Goal: Task Accomplishment & Management: Use online tool/utility

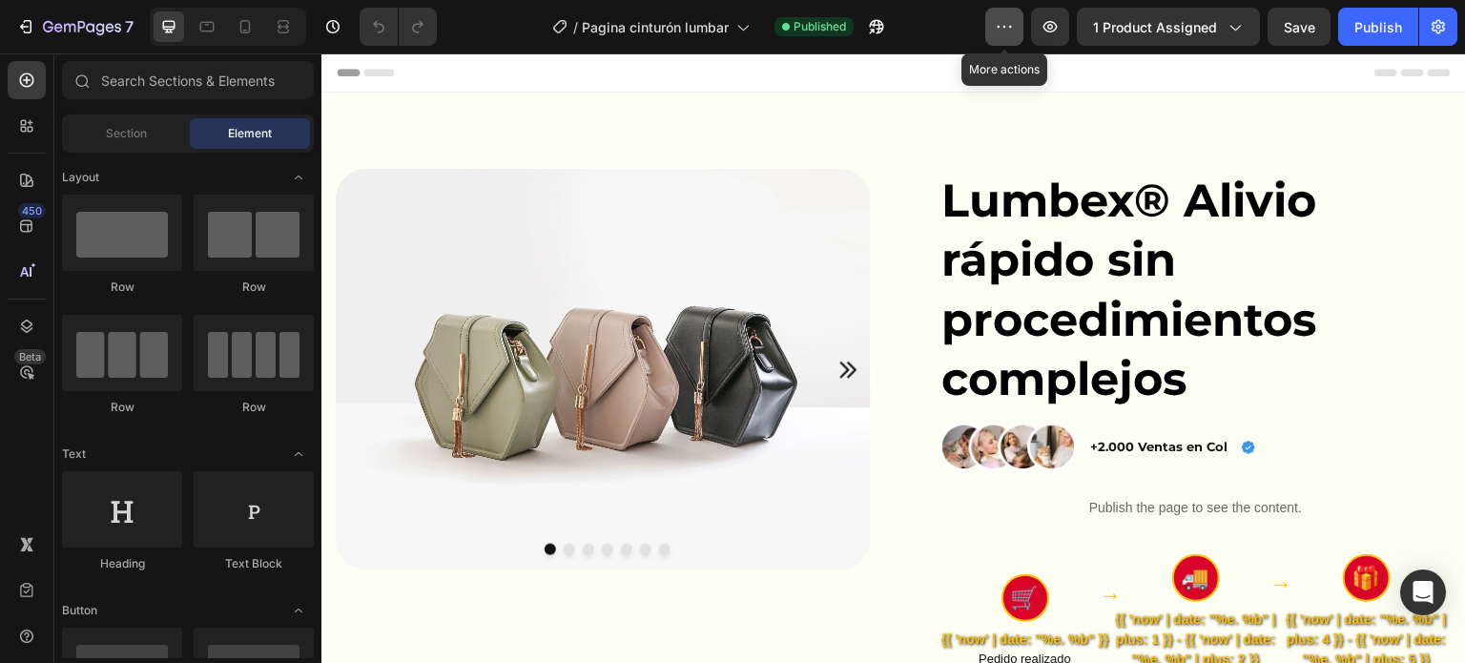
click at [1003, 34] on icon "button" at bounding box center [1004, 26] width 19 height 19
click at [942, 37] on div "/ Pagina cinturón lumbar Published" at bounding box center [718, 27] width 533 height 38
click at [230, 38] on div at bounding box center [245, 26] width 31 height 31
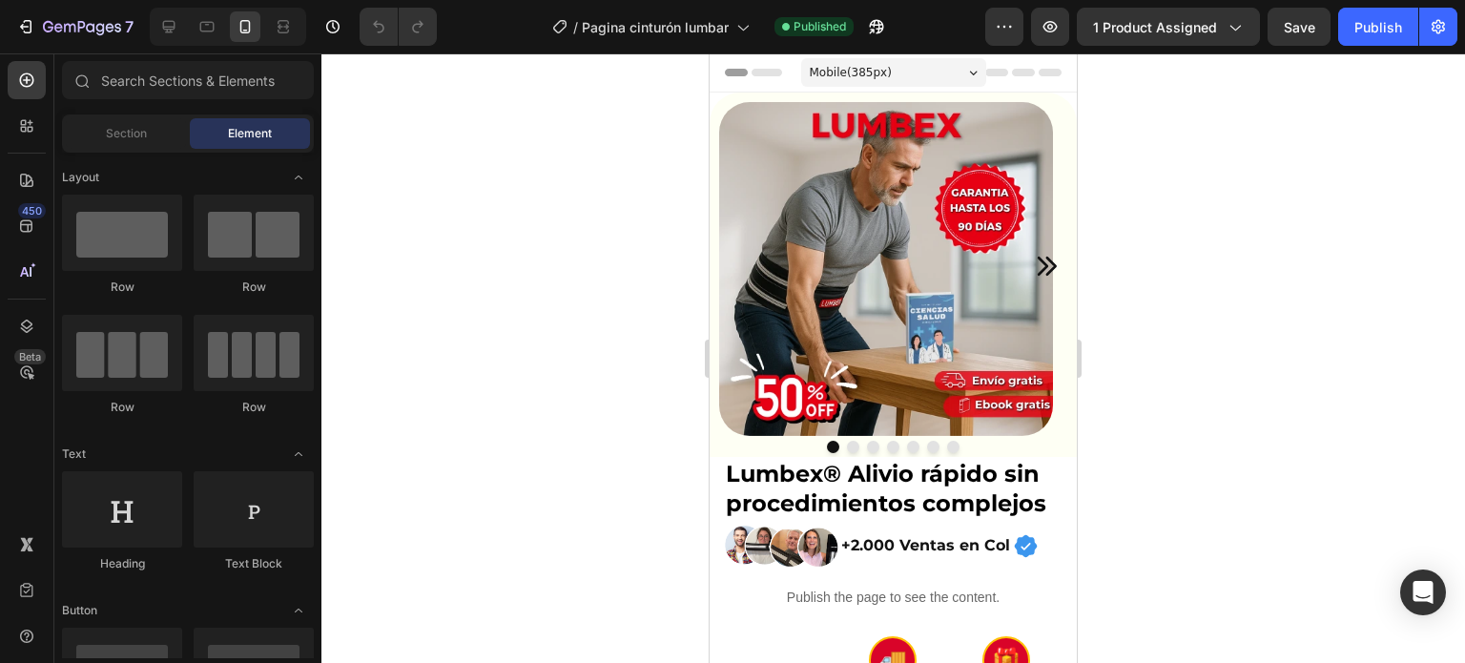
click at [1188, 342] on div at bounding box center [893, 358] width 1144 height 610
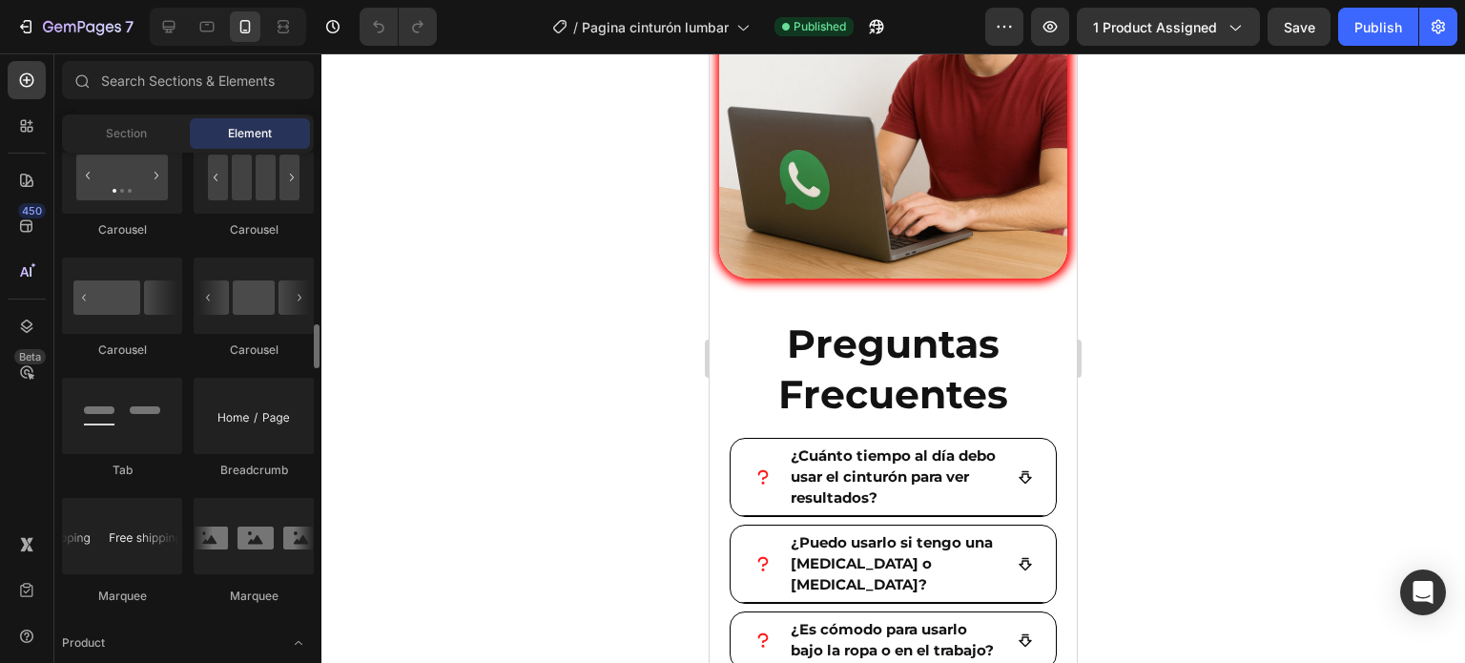
scroll to position [2026, 0]
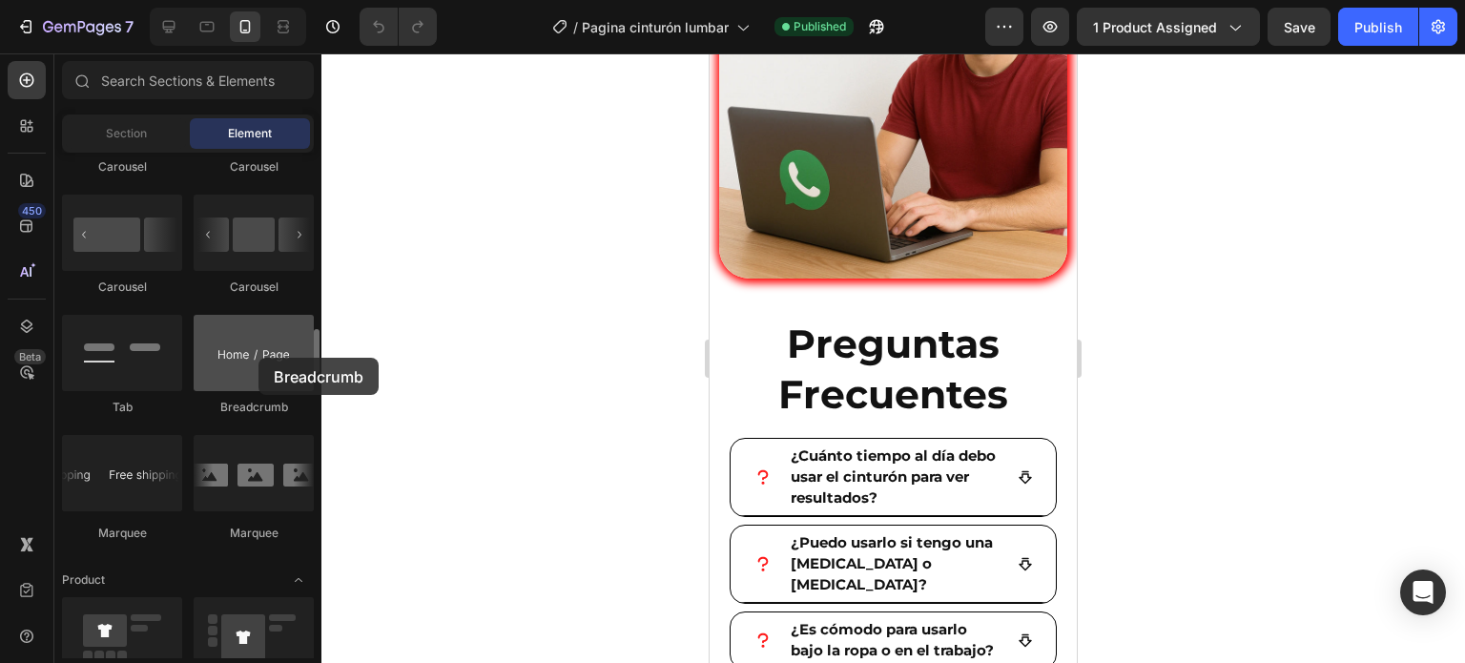
click at [259, 358] on div at bounding box center [254, 353] width 120 height 76
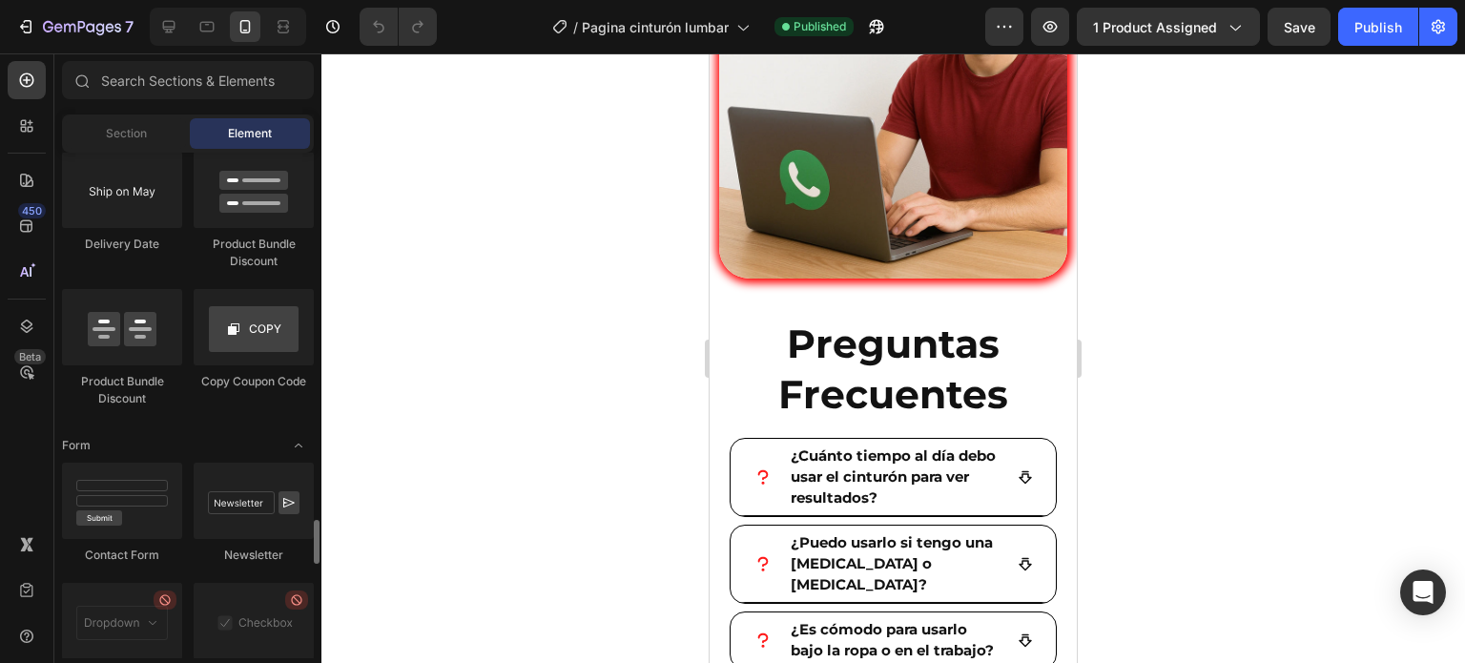
scroll to position [3689, 0]
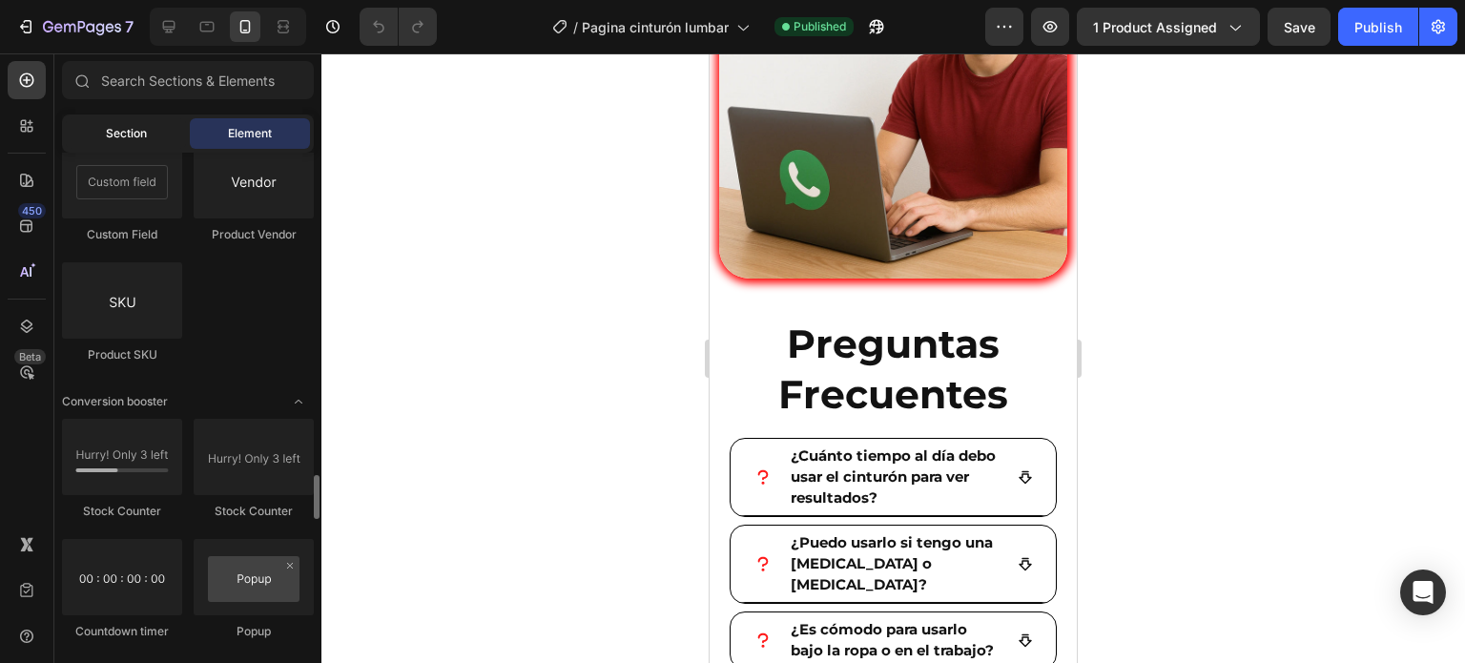
click at [153, 131] on div "Section" at bounding box center [126, 133] width 120 height 31
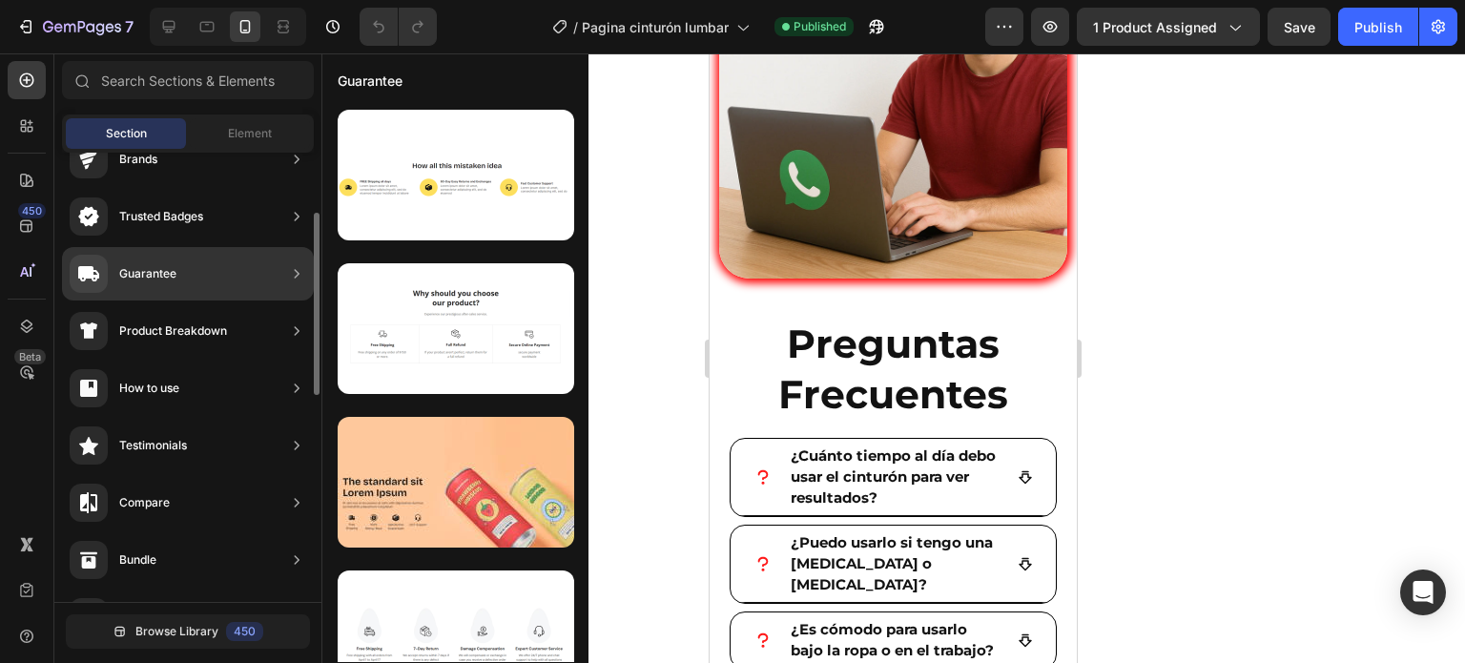
scroll to position [0, 0]
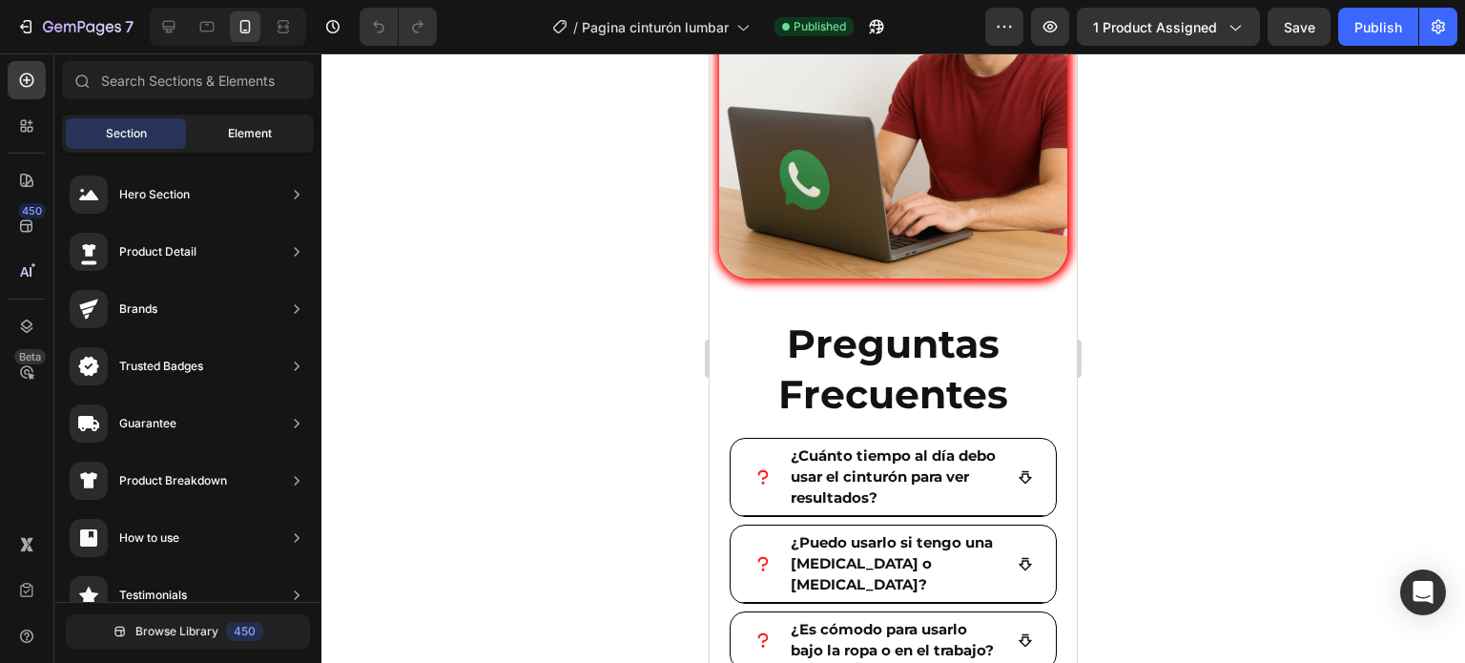
click at [209, 140] on div "Element" at bounding box center [250, 133] width 120 height 31
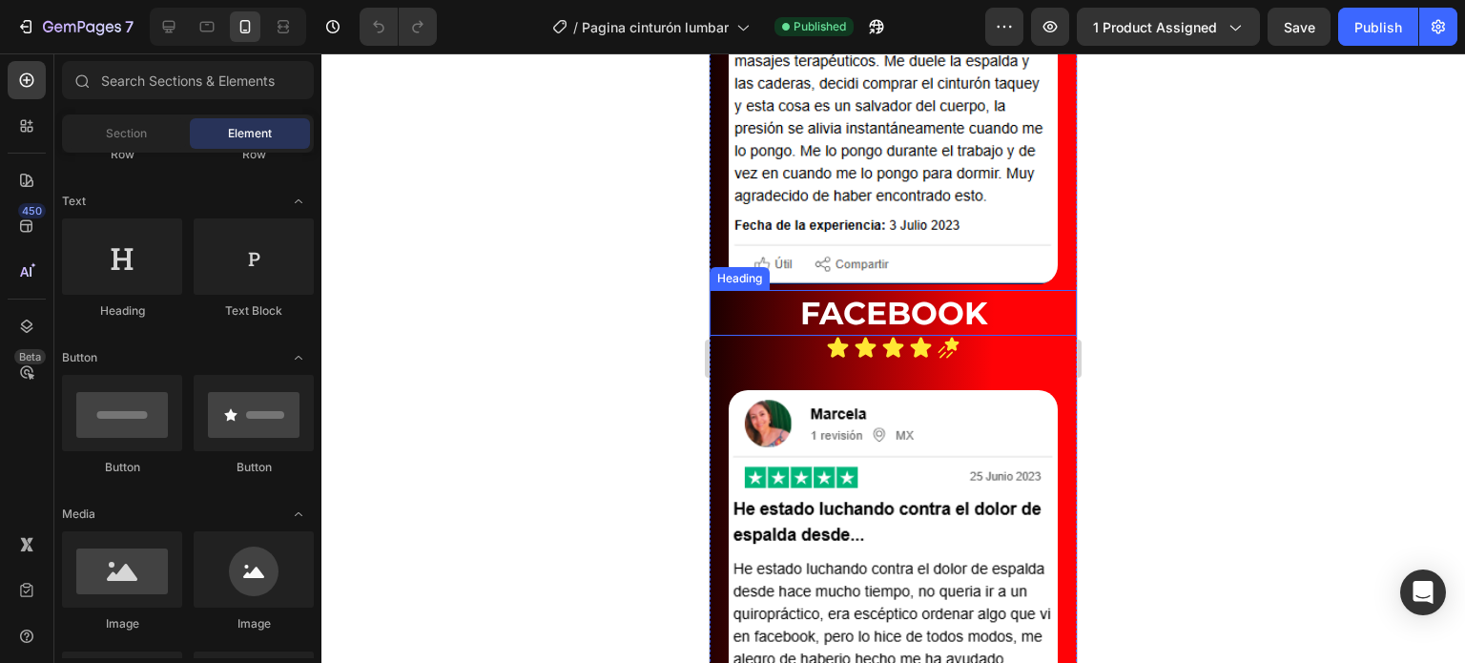
scroll to position [10166, 0]
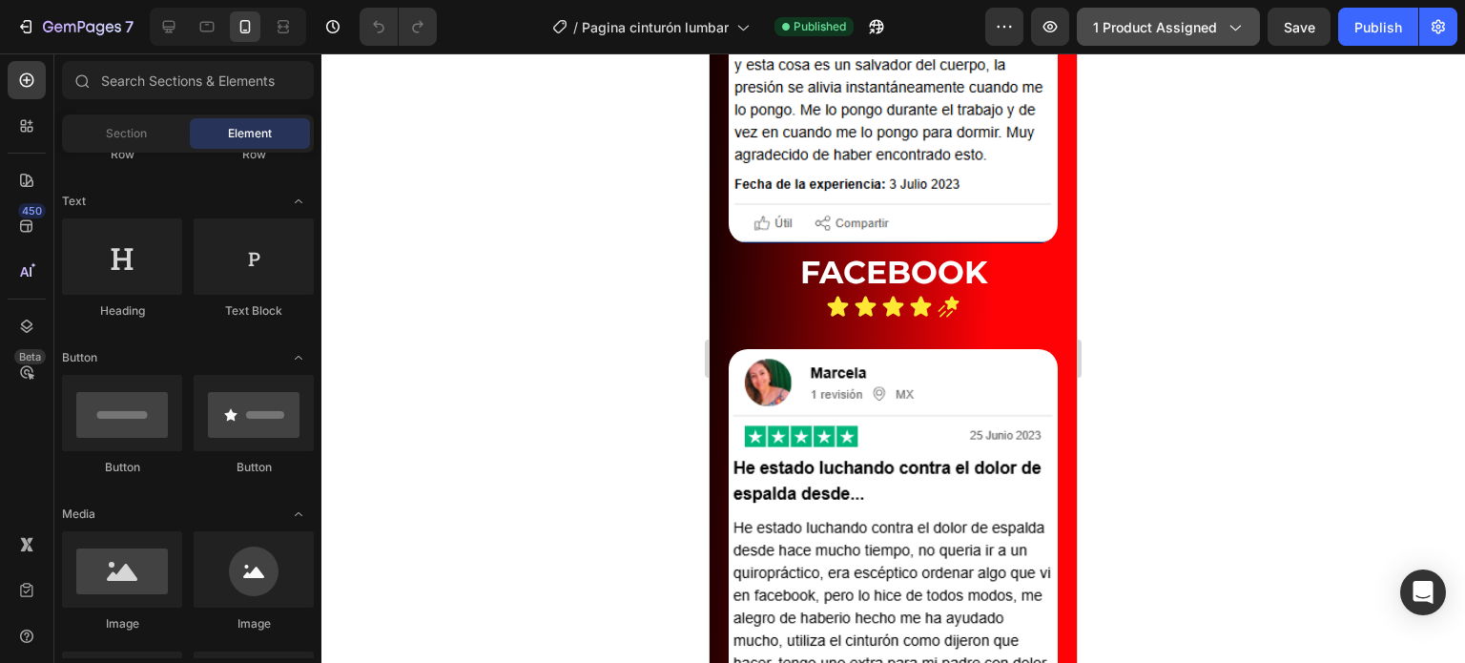
click at [1178, 30] on span "1 product assigned" at bounding box center [1155, 27] width 124 height 20
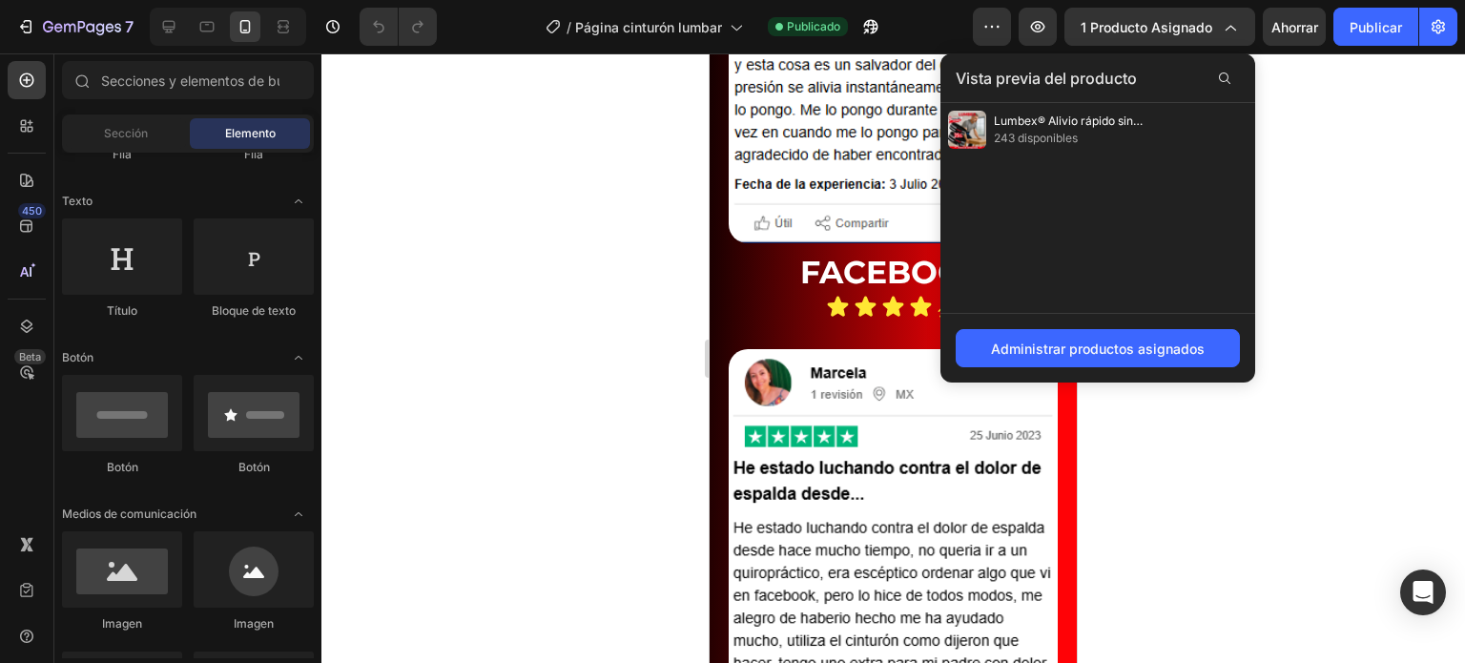
click at [1164, 289] on div "Lumbex® Alivio rápido sin procedimientos complejos 243 disponibles" at bounding box center [1098, 208] width 315 height 210
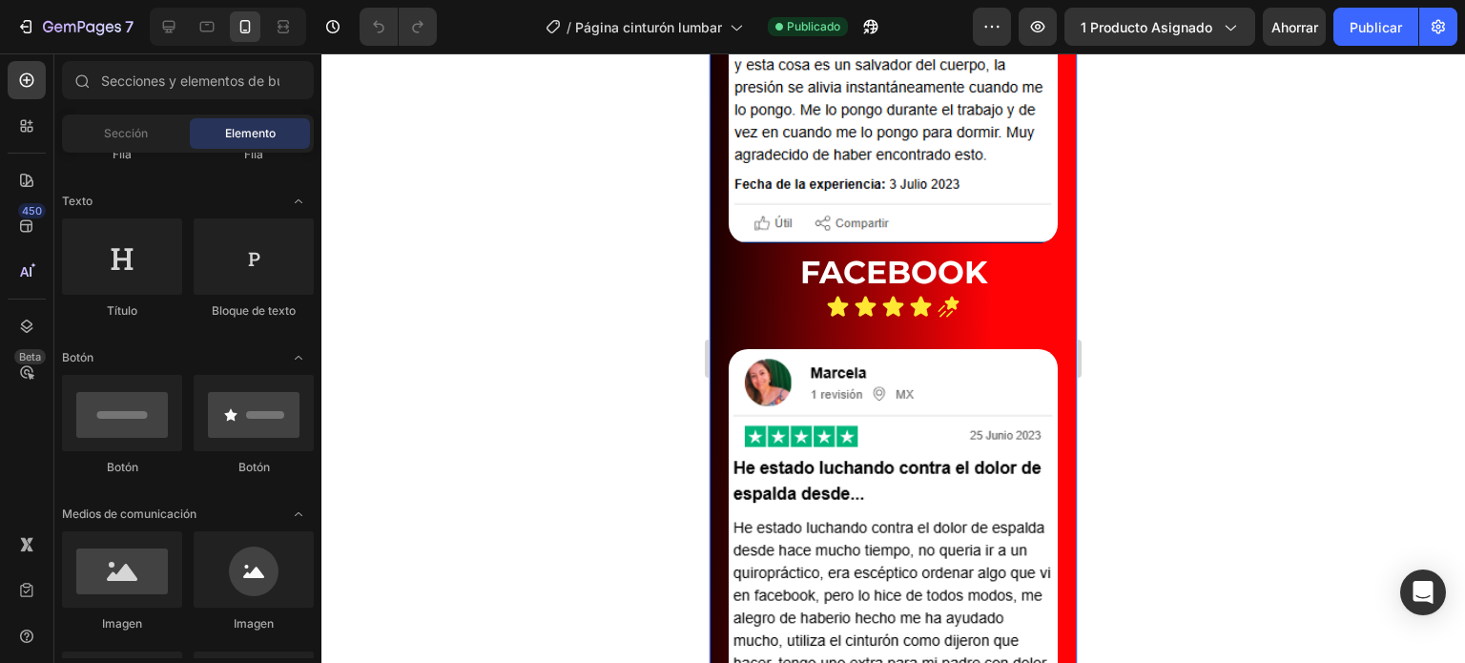
click at [665, 273] on div at bounding box center [893, 358] width 1144 height 610
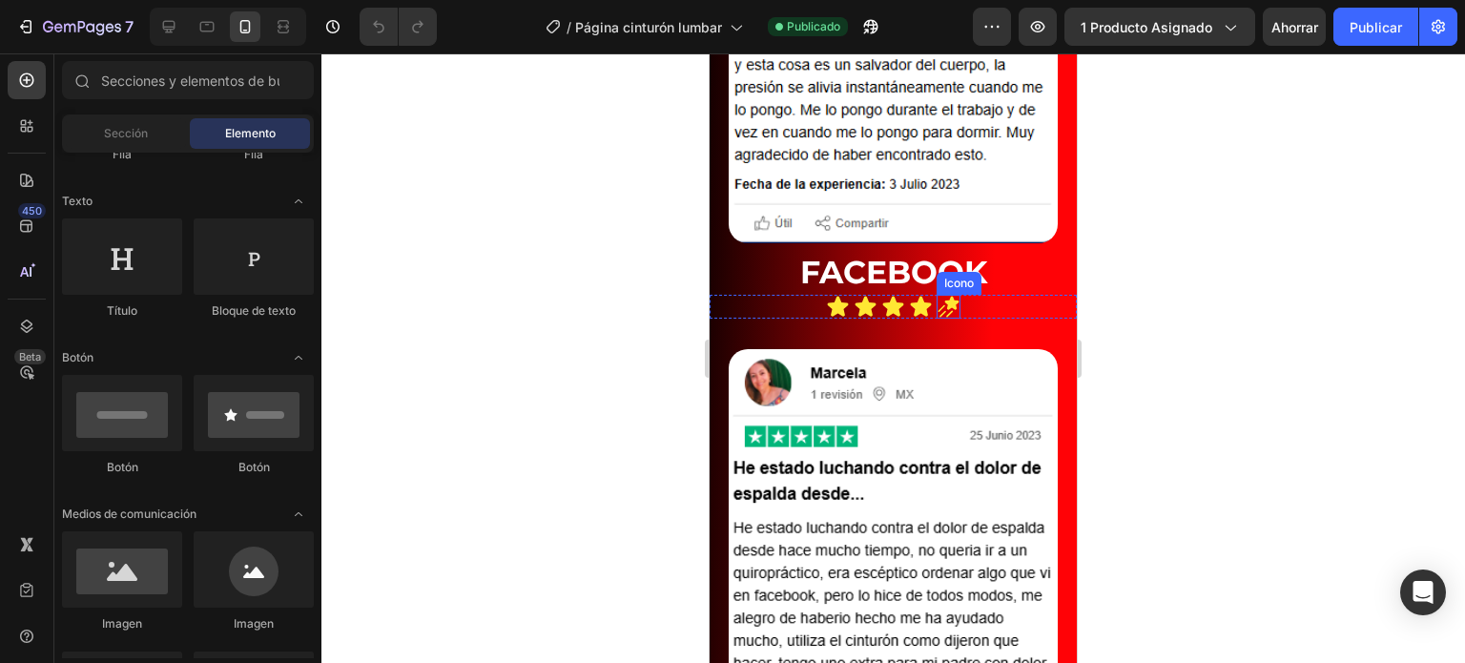
click at [937, 295] on icon at bounding box center [949, 307] width 24 height 24
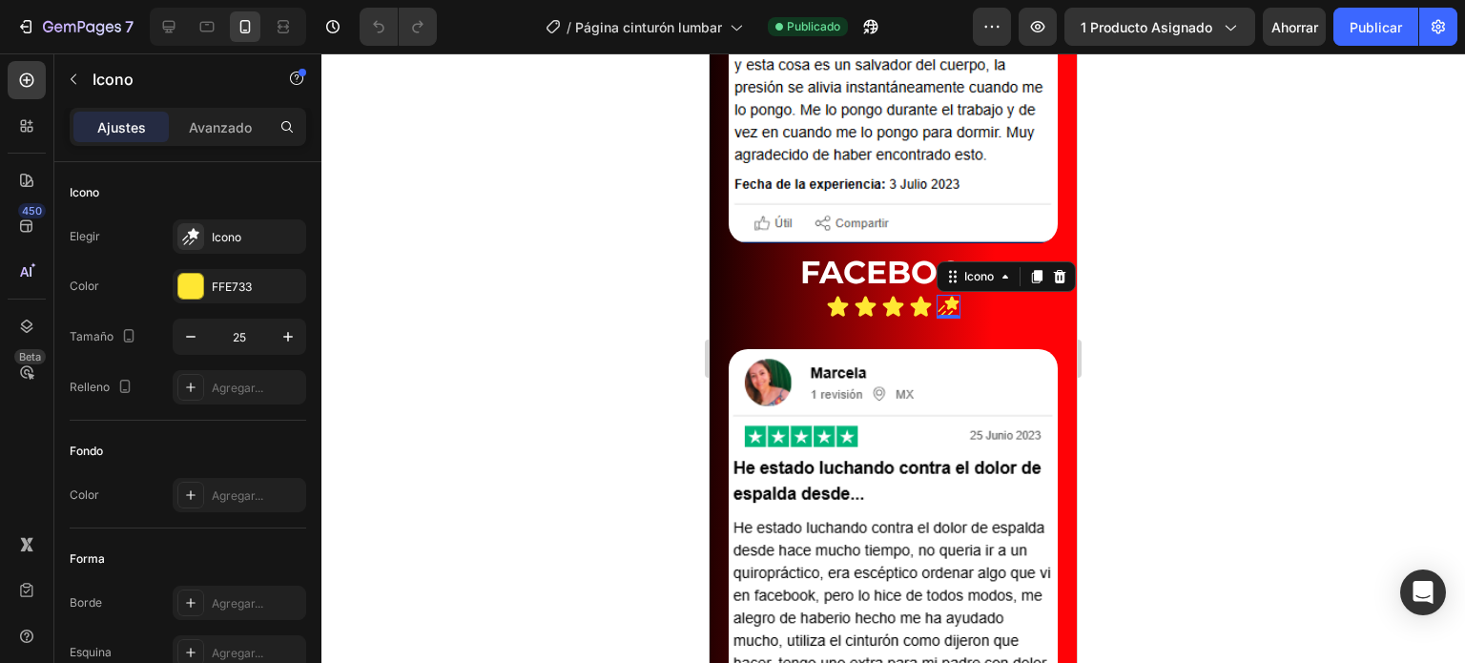
click at [1236, 311] on div at bounding box center [893, 358] width 1144 height 610
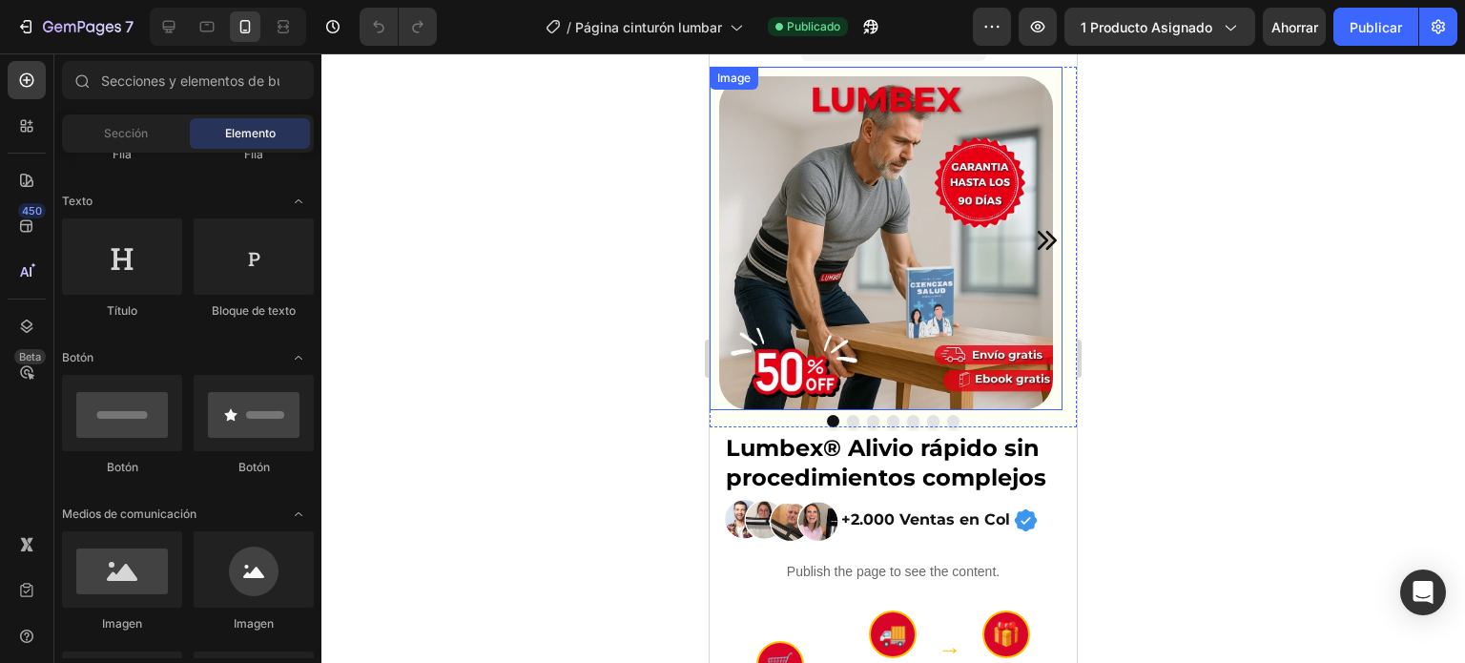
scroll to position [0, 0]
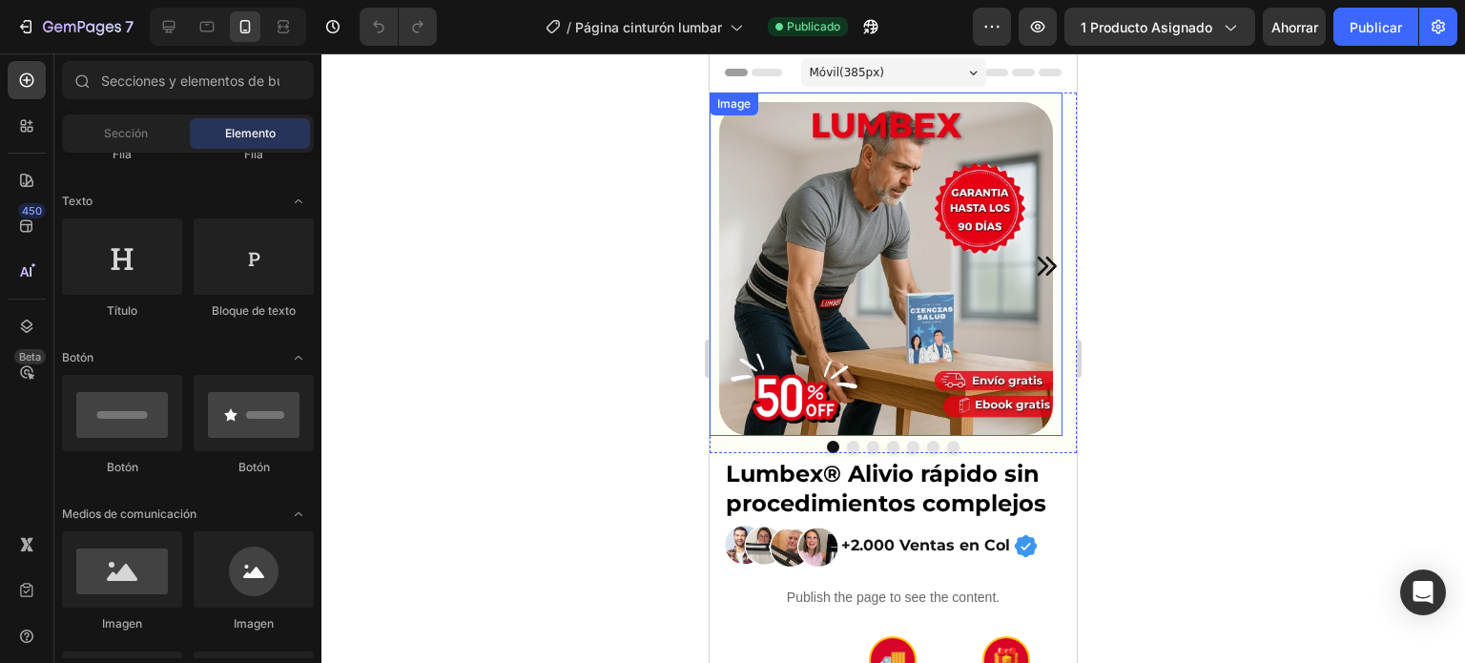
click at [1038, 264] on icon "Carousel Next Arrow" at bounding box center [1047, 266] width 19 height 19
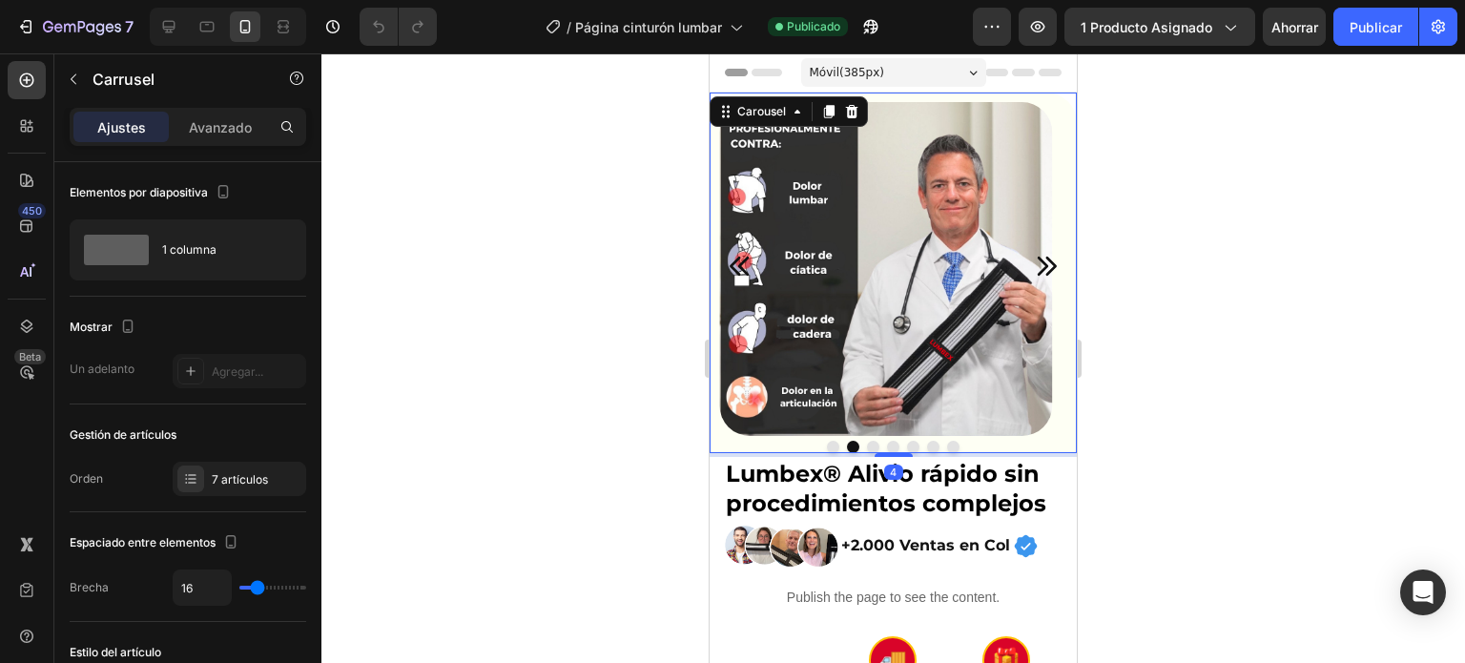
click at [1038, 264] on icon "Carousel Next Arrow" at bounding box center [1047, 266] width 19 height 19
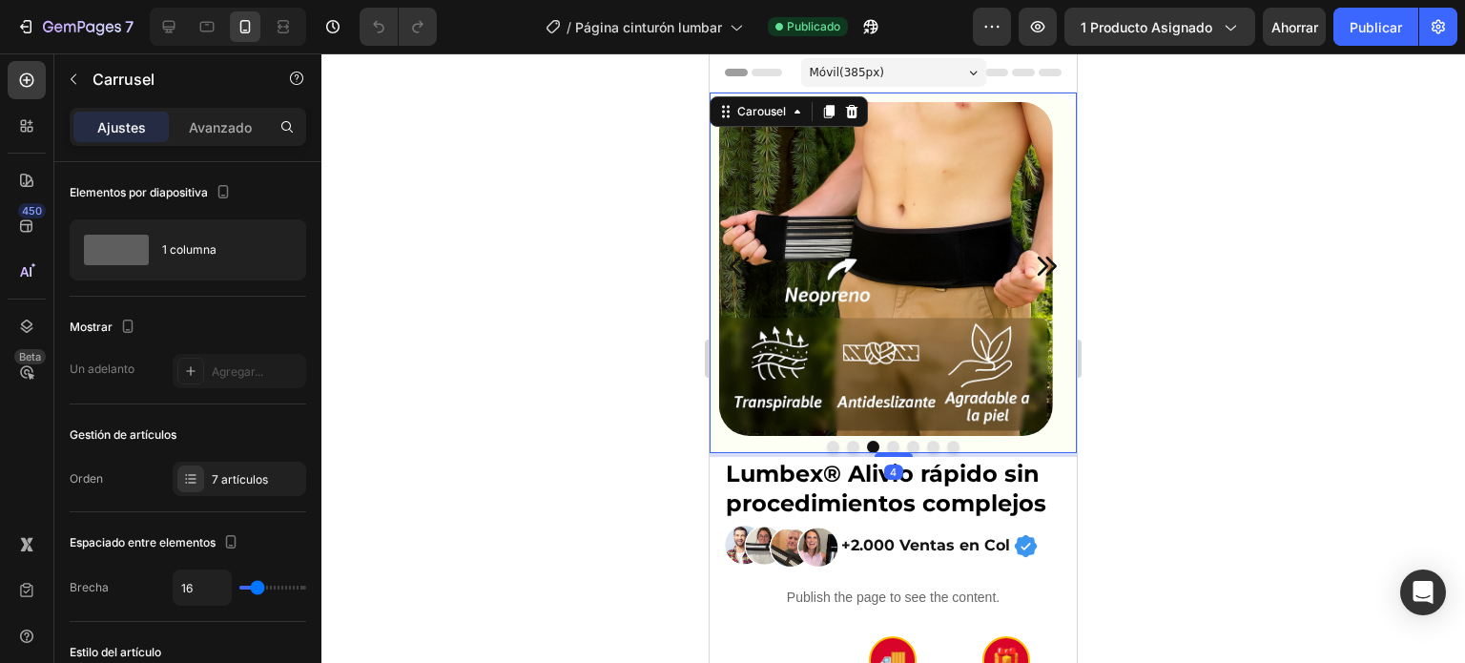
click at [1038, 264] on icon "Carousel Next Arrow" at bounding box center [1047, 266] width 19 height 19
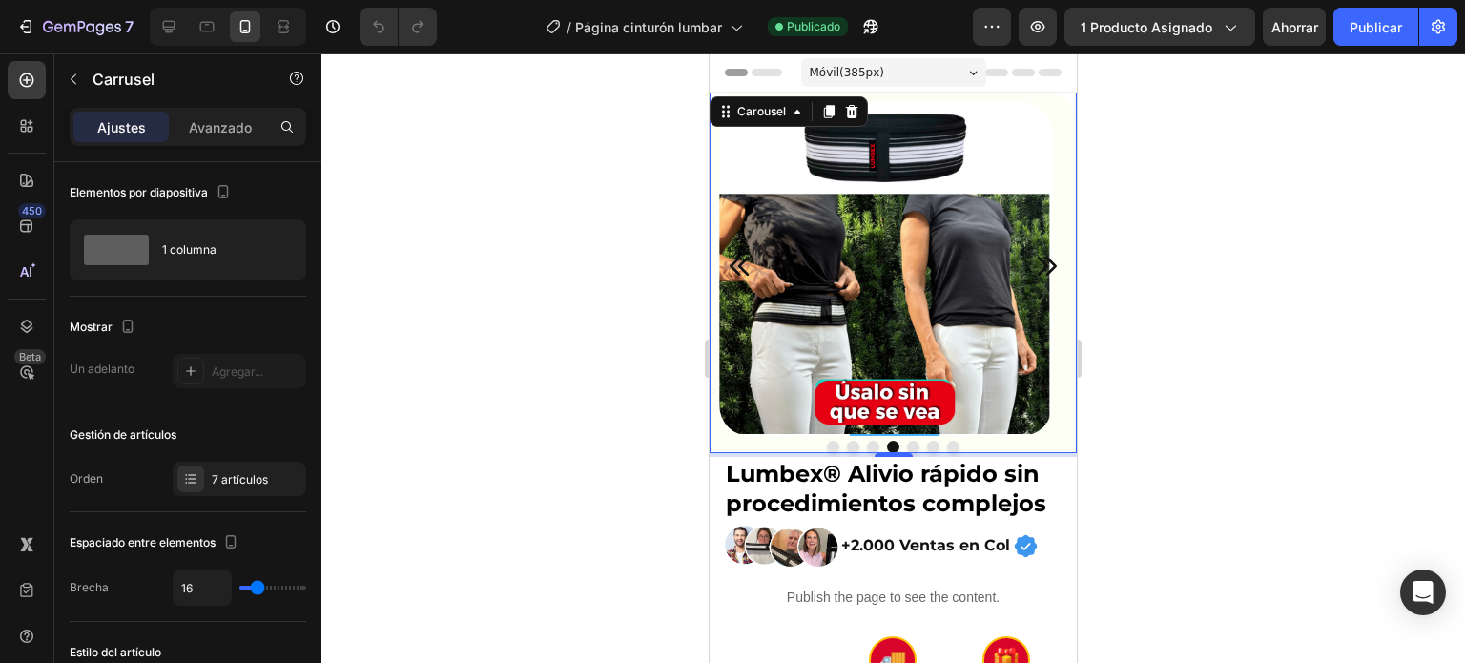
click at [1038, 264] on icon "Carousel Next Arrow" at bounding box center [1047, 266] width 19 height 19
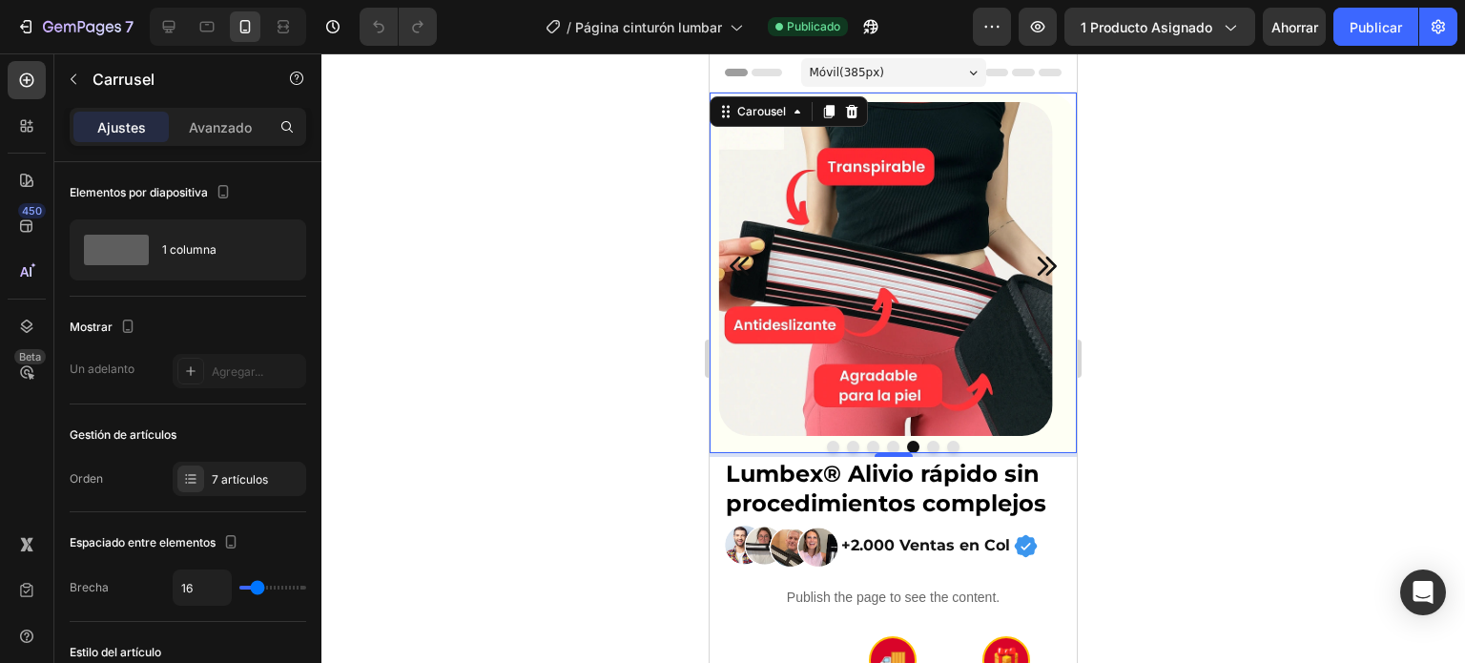
click at [1038, 264] on icon "Carousel Next Arrow" at bounding box center [1047, 266] width 19 height 19
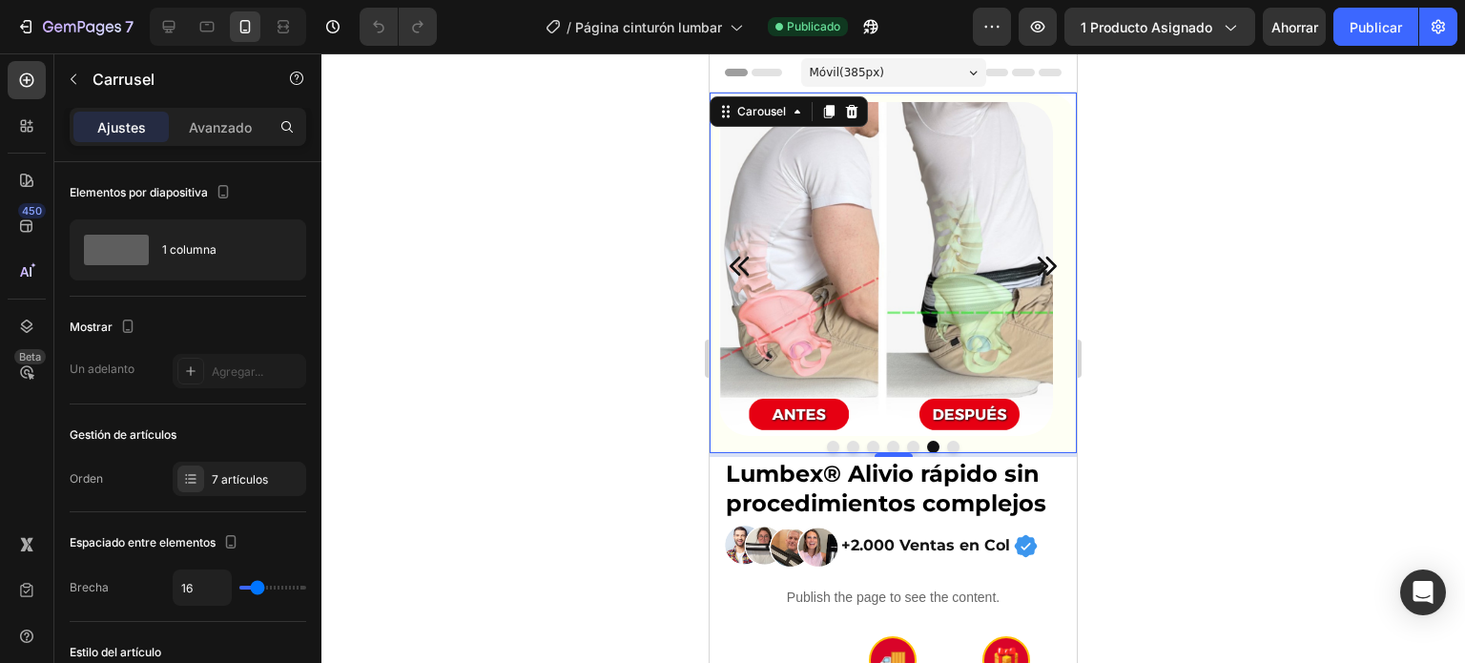
click at [1038, 264] on icon "Carousel Next Arrow" at bounding box center [1047, 266] width 19 height 19
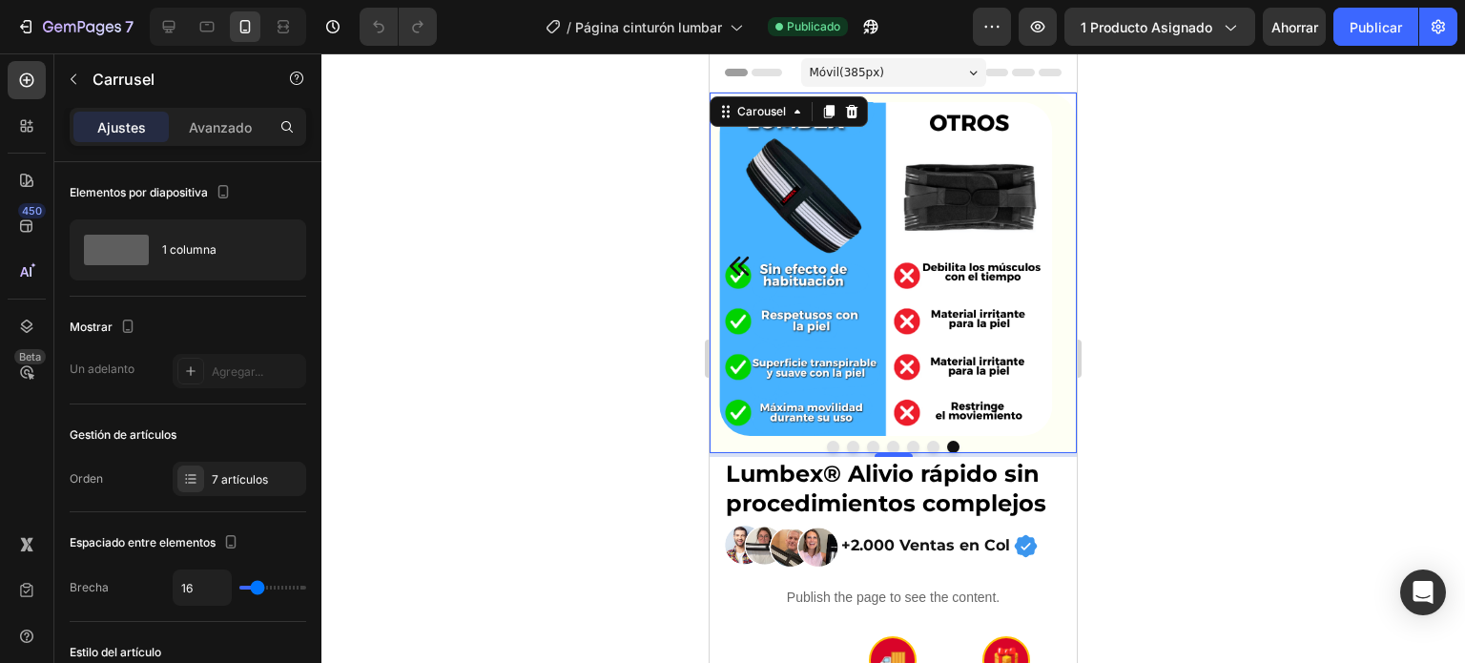
click at [1031, 264] on img at bounding box center [886, 269] width 334 height 334
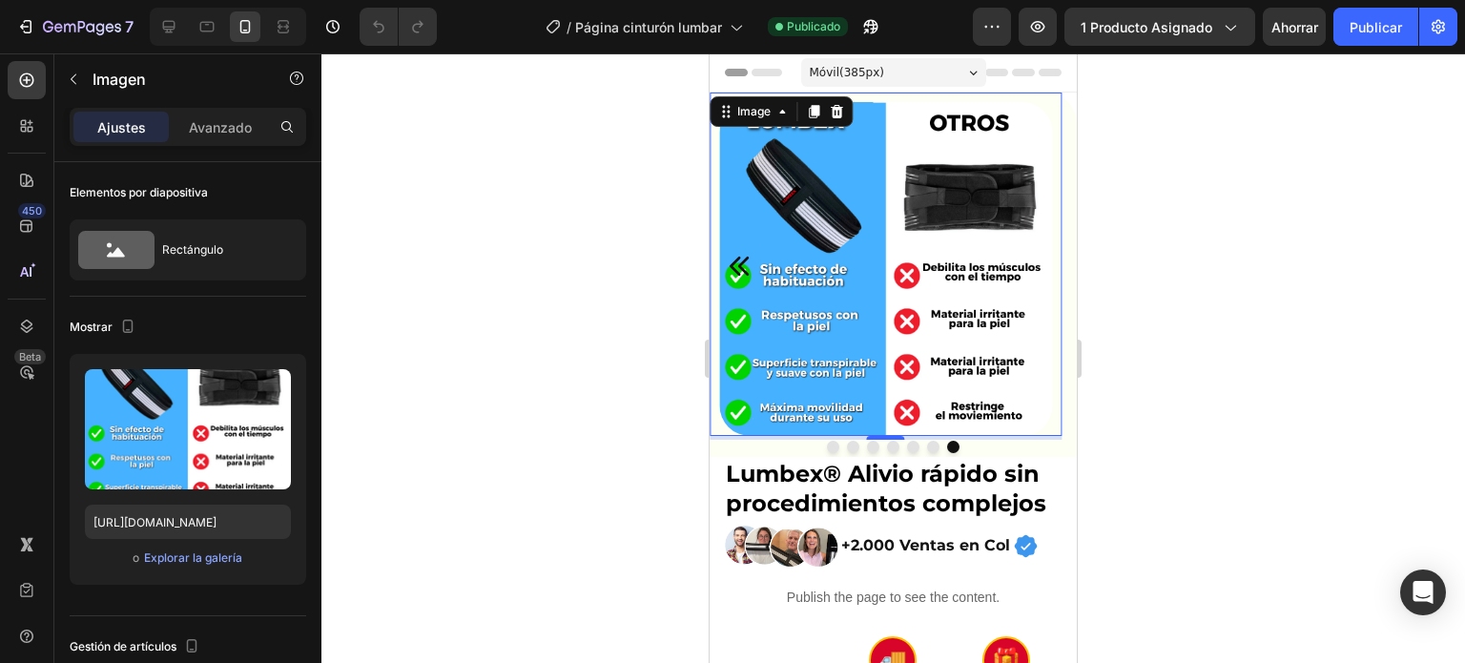
click at [756, 264] on img at bounding box center [886, 269] width 334 height 334
click at [742, 264] on icon "Carousel Back Arrow" at bounding box center [739, 266] width 19 height 19
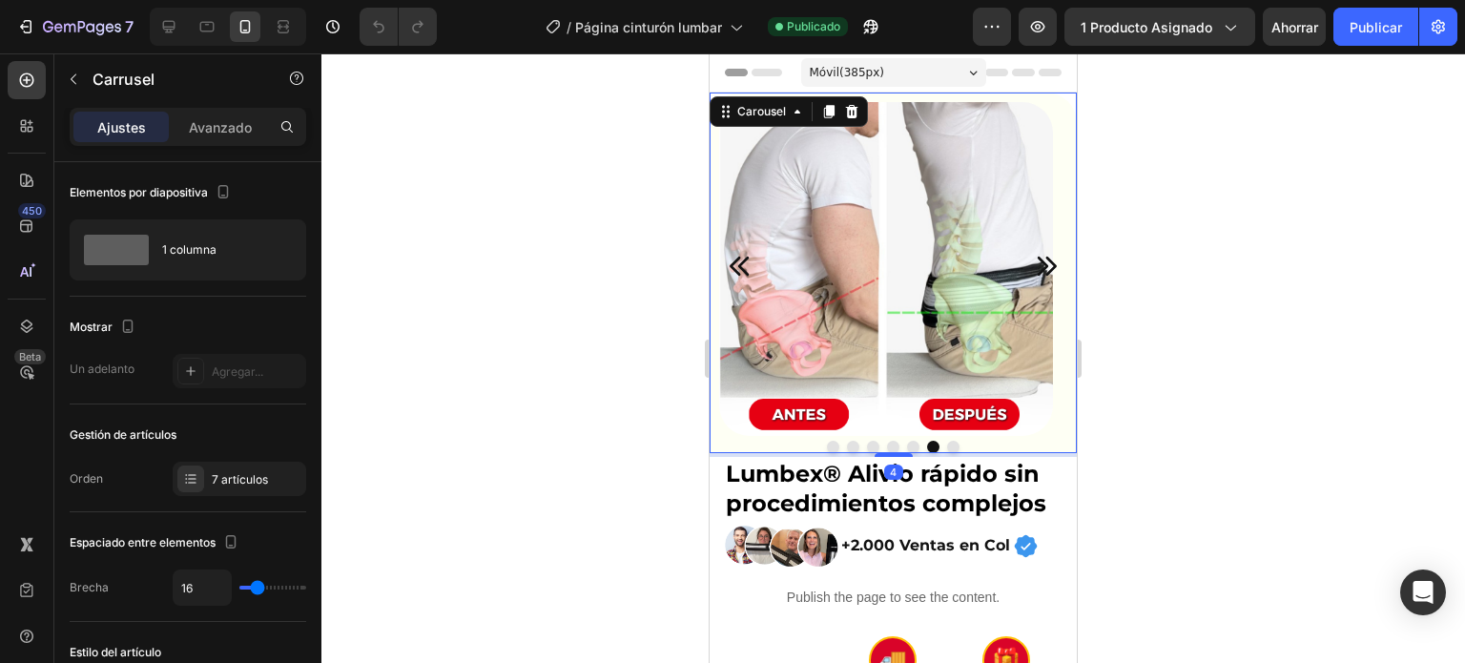
click at [742, 264] on icon "Carousel Back Arrow" at bounding box center [739, 266] width 19 height 19
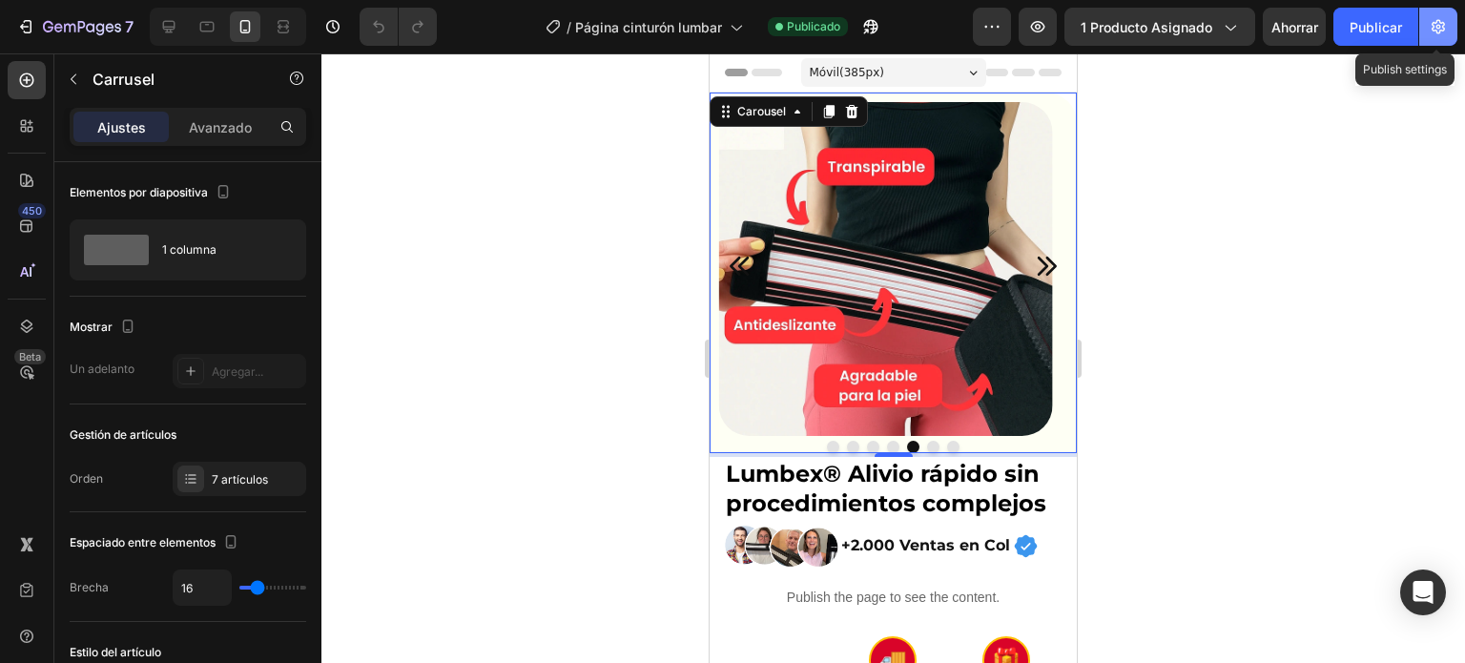
click at [1449, 33] on button "button" at bounding box center [1438, 27] width 38 height 38
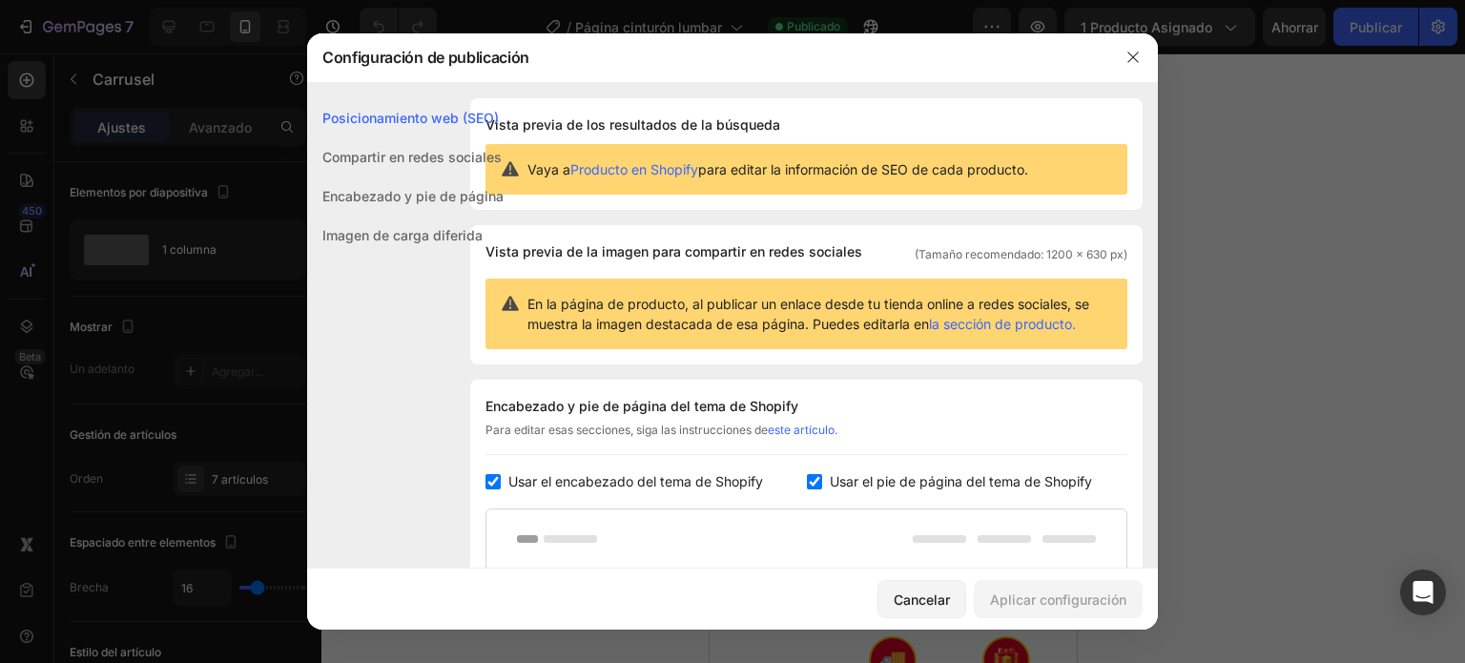
click at [443, 135] on div "Posicionamiento web (SEO)" at bounding box center [405, 117] width 197 height 39
click at [427, 155] on font "Compartir en redes sociales" at bounding box center [411, 157] width 179 height 16
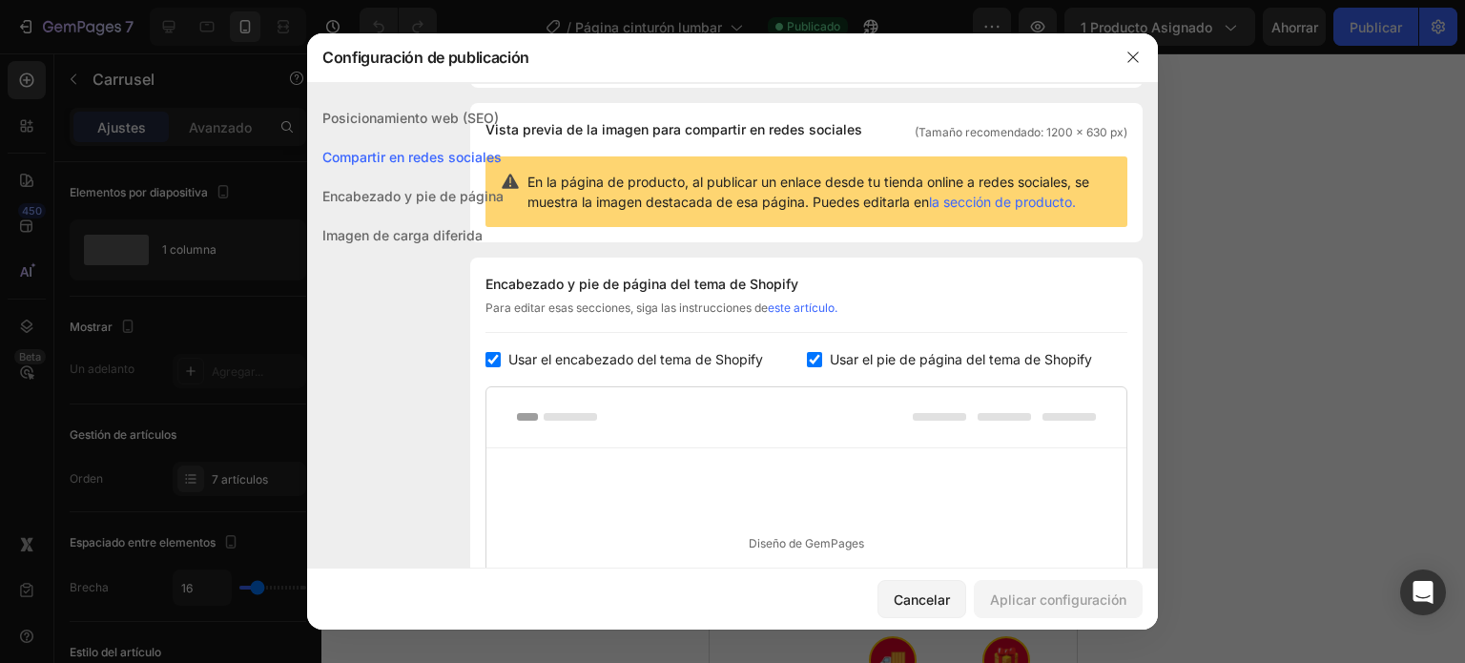
click at [424, 188] on font "Encabezado y pie de página" at bounding box center [412, 196] width 181 height 16
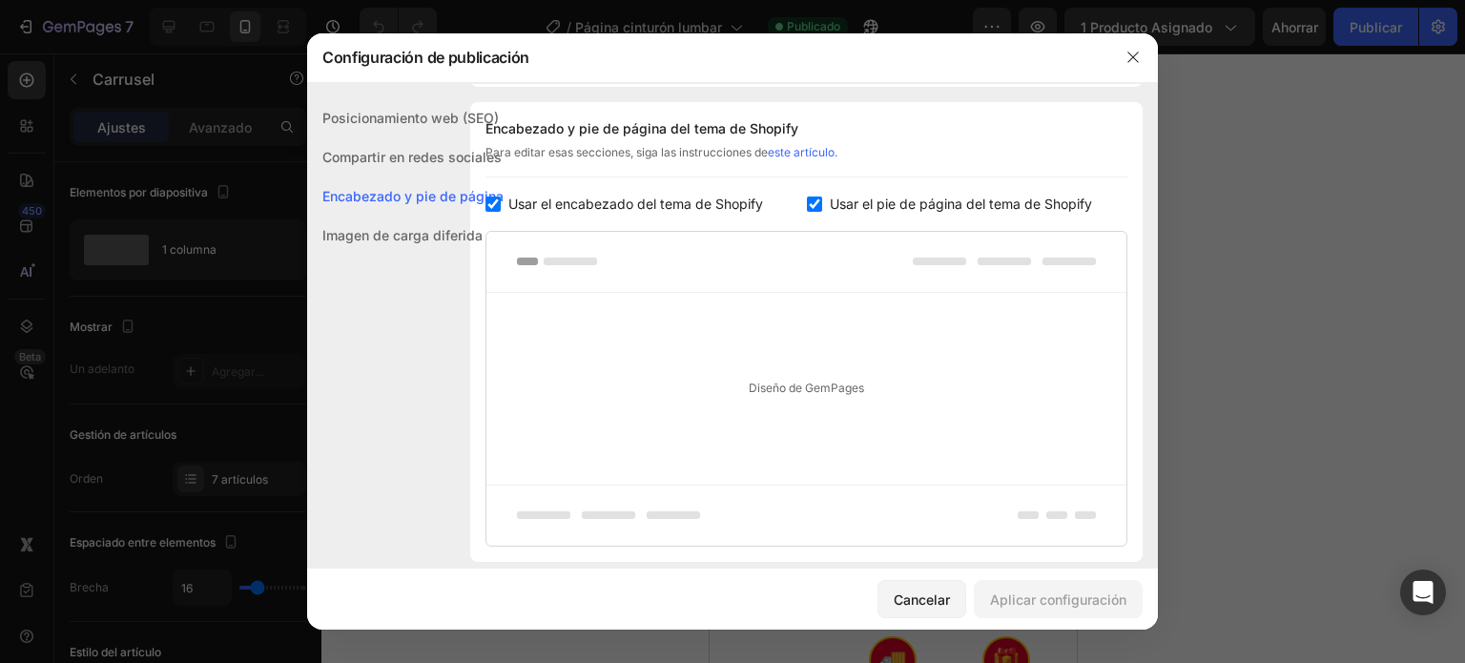
drag, startPoint x: 422, startPoint y: 219, endPoint x: 453, endPoint y: 217, distance: 31.5
click at [423, 219] on div "Imagen de carga diferida" at bounding box center [405, 235] width 197 height 39
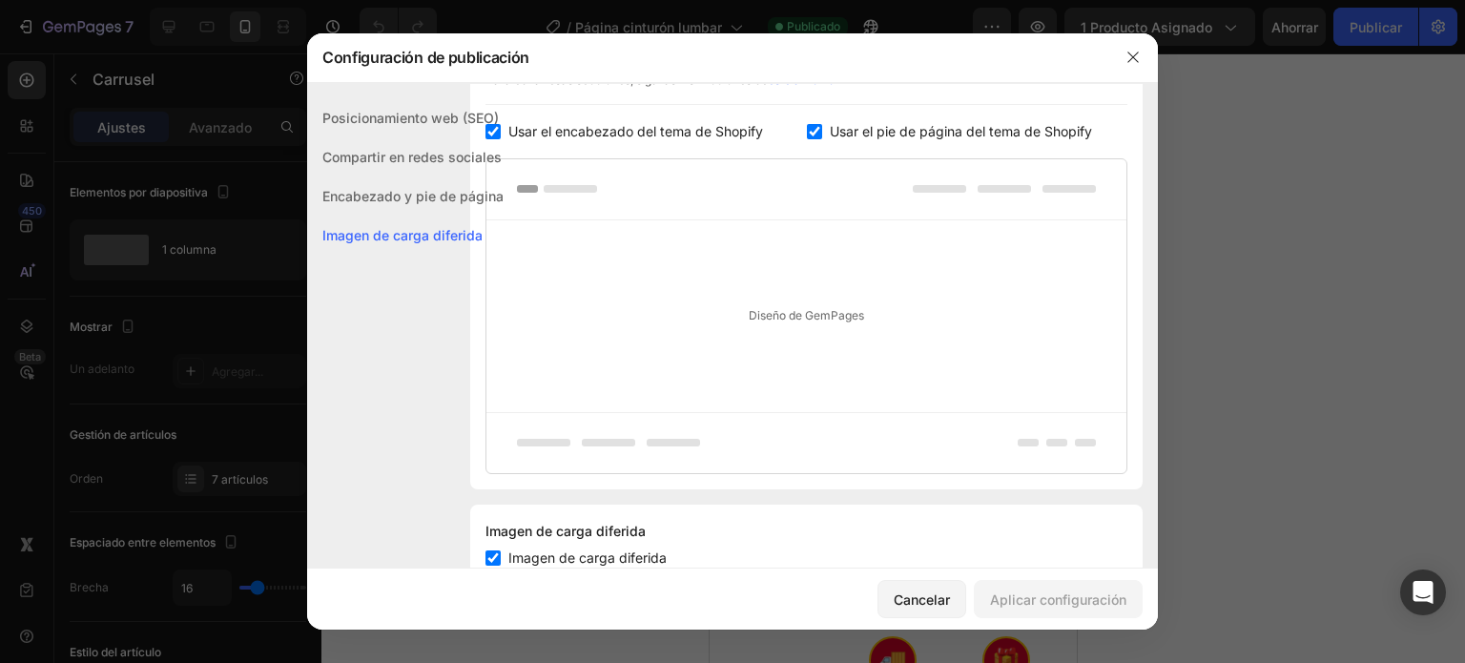
scroll to position [411, 0]
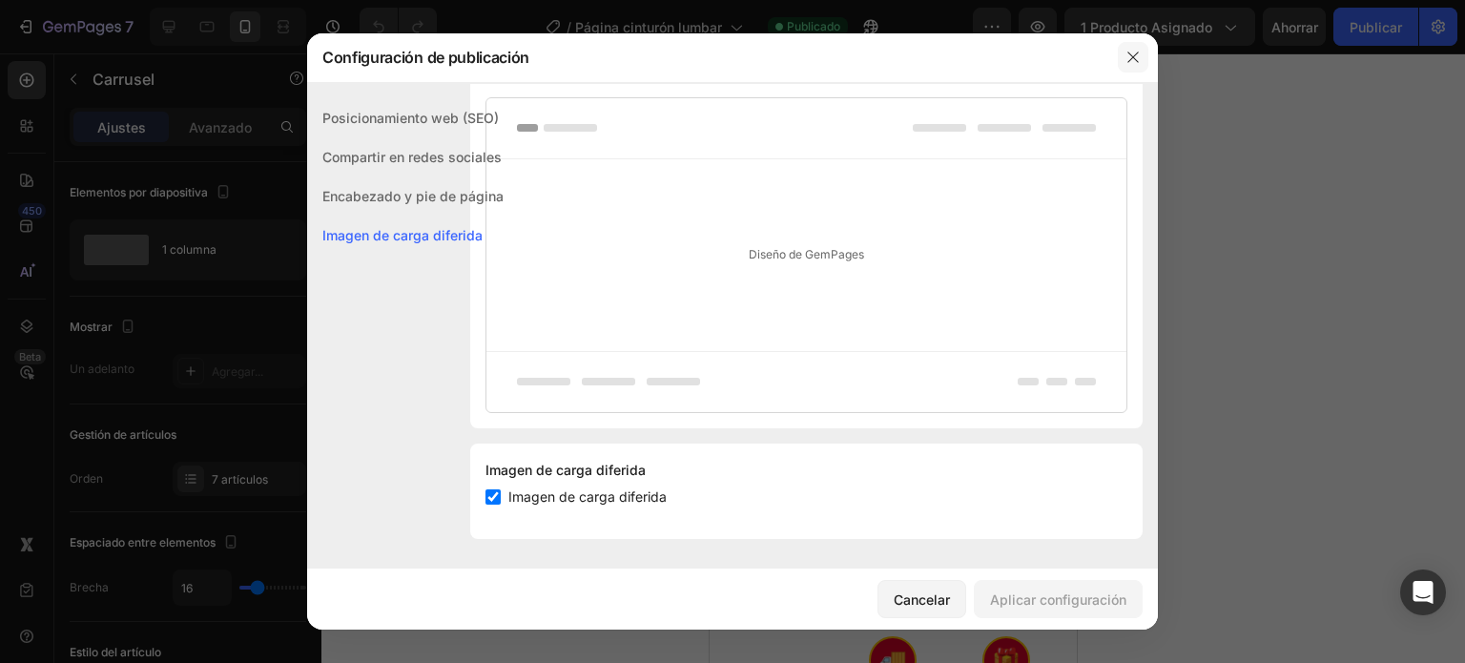
click at [1122, 56] on button "button" at bounding box center [1133, 57] width 31 height 31
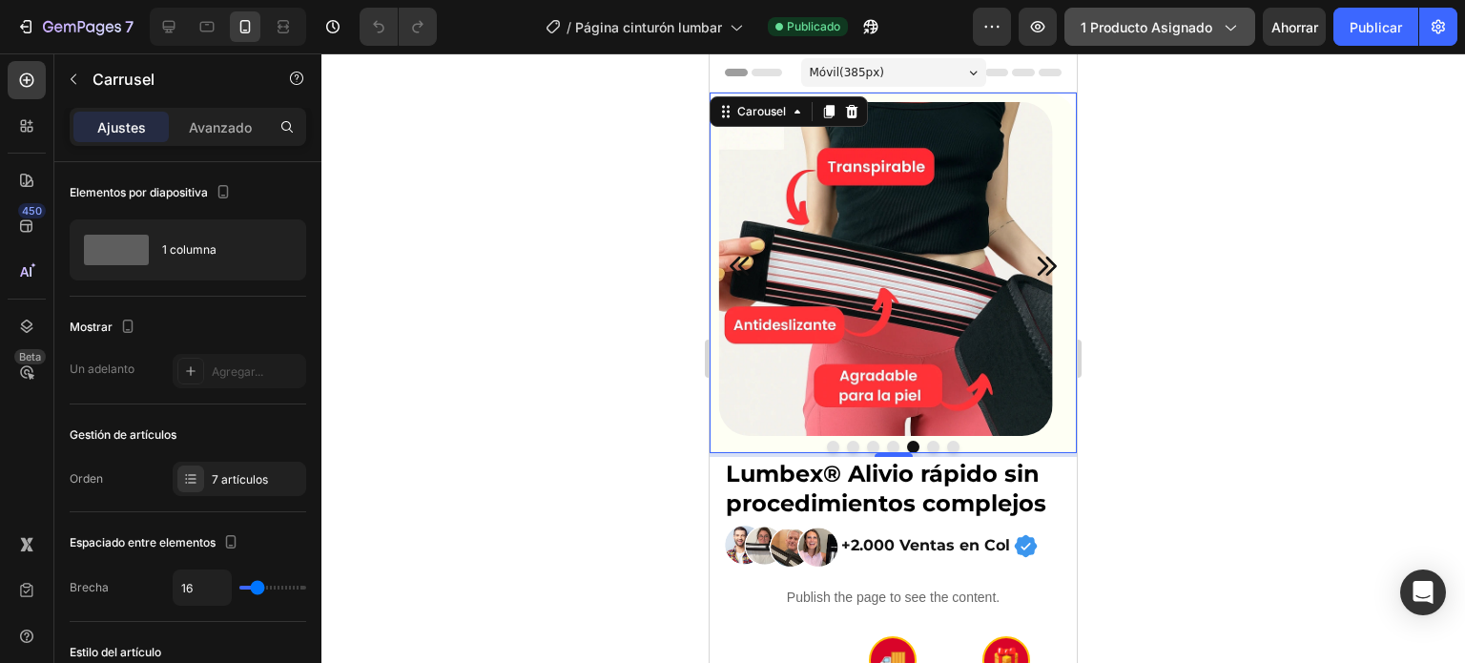
click at [1232, 31] on icon "button" at bounding box center [1229, 26] width 19 height 19
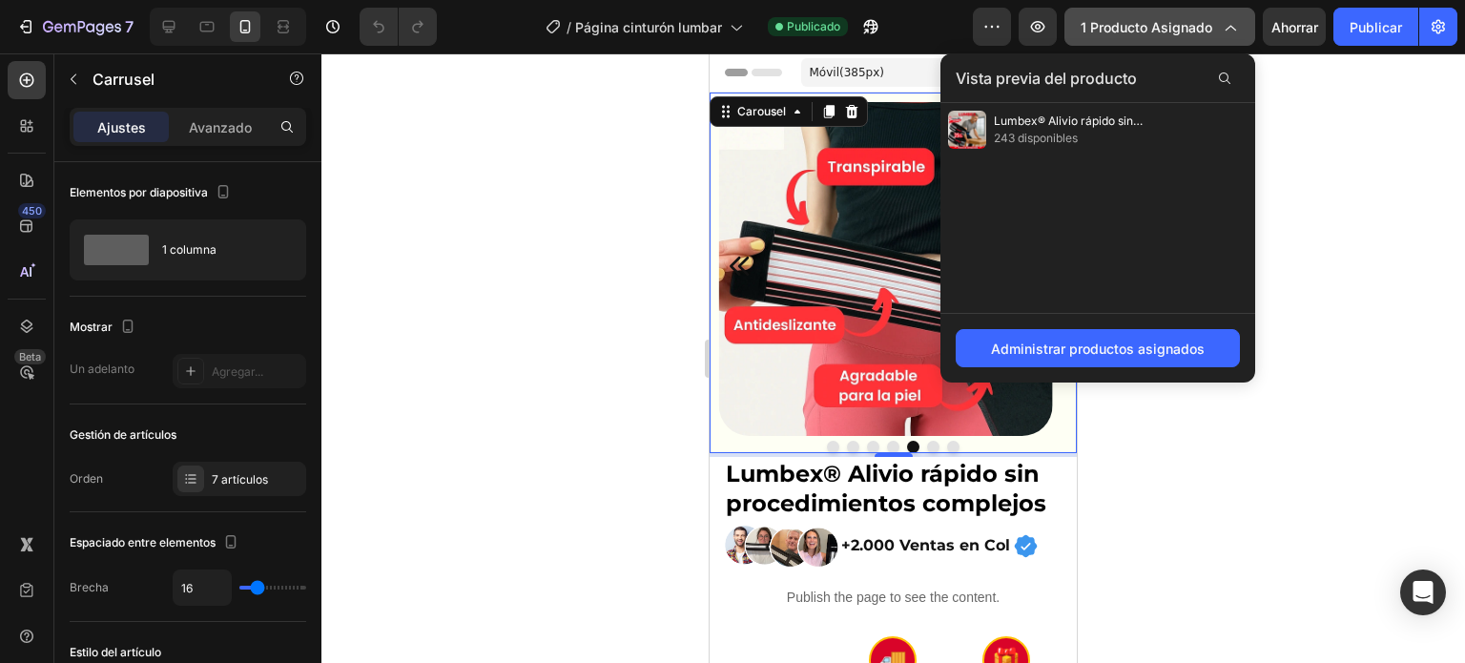
click at [1171, 26] on font "1 producto asignado" at bounding box center [1147, 27] width 132 height 16
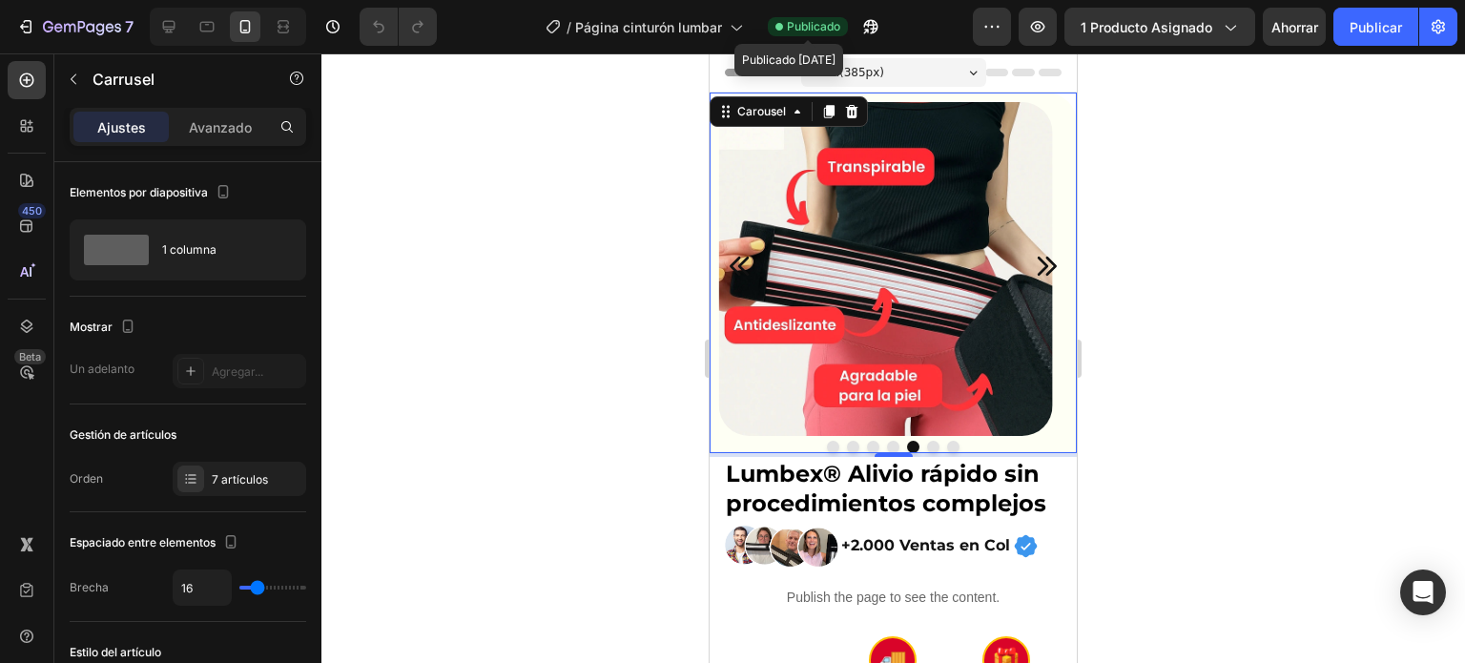
click at [801, 27] on font "Publicado" at bounding box center [813, 26] width 53 height 14
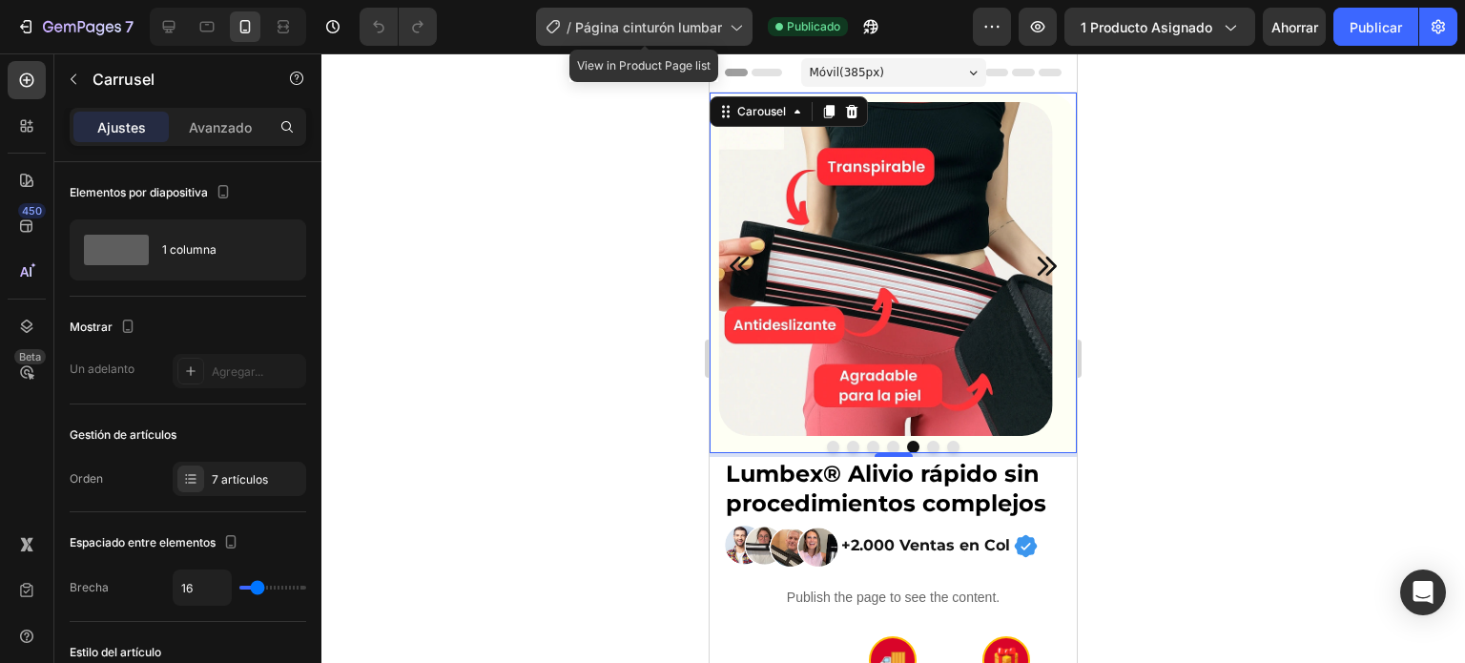
click at [744, 32] on icon at bounding box center [735, 26] width 19 height 19
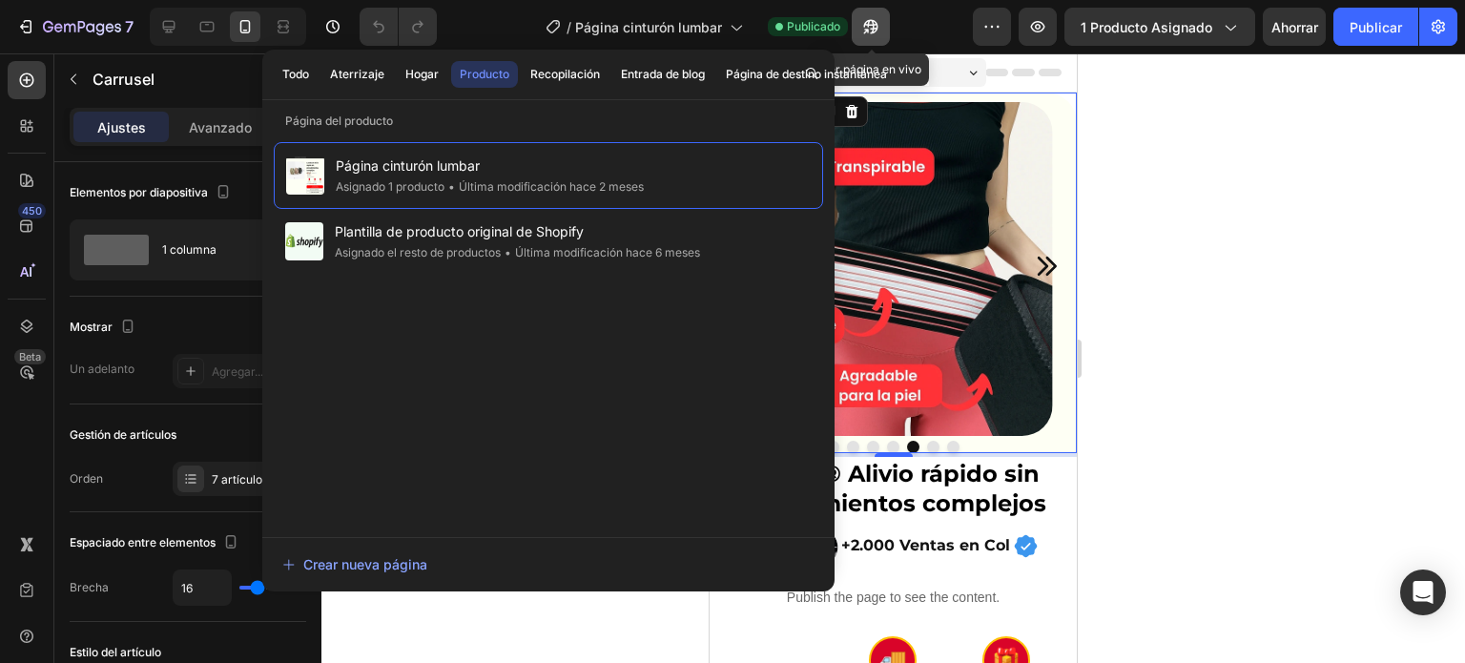
click at [867, 33] on icon "button" at bounding box center [870, 26] width 19 height 19
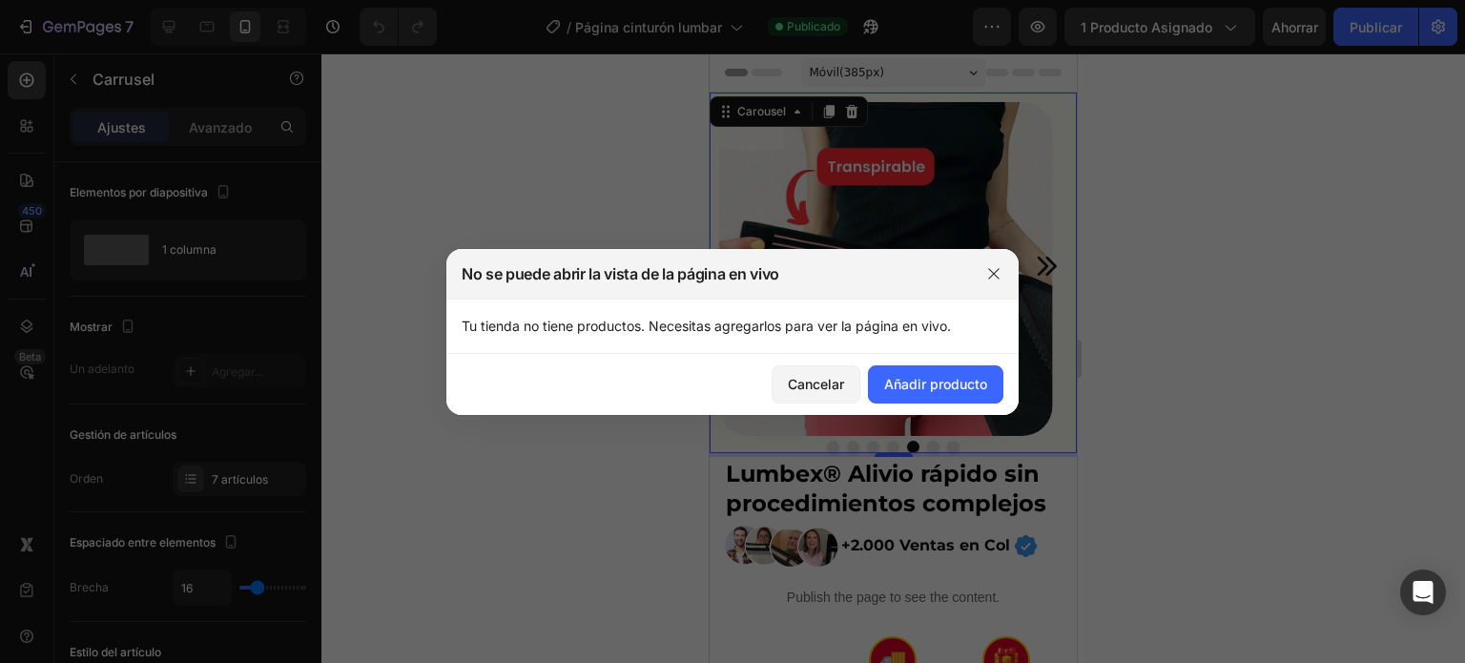
click at [977, 271] on div at bounding box center [994, 274] width 50 height 50
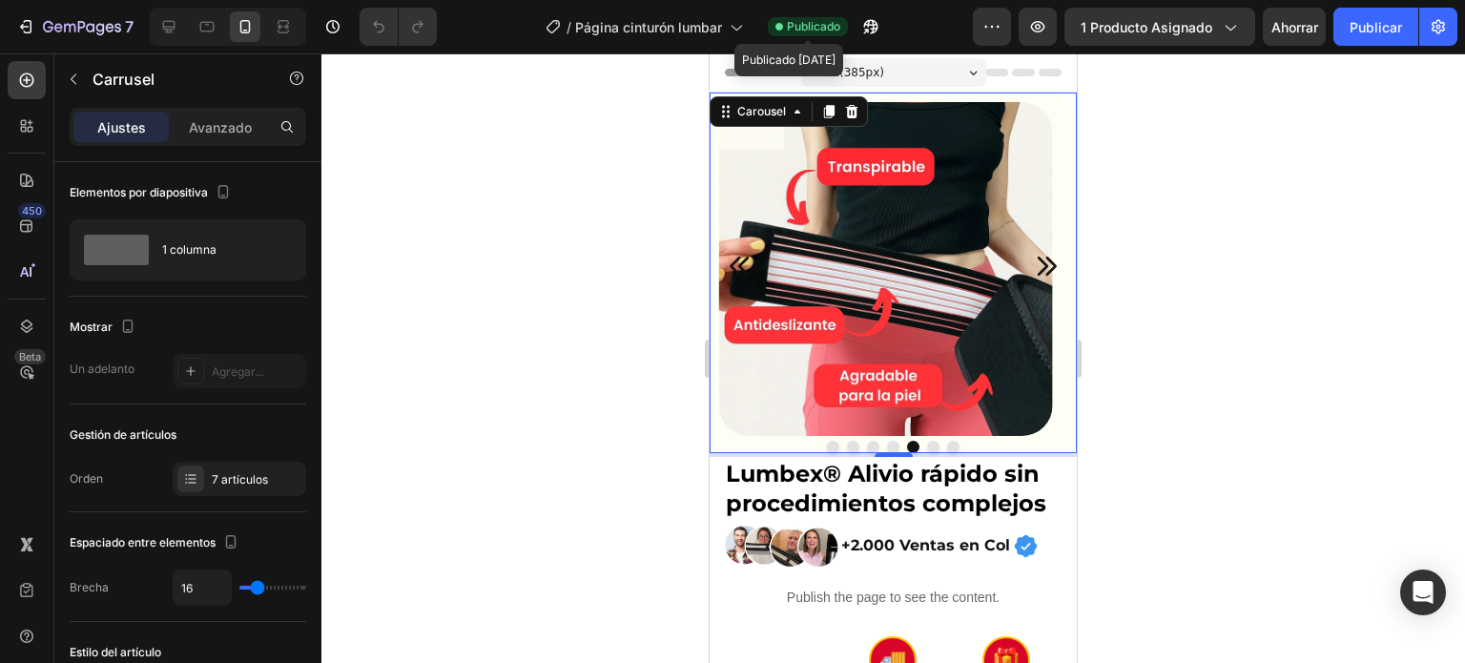
click at [820, 24] on font "Publicado" at bounding box center [813, 26] width 53 height 14
drag, startPoint x: 781, startPoint y: 30, endPoint x: 744, endPoint y: 30, distance: 37.2
click at [757, 30] on div "/ Página cinturón lumbar Publicado Publicado [DATE]" at bounding box center [712, 27] width 521 height 38
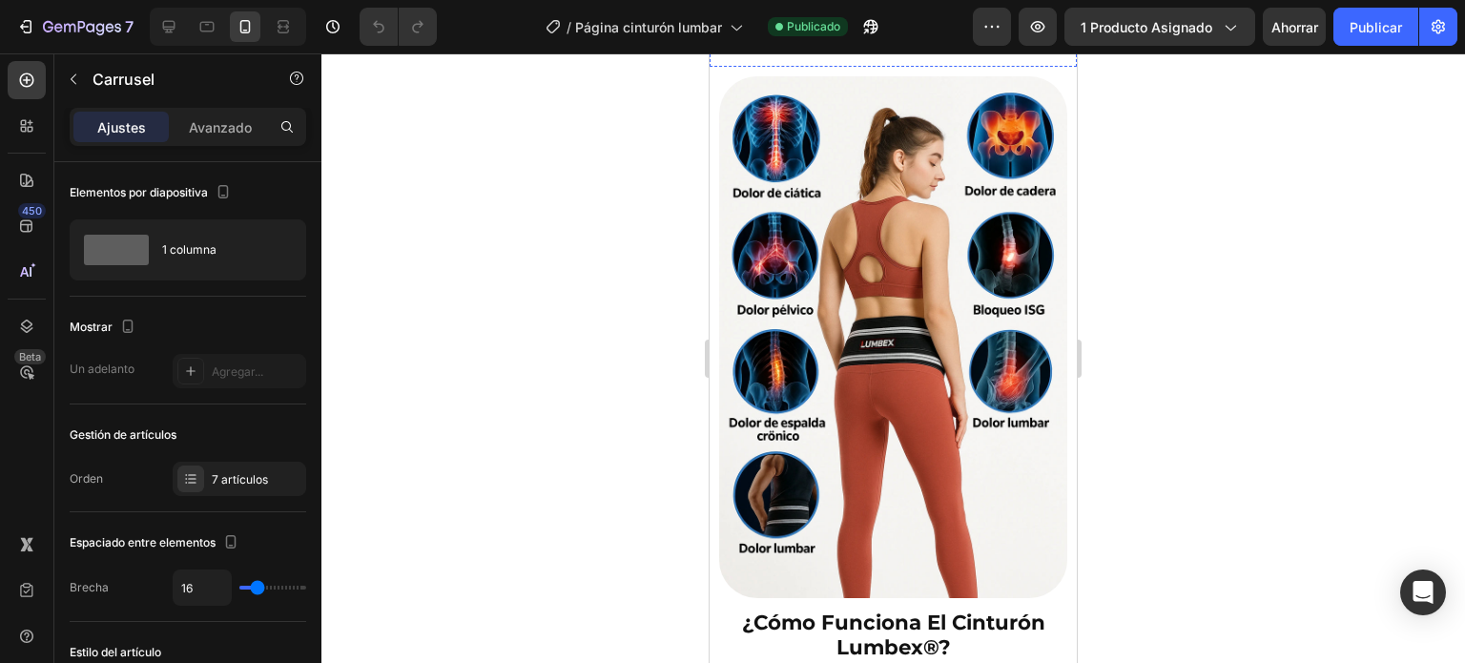
scroll to position [2798, 0]
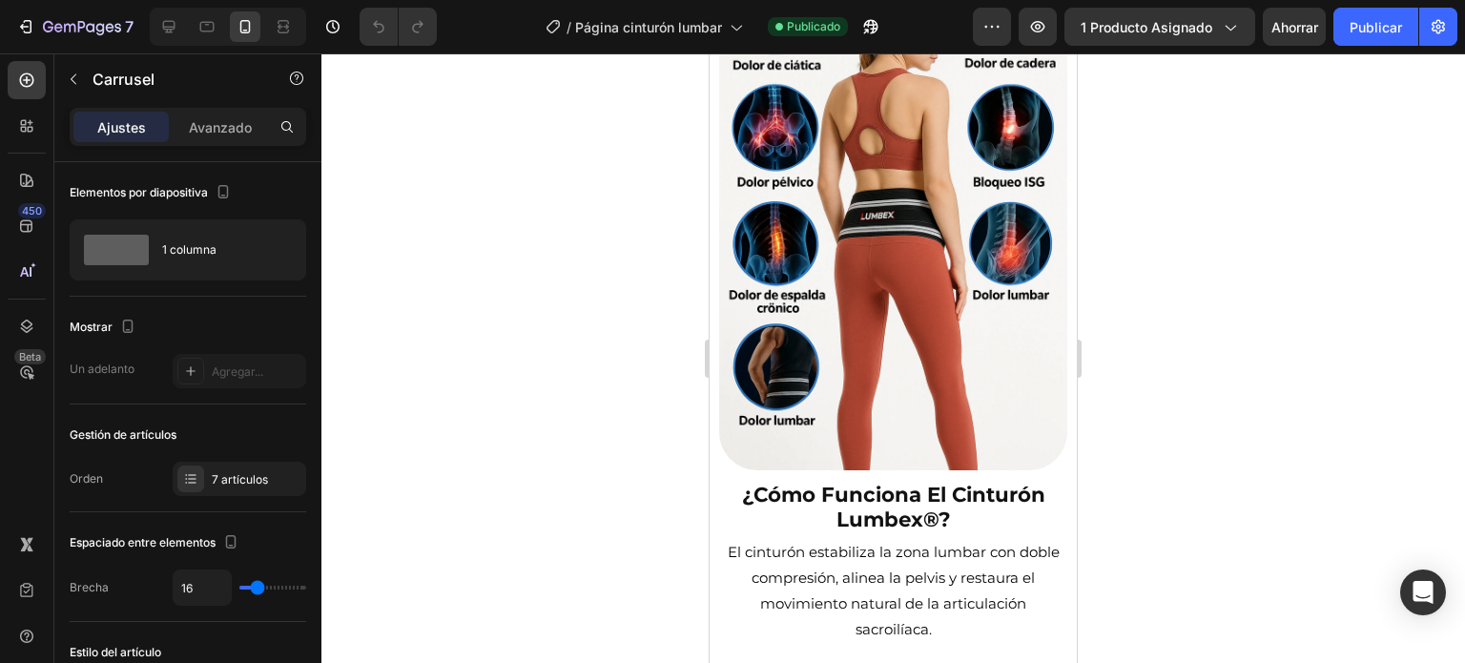
drag, startPoint x: 646, startPoint y: 171, endPoint x: 648, endPoint y: 155, distance: 16.3
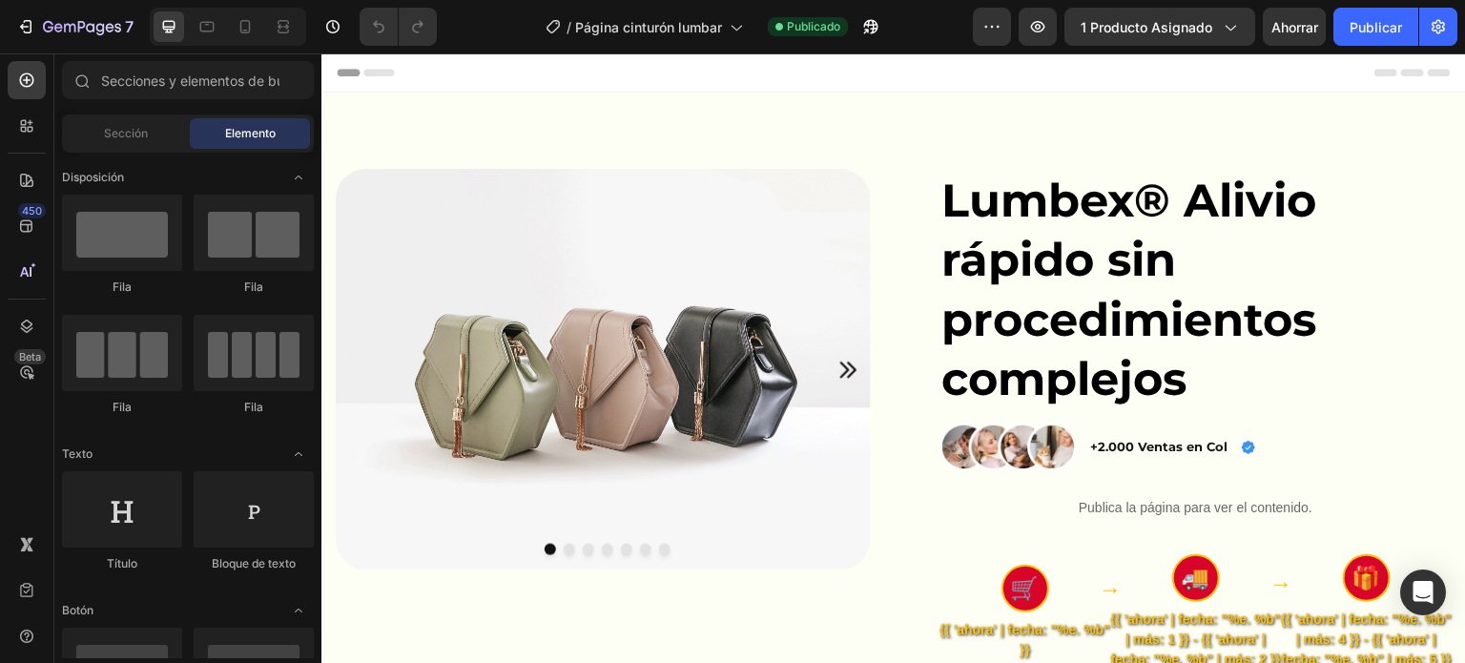
click at [1045, 78] on div "Encabezamiento" at bounding box center [894, 72] width 1114 height 38
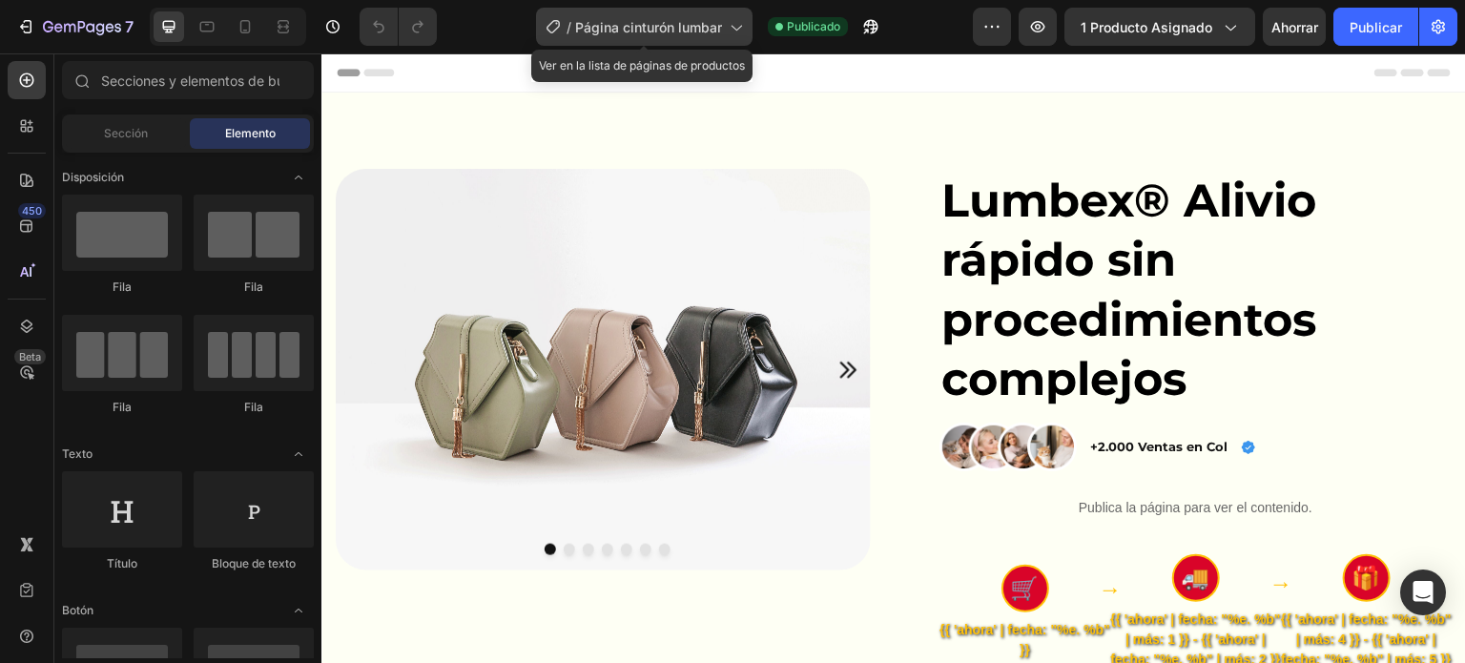
click at [726, 26] on icon at bounding box center [735, 26] width 19 height 19
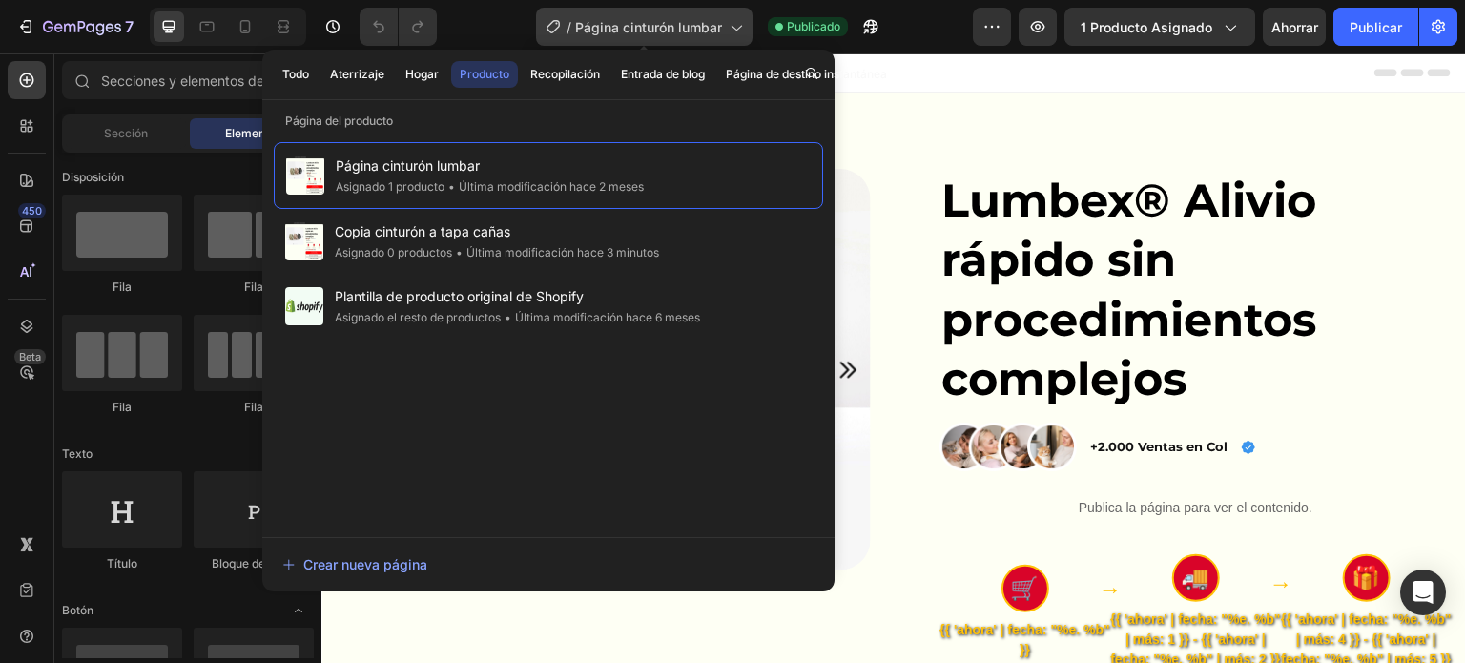
click at [727, 20] on icon at bounding box center [735, 26] width 19 height 19
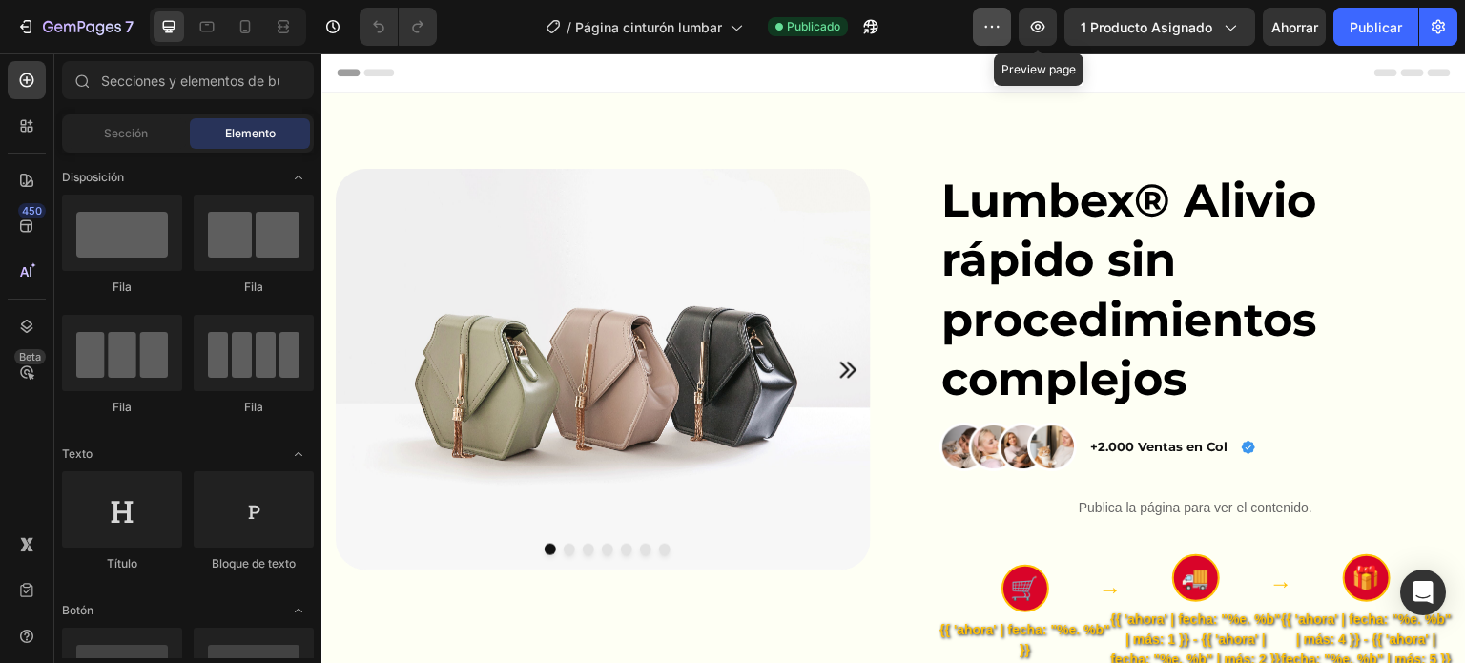
click at [992, 19] on icon "button" at bounding box center [992, 26] width 19 height 19
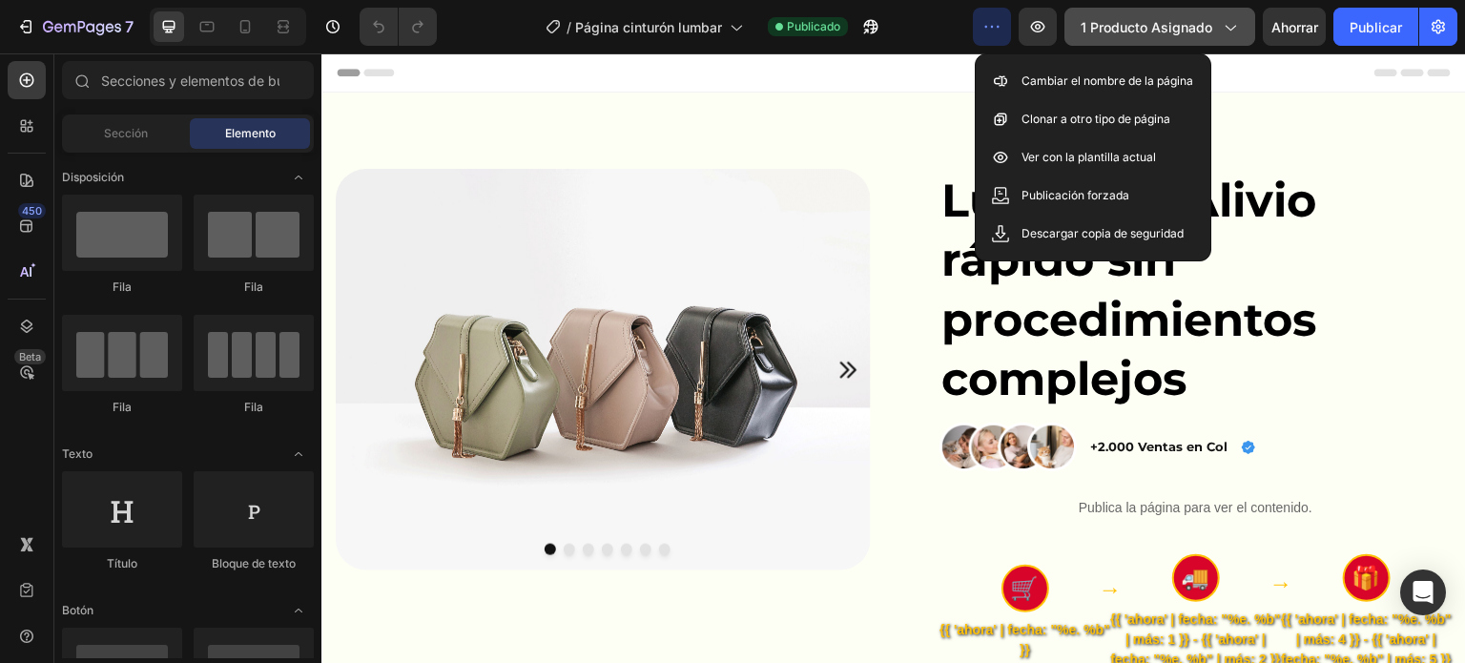
click at [1168, 41] on button "1 producto asignado" at bounding box center [1160, 27] width 191 height 38
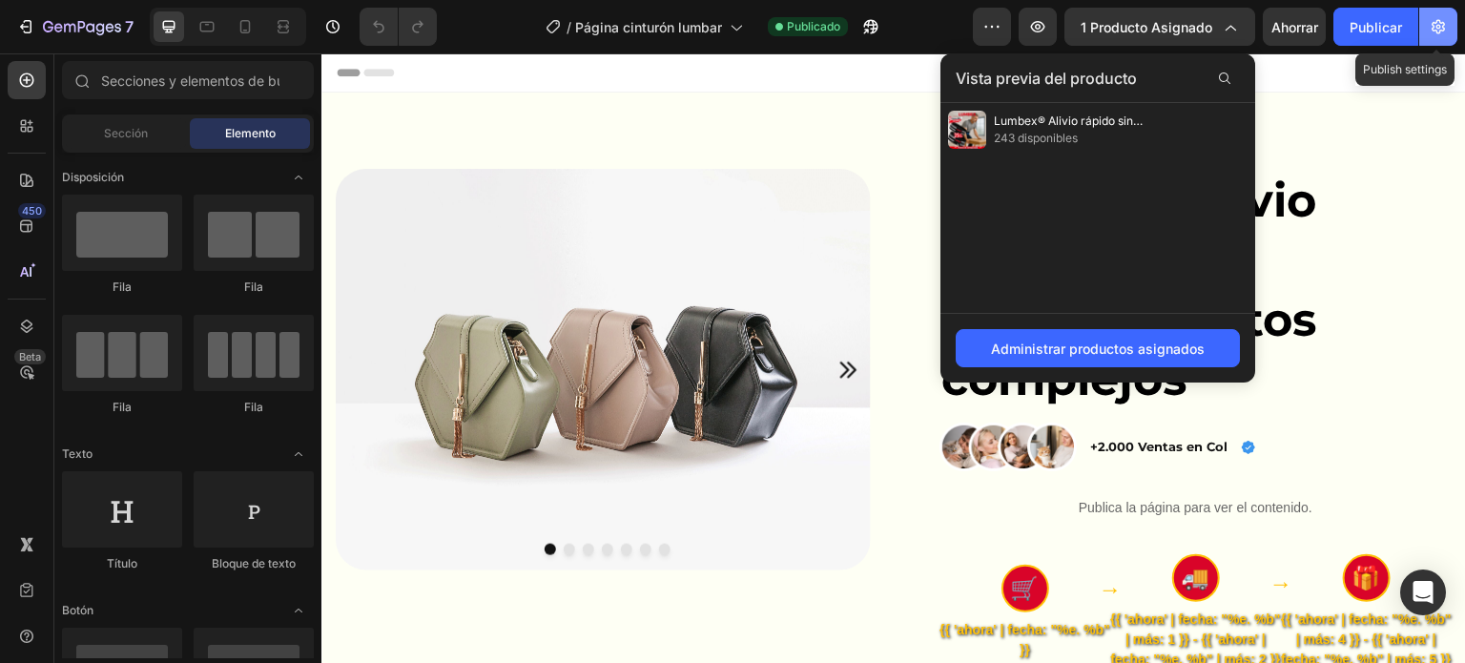
click at [1441, 33] on icon "button" at bounding box center [1438, 26] width 19 height 19
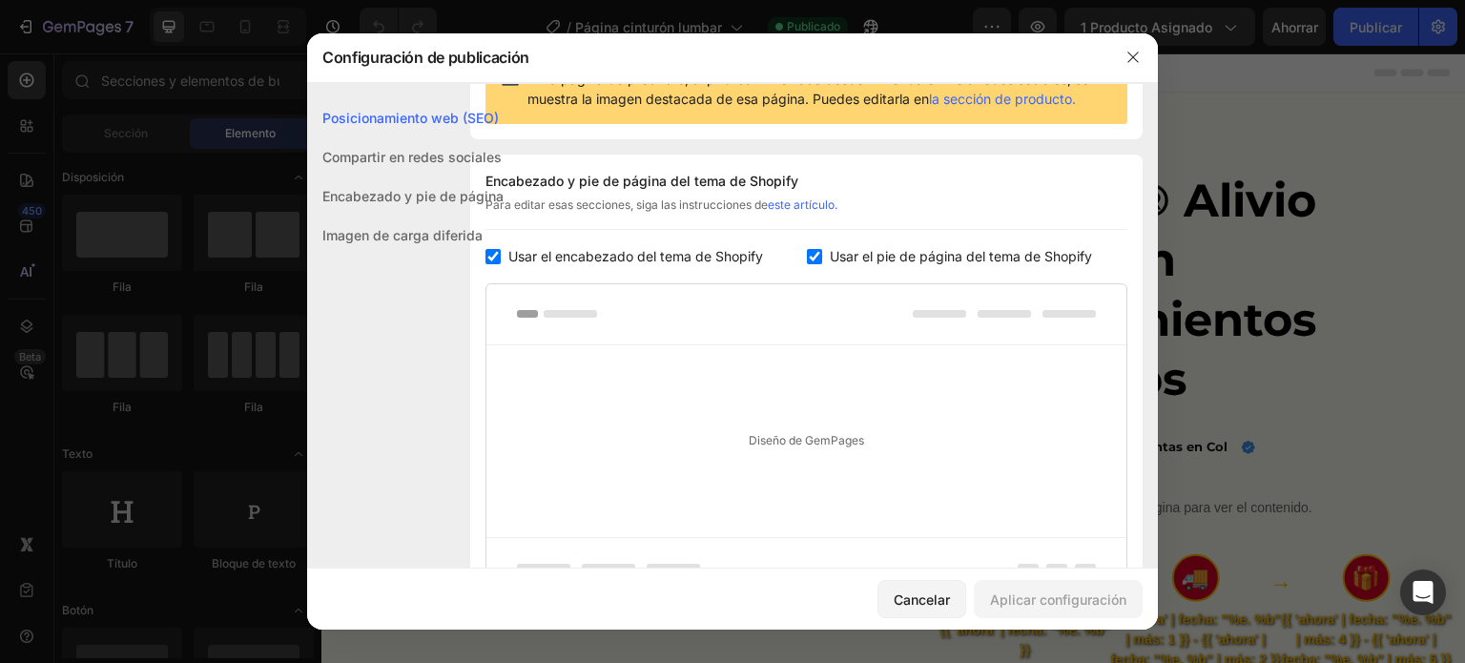
scroll to position [254, 0]
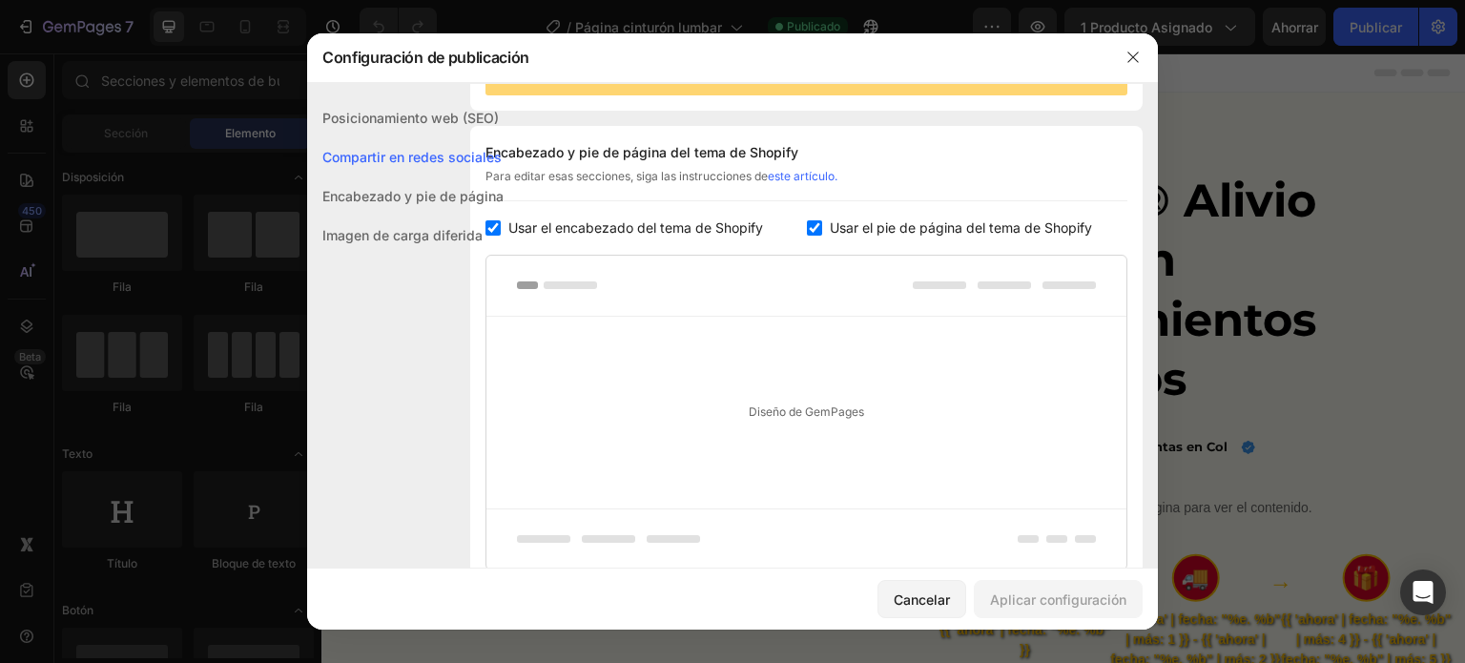
click at [1145, 53] on button "button" at bounding box center [1133, 57] width 31 height 31
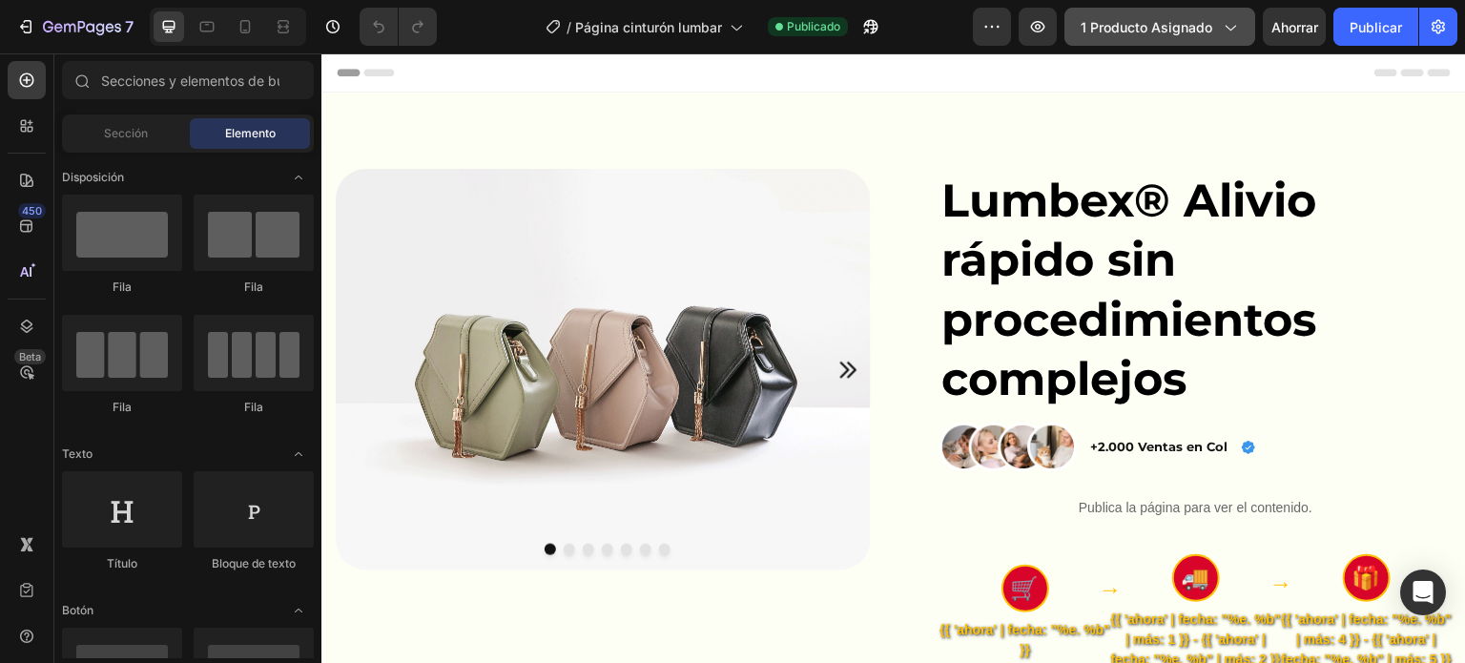
click at [1184, 22] on font "1 producto asignado" at bounding box center [1147, 27] width 132 height 16
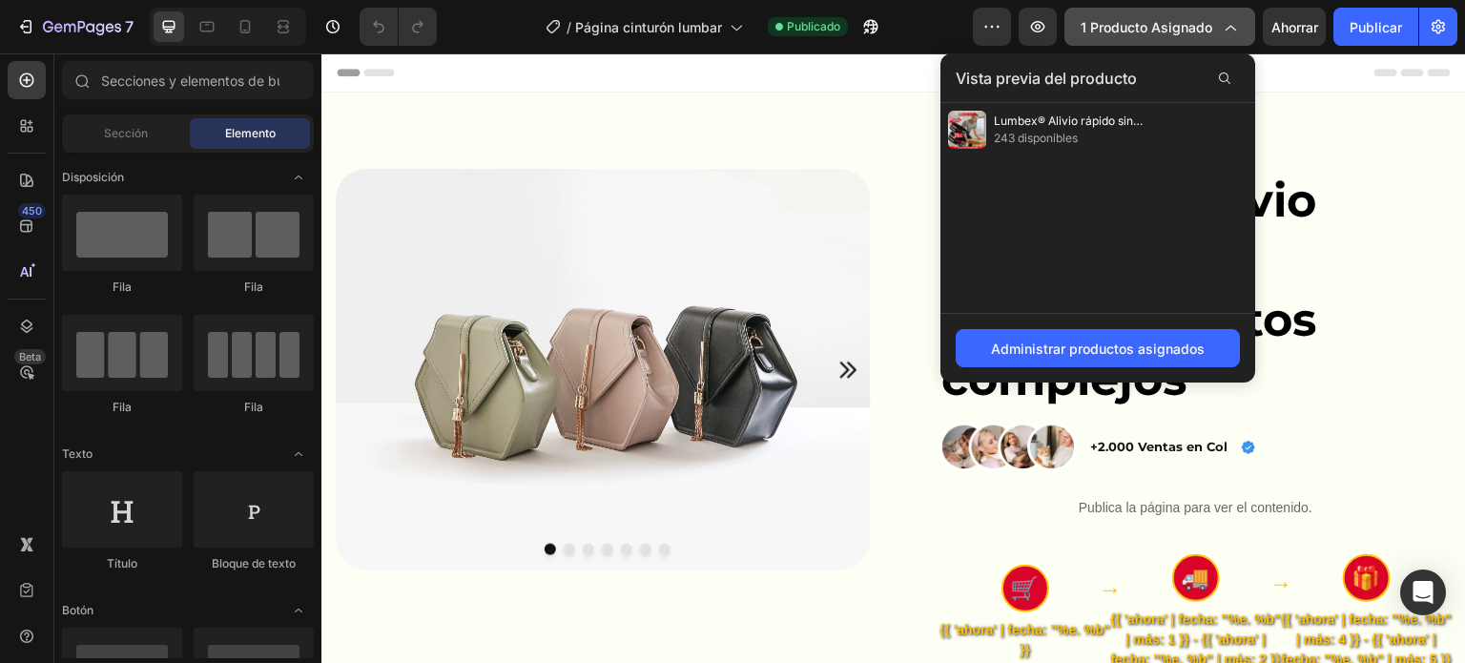
click at [1184, 22] on font "1 producto asignado" at bounding box center [1147, 27] width 132 height 16
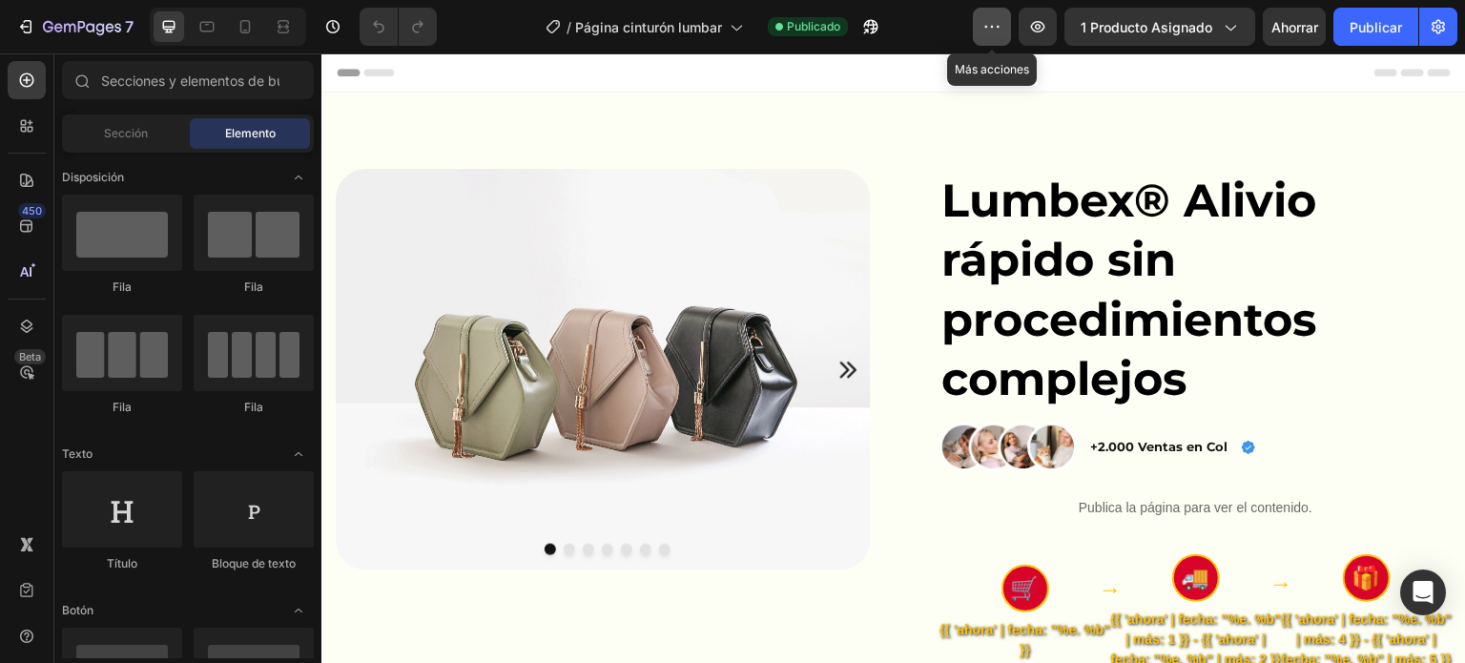
click at [1005, 26] on button "button" at bounding box center [992, 27] width 38 height 38
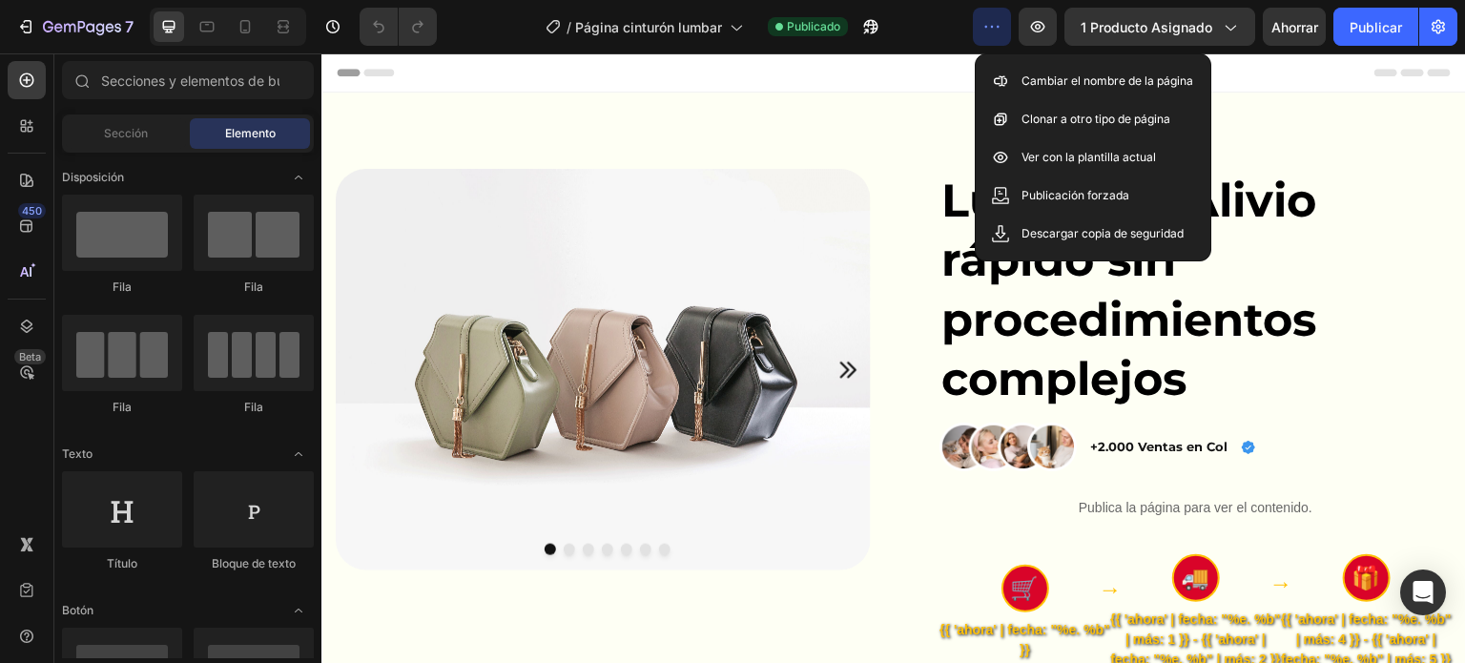
click at [817, 40] on div "/ Página cinturón lumbar Publicado" at bounding box center [712, 27] width 521 height 38
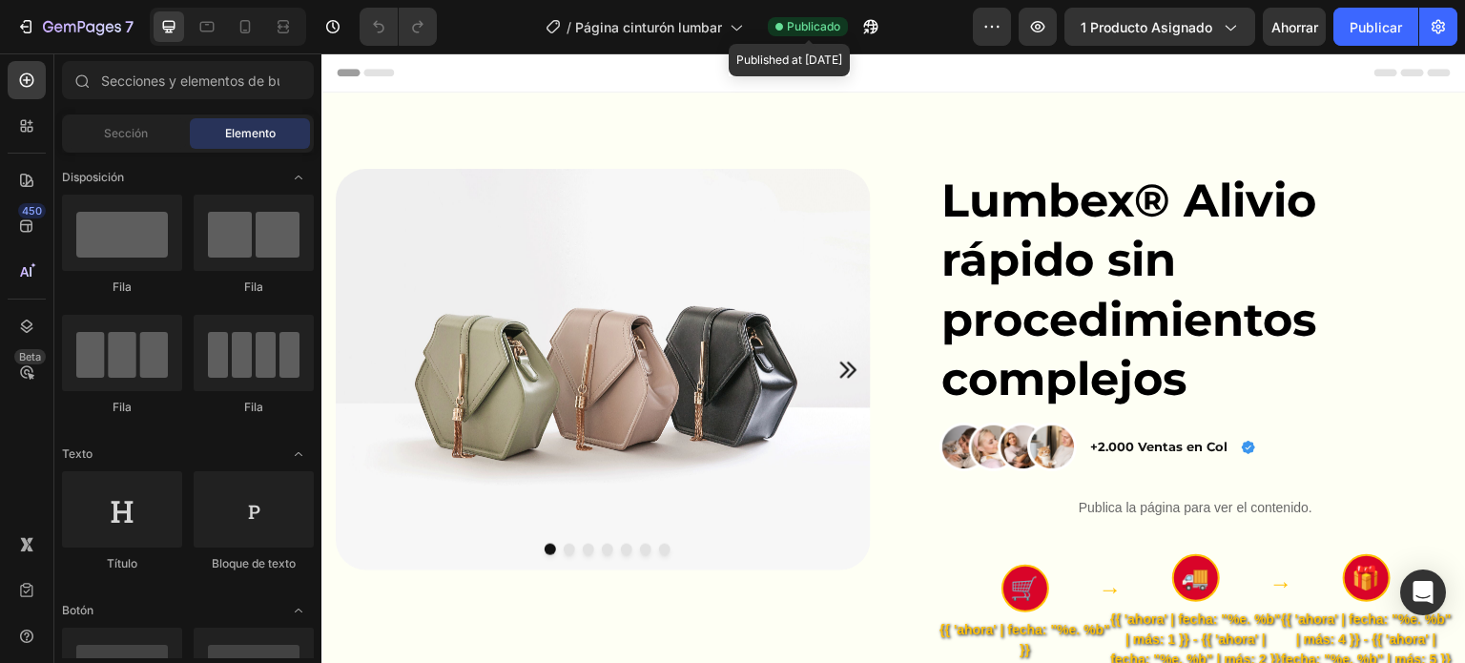
click at [813, 29] on font "Publicado" at bounding box center [813, 26] width 53 height 14
click at [826, 22] on font "Publicado" at bounding box center [813, 26] width 53 height 14
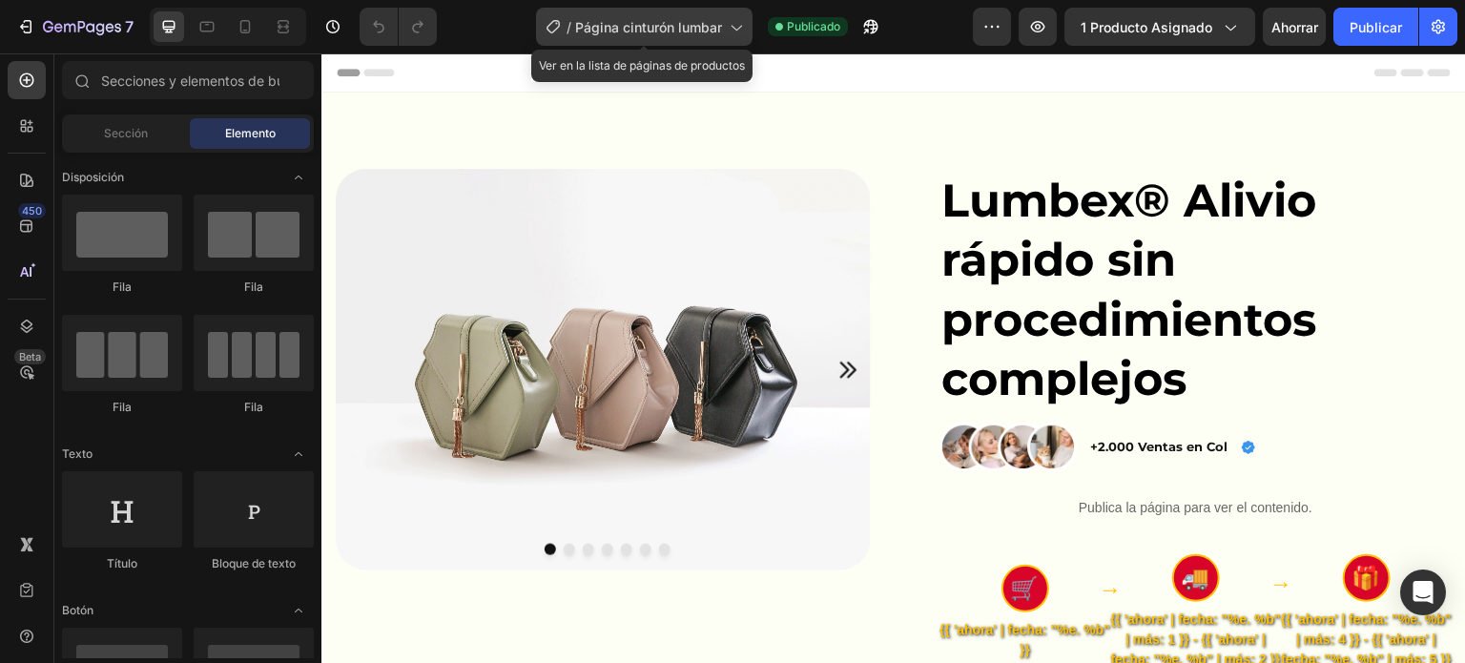
click at [727, 29] on icon at bounding box center [735, 26] width 19 height 19
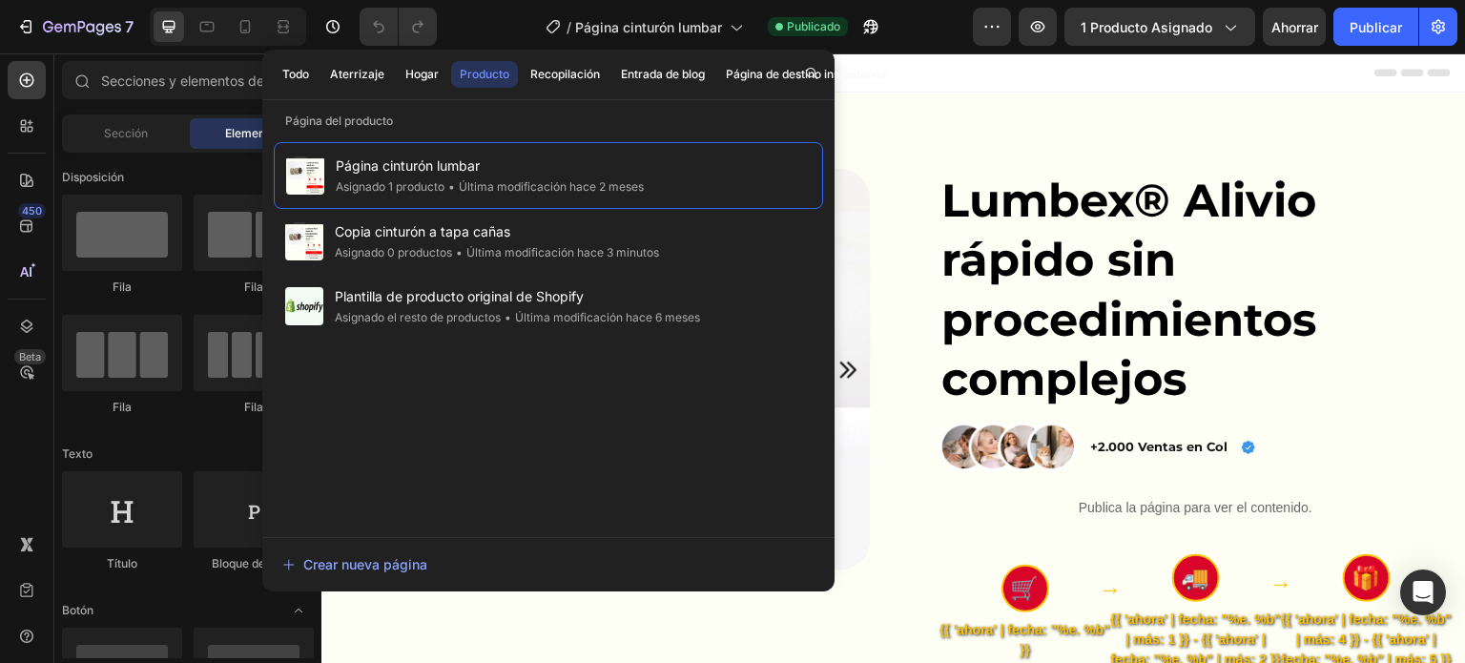
click at [473, 18] on div "/ Página cinturón lumbar Publicado" at bounding box center [712, 27] width 521 height 38
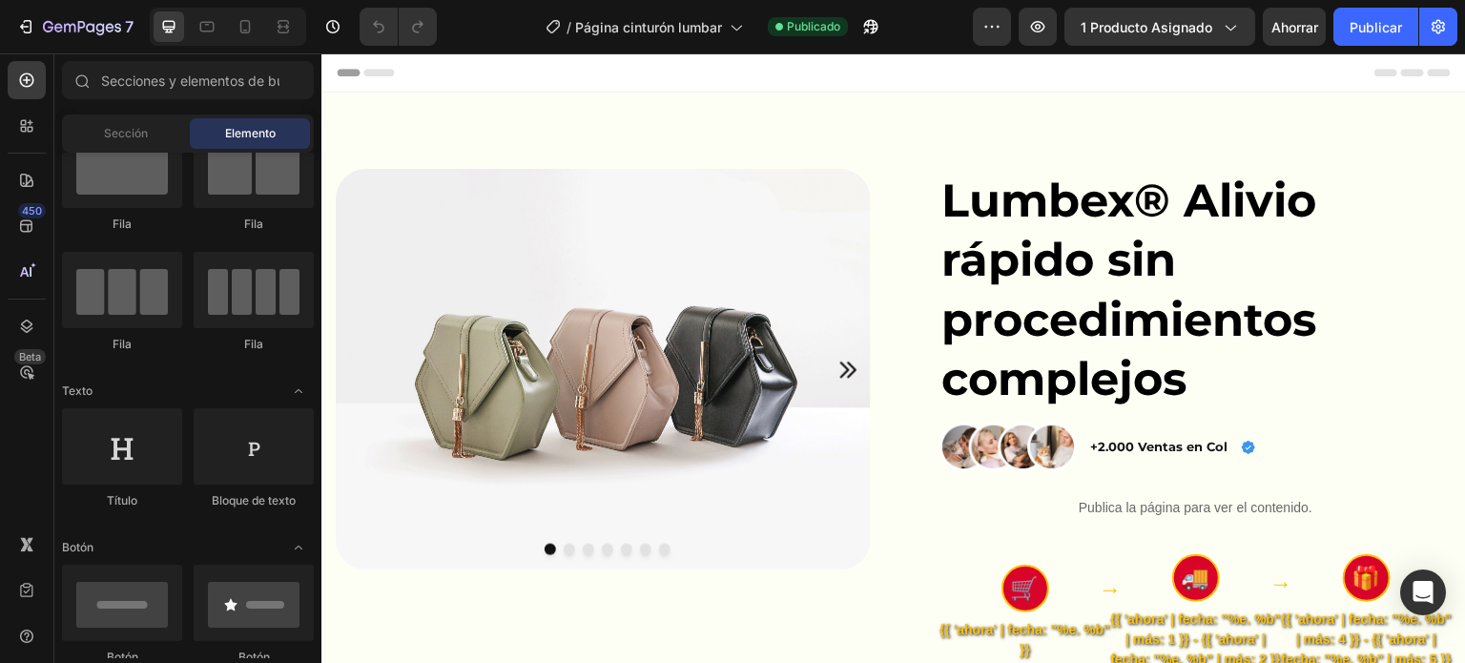
scroll to position [0, 0]
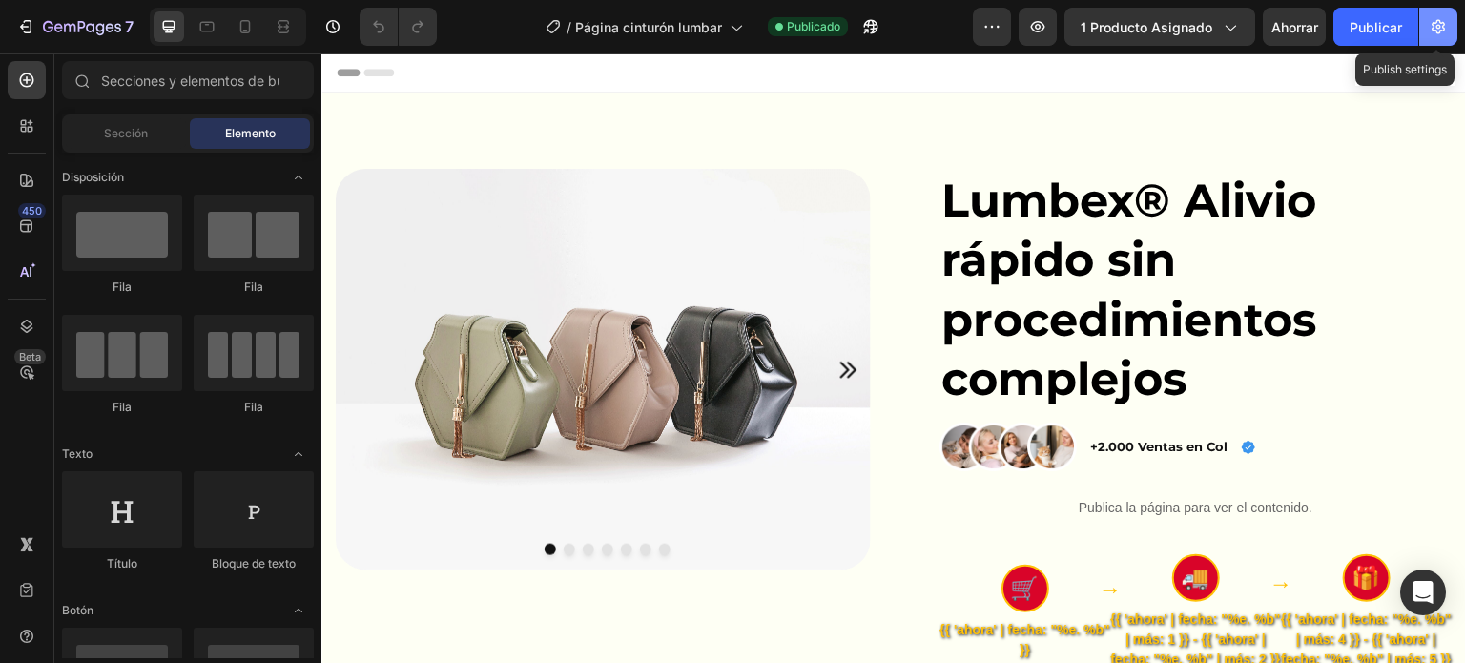
click at [1432, 18] on icon "button" at bounding box center [1438, 26] width 19 height 19
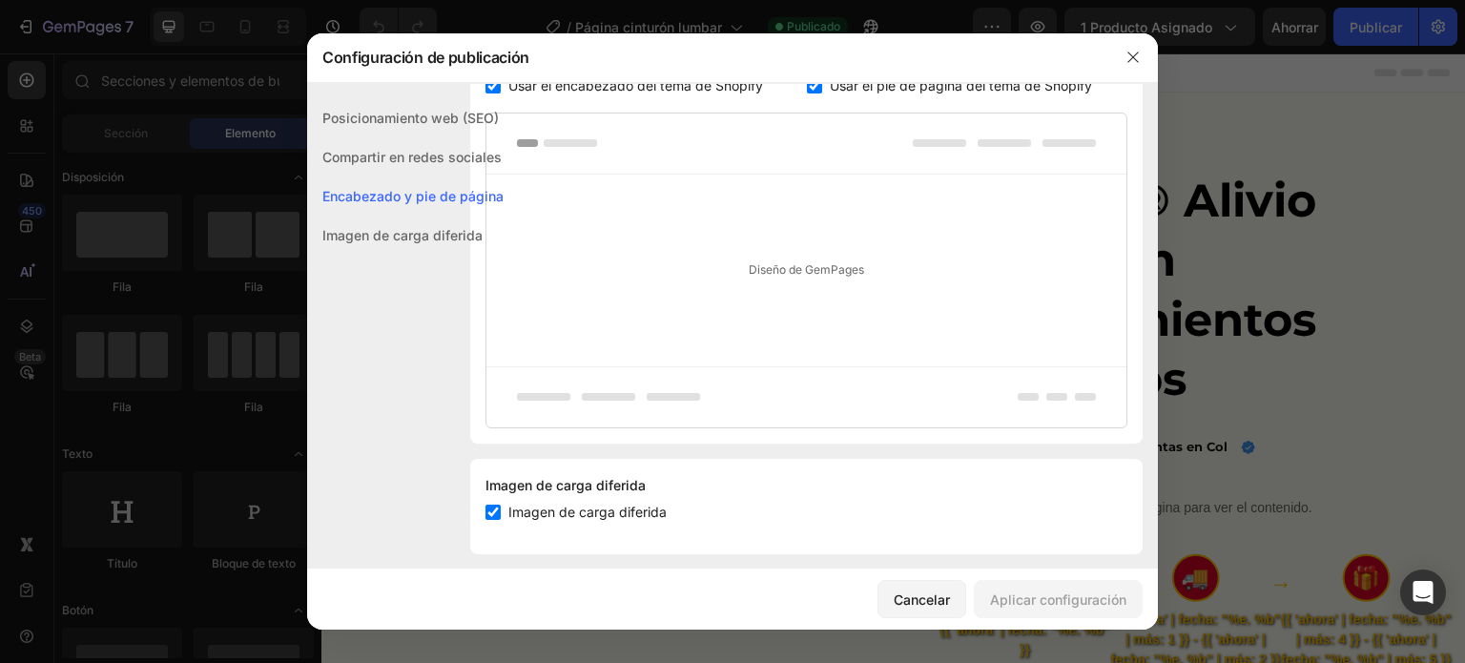
scroll to position [410, 0]
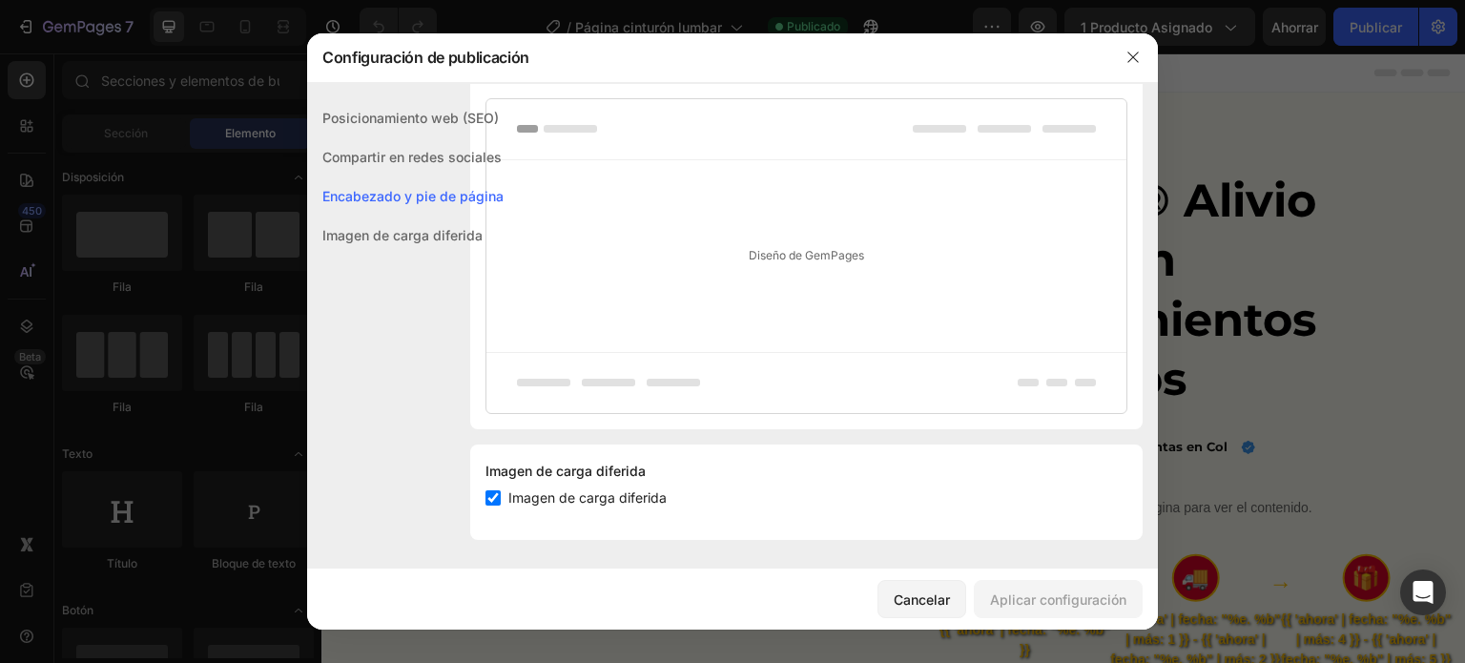
click at [414, 137] on div "Posicionamiento web (SEO)" at bounding box center [405, 156] width 197 height 39
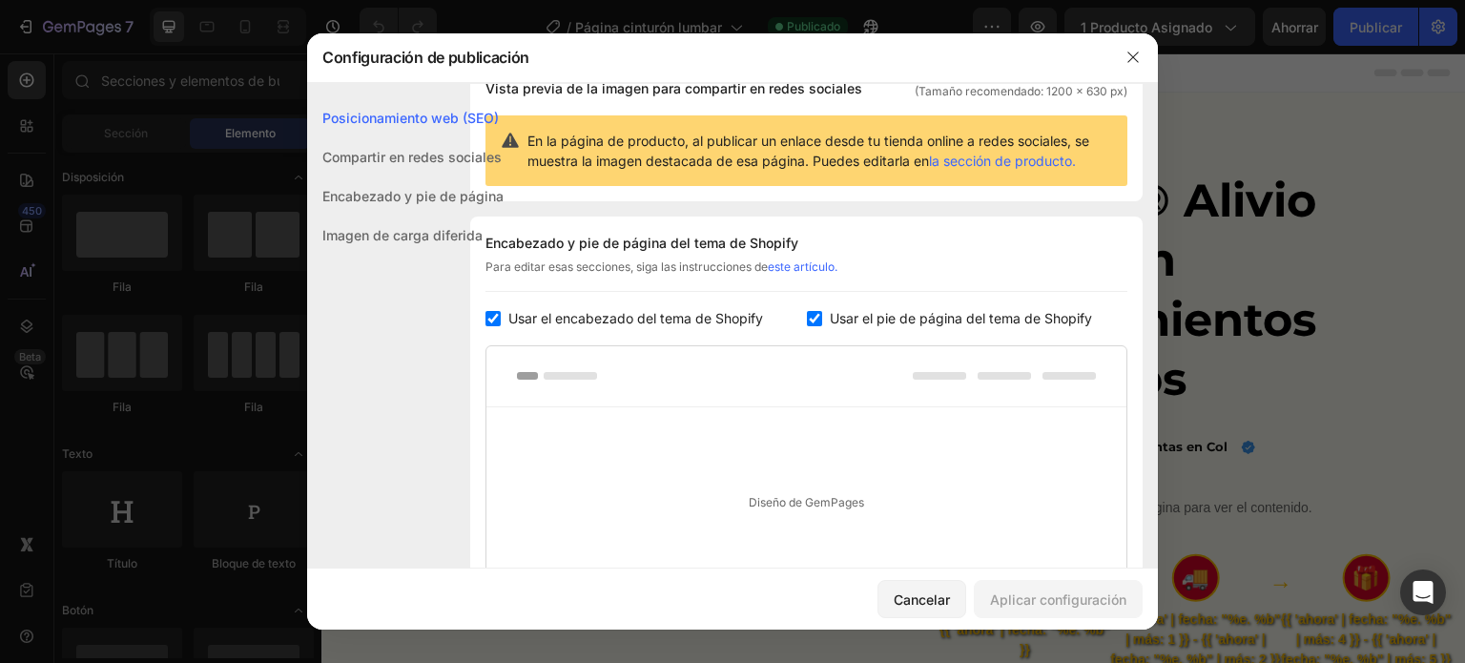
scroll to position [0, 0]
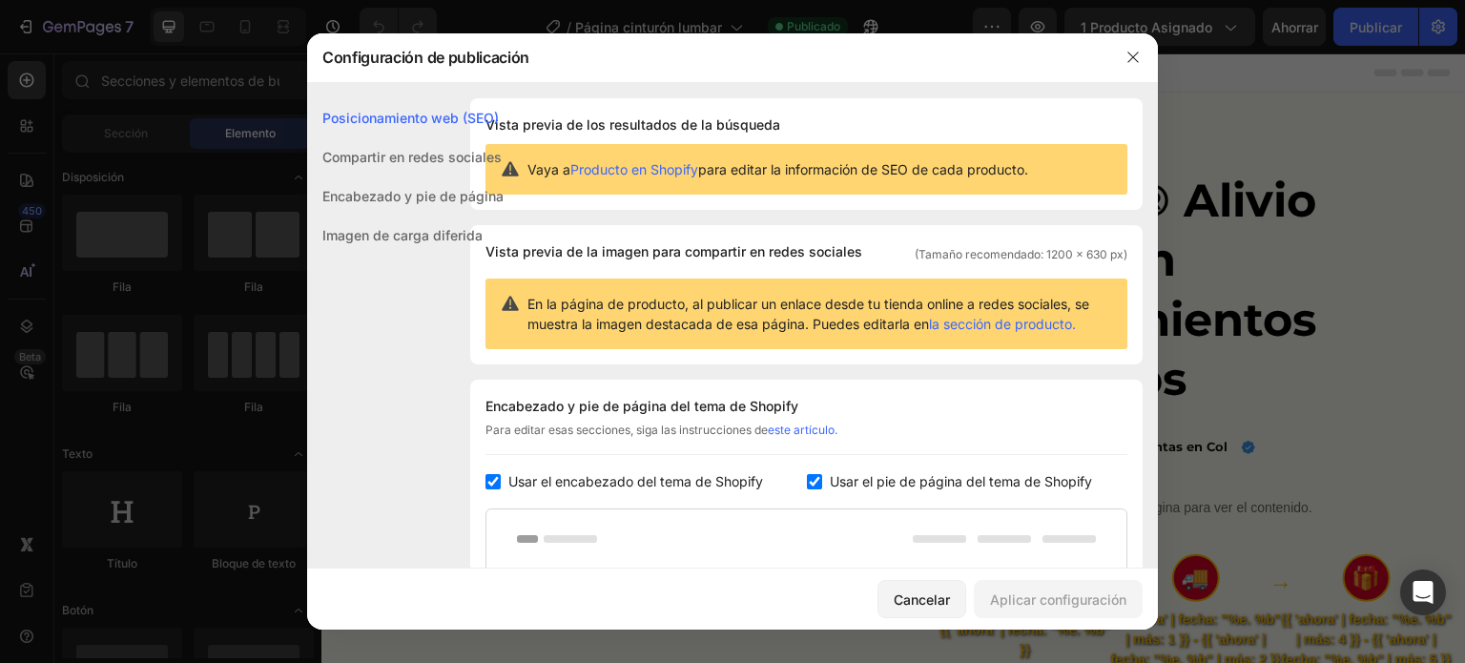
click at [413, 159] on font "Compartir en redes sociales" at bounding box center [411, 157] width 179 height 16
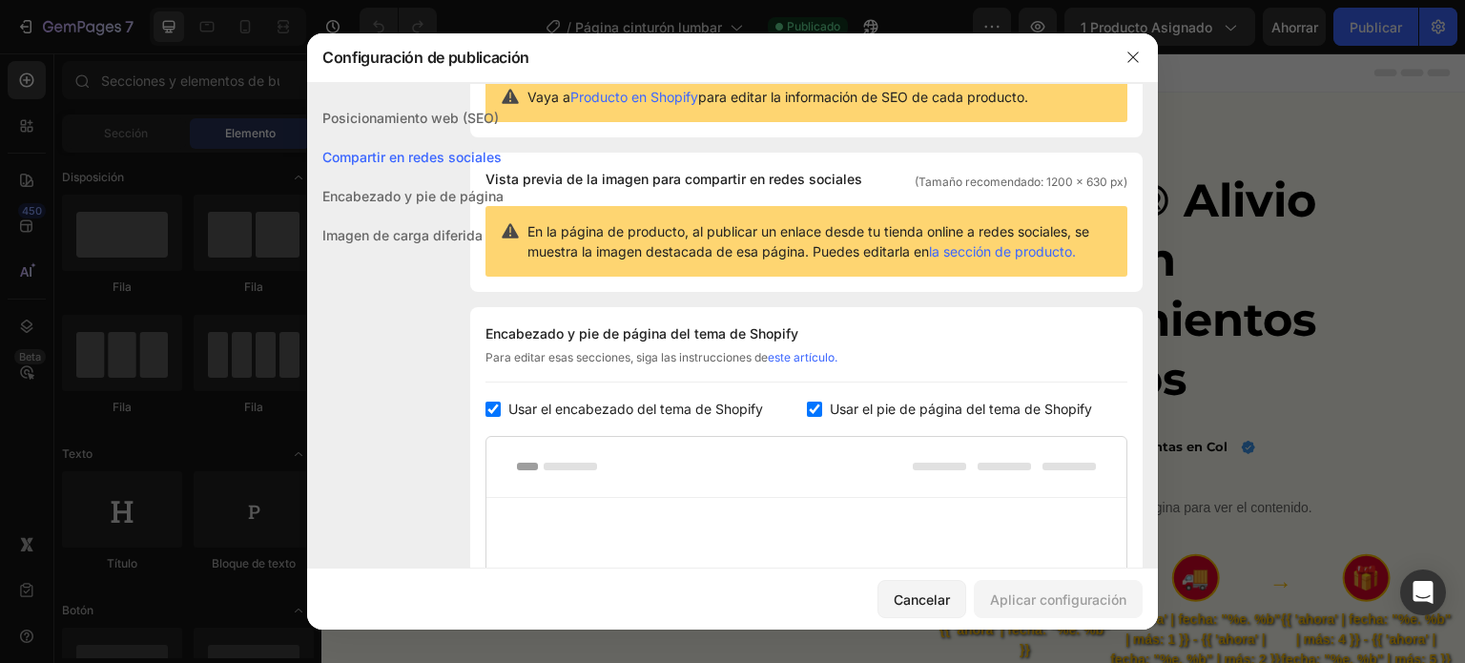
scroll to position [122, 0]
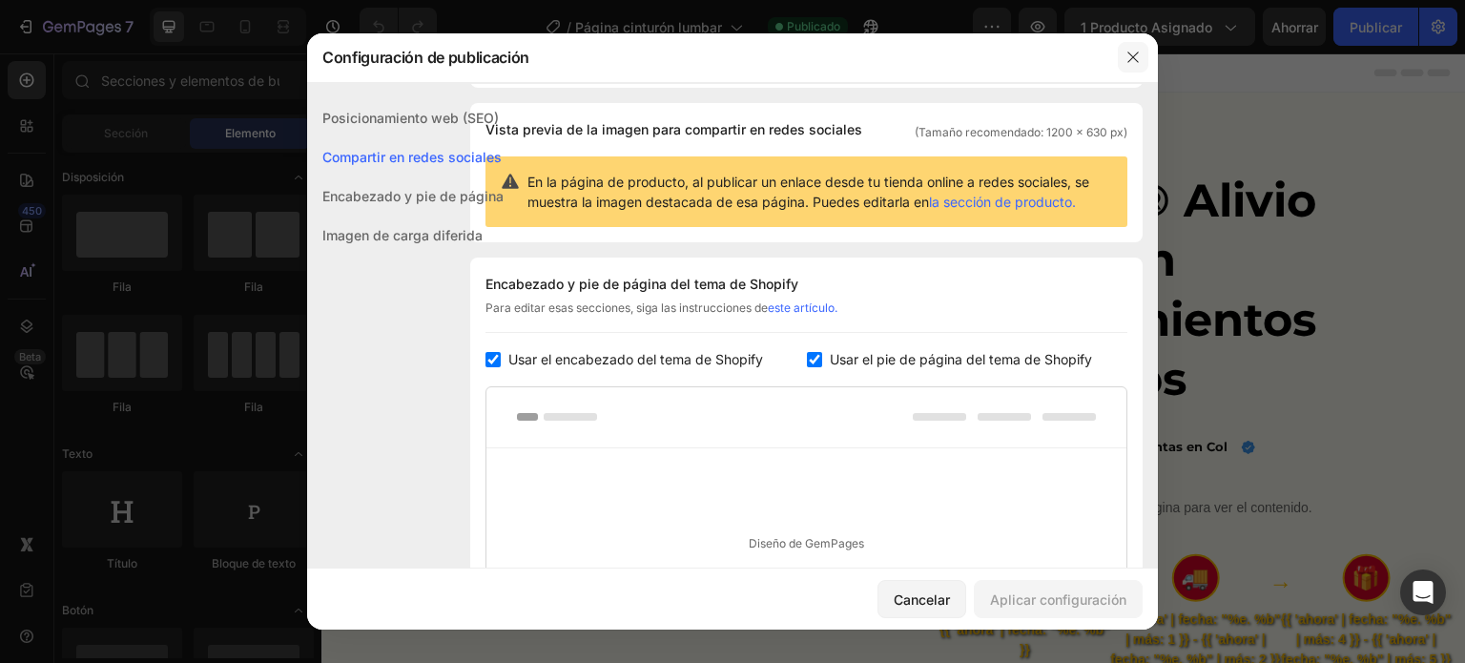
click at [1141, 59] on button "button" at bounding box center [1133, 57] width 31 height 31
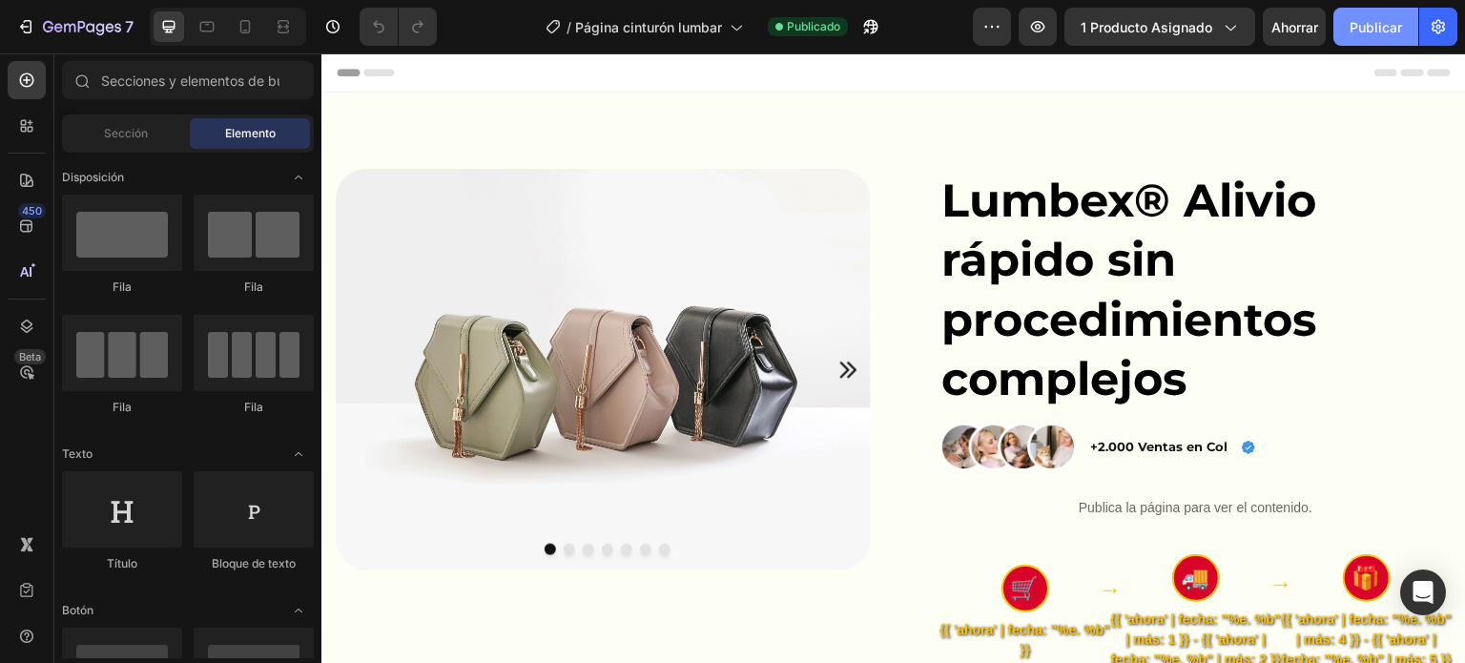
click at [1377, 30] on font "Publicar" at bounding box center [1376, 27] width 52 height 16
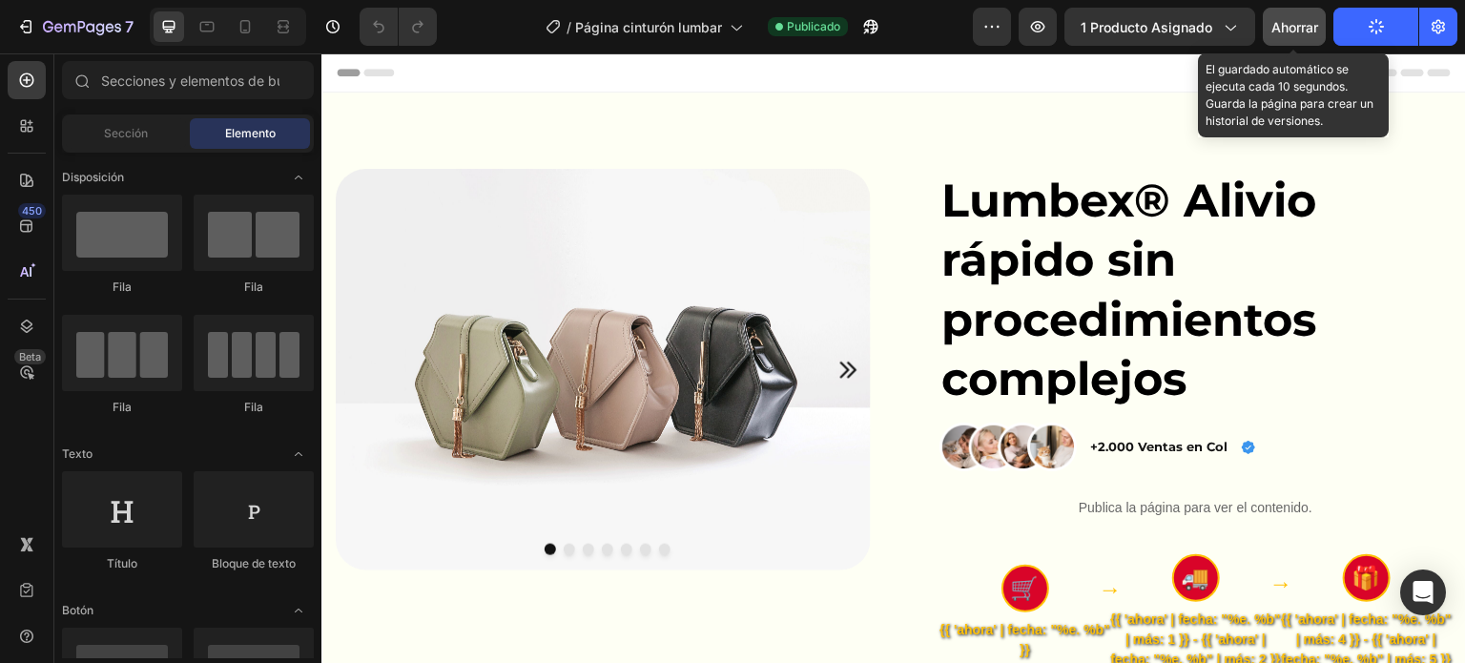
click at [1300, 26] on font "Ahorrar" at bounding box center [1295, 27] width 47 height 16
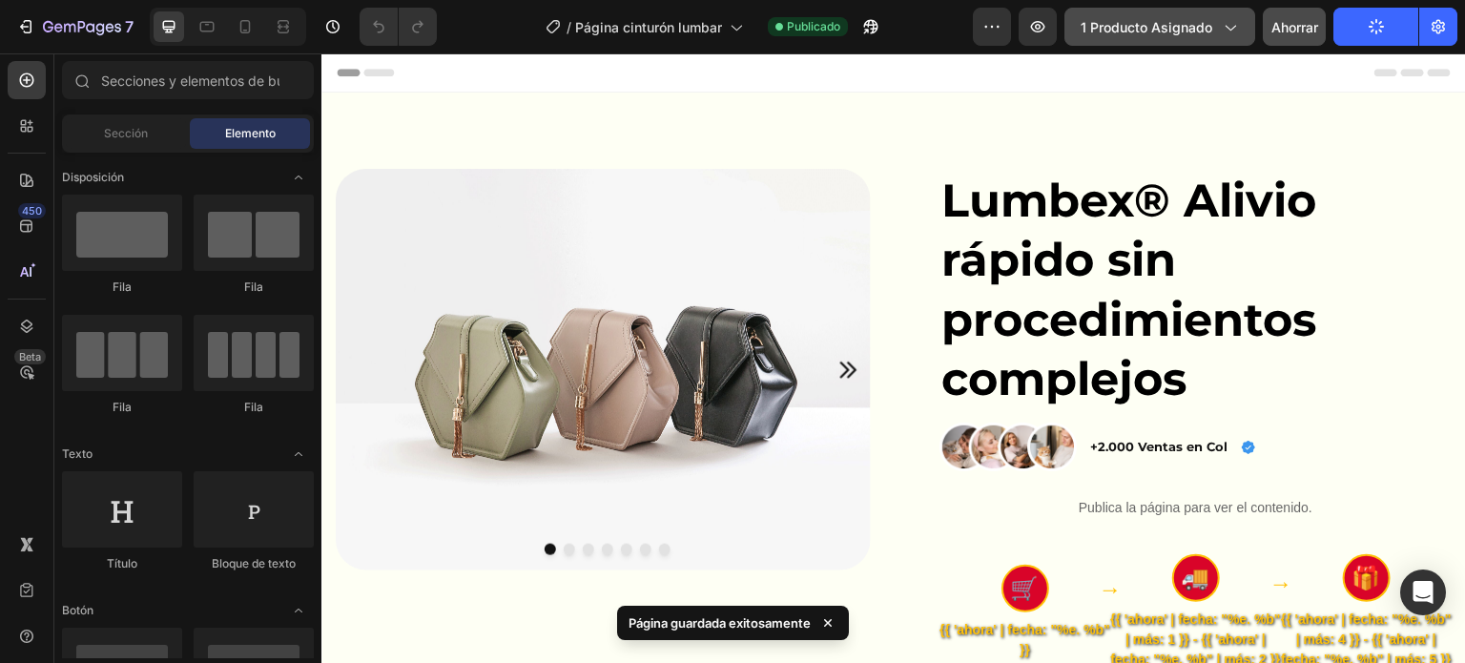
click at [1229, 22] on icon "button" at bounding box center [1229, 26] width 19 height 19
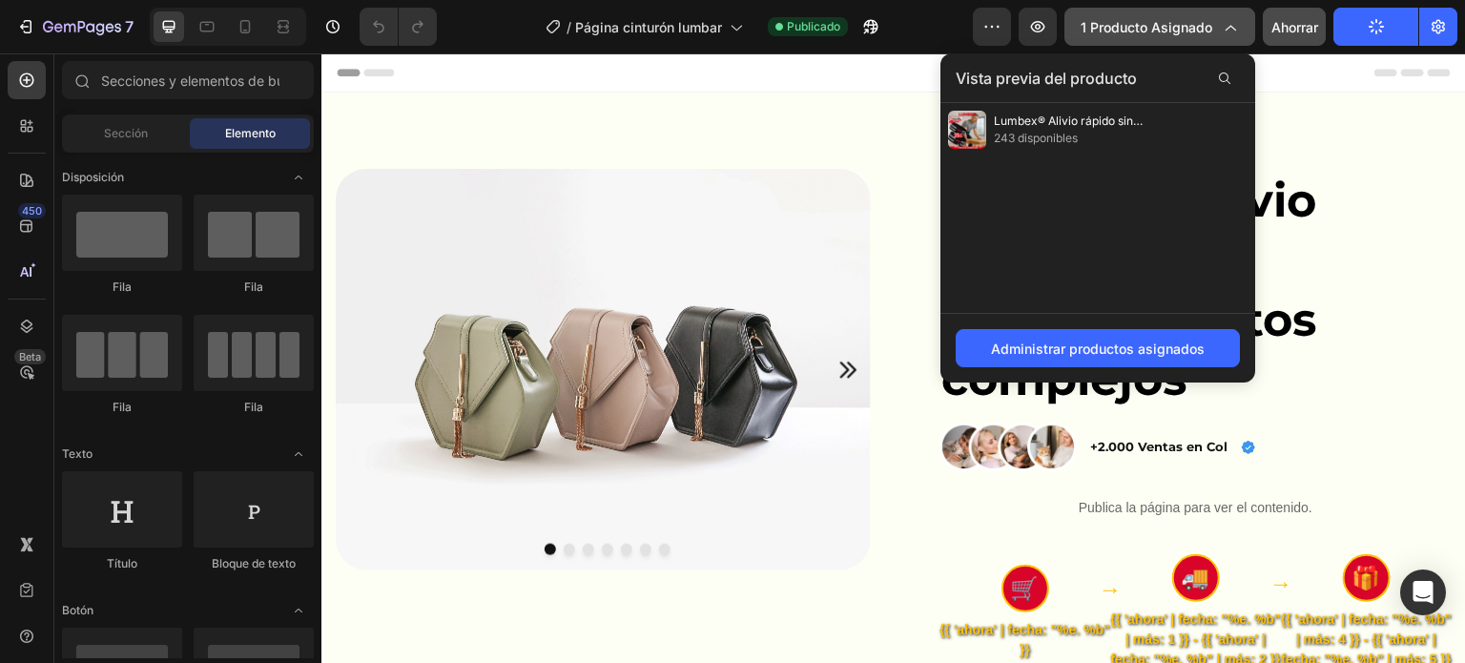
click at [1229, 22] on icon "button" at bounding box center [1229, 26] width 19 height 19
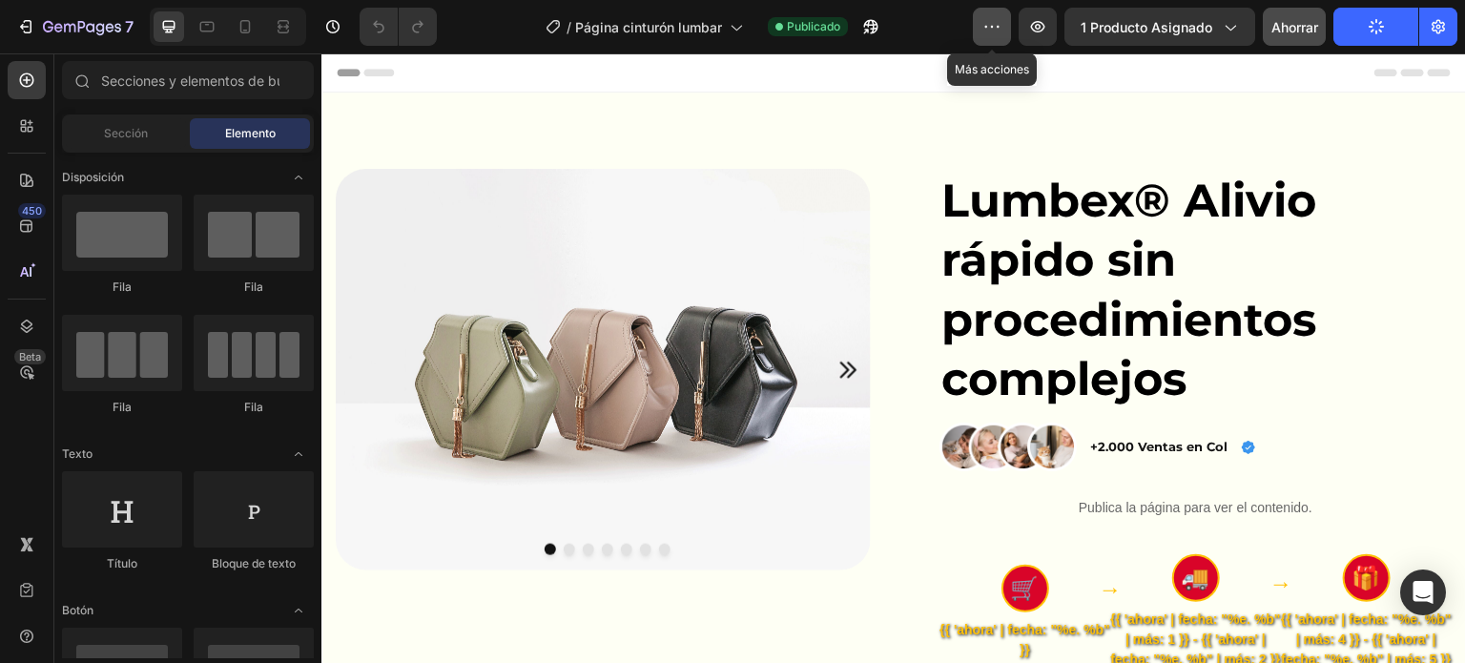
click at [1002, 22] on icon "button" at bounding box center [992, 26] width 19 height 19
click at [1049, 19] on button "button" at bounding box center [1038, 27] width 38 height 38
click at [827, 27] on font "Publicado" at bounding box center [813, 26] width 53 height 14
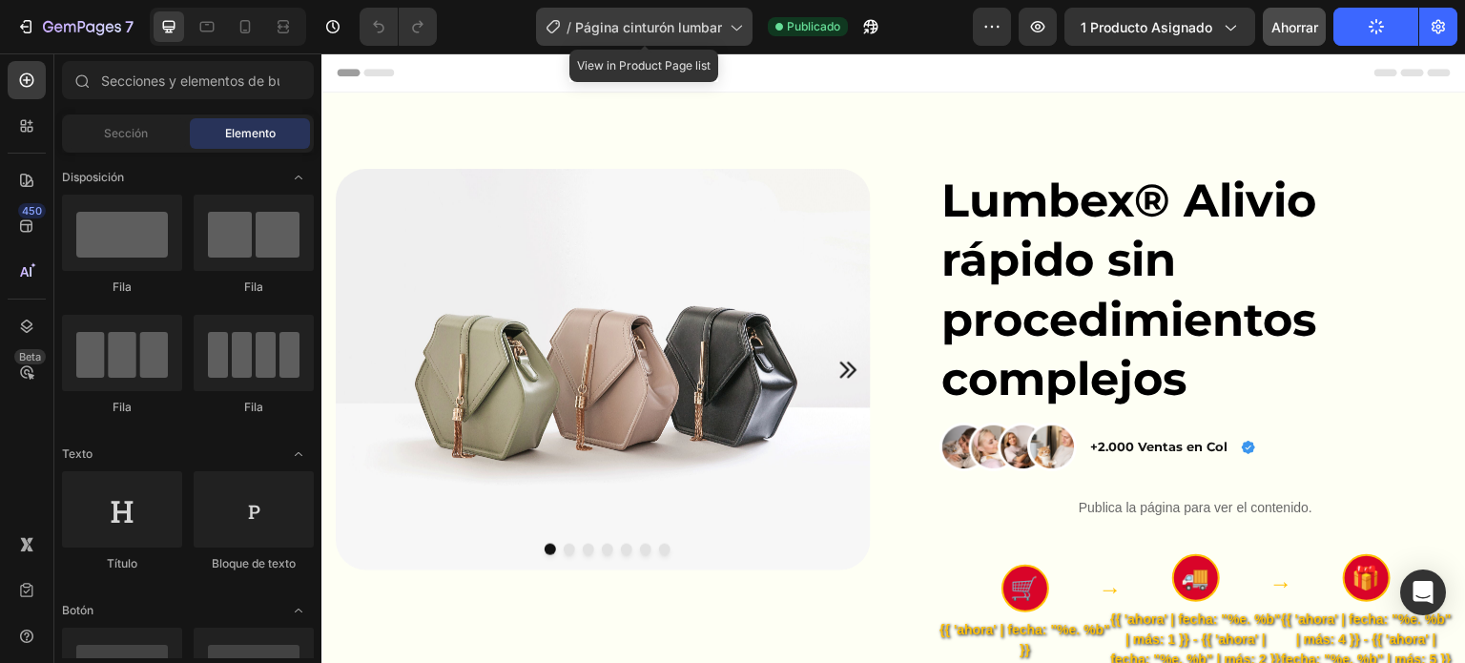
click at [733, 37] on div "/ Página cinturón lumbar" at bounding box center [644, 27] width 217 height 38
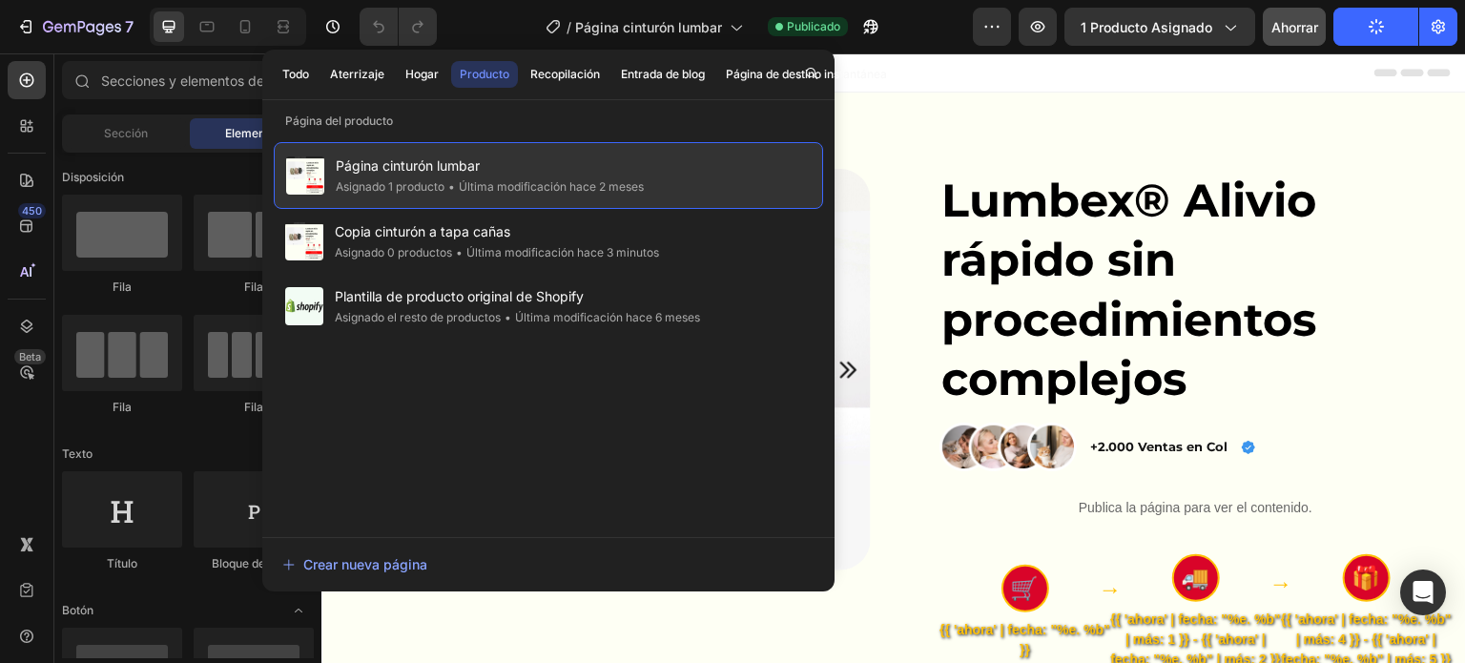
drag, startPoint x: 620, startPoint y: 175, endPoint x: 594, endPoint y: 180, distance: 26.4
click at [594, 180] on font "Última modificación hace 2 meses" at bounding box center [551, 186] width 185 height 14
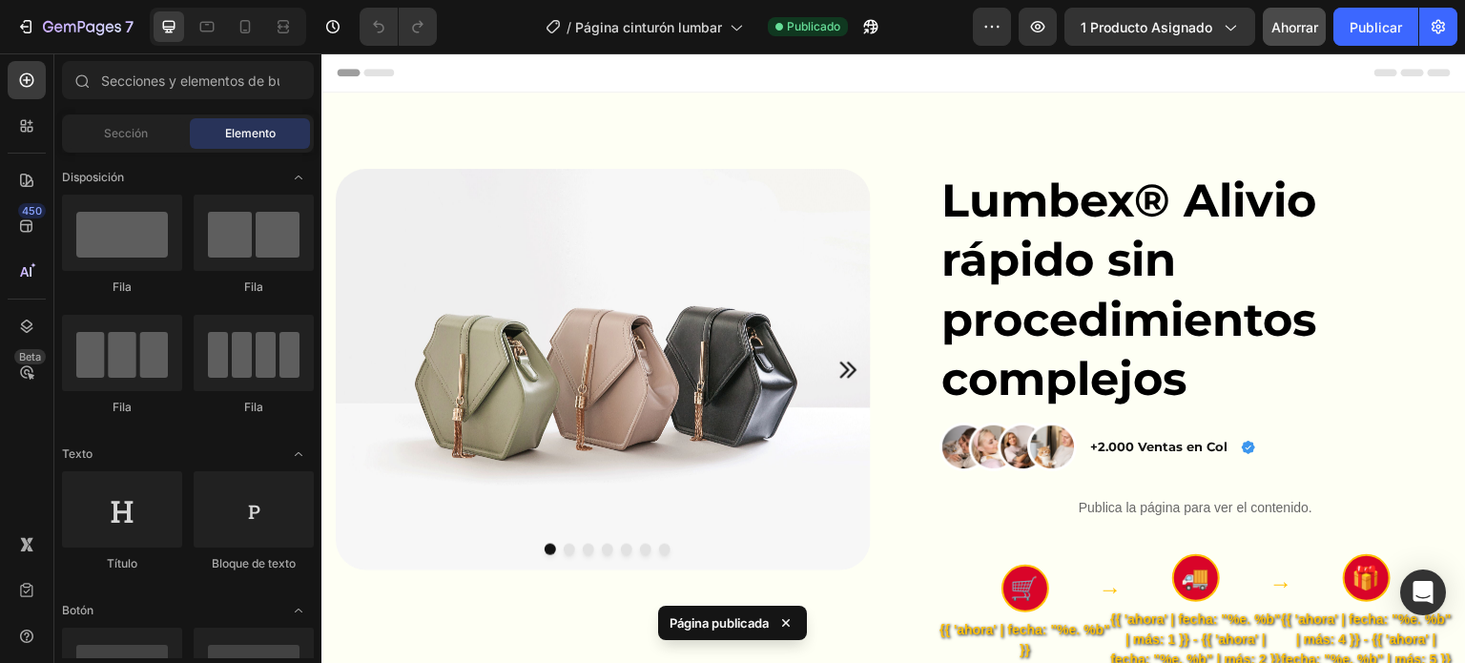
click at [792, 619] on icon at bounding box center [785, 622] width 19 height 19
click at [74, 133] on div "Sección" at bounding box center [126, 133] width 120 height 31
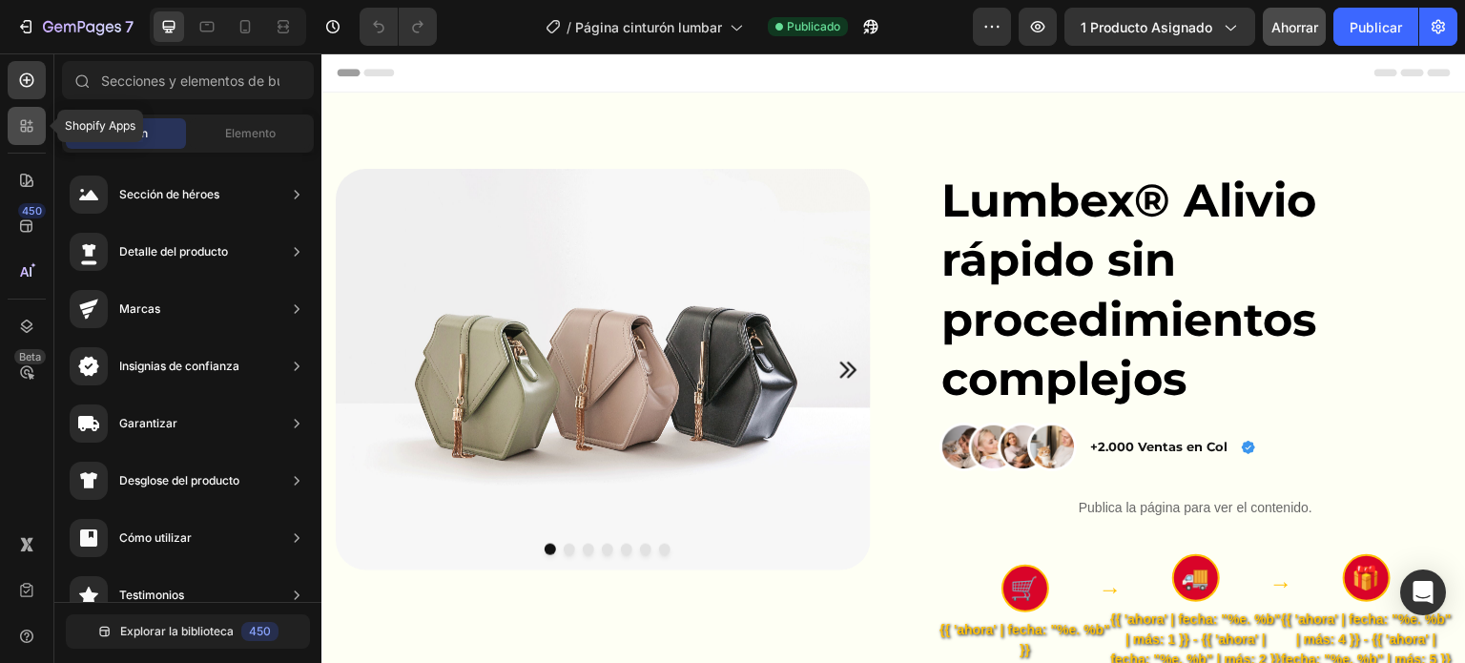
click at [38, 136] on div at bounding box center [27, 126] width 38 height 38
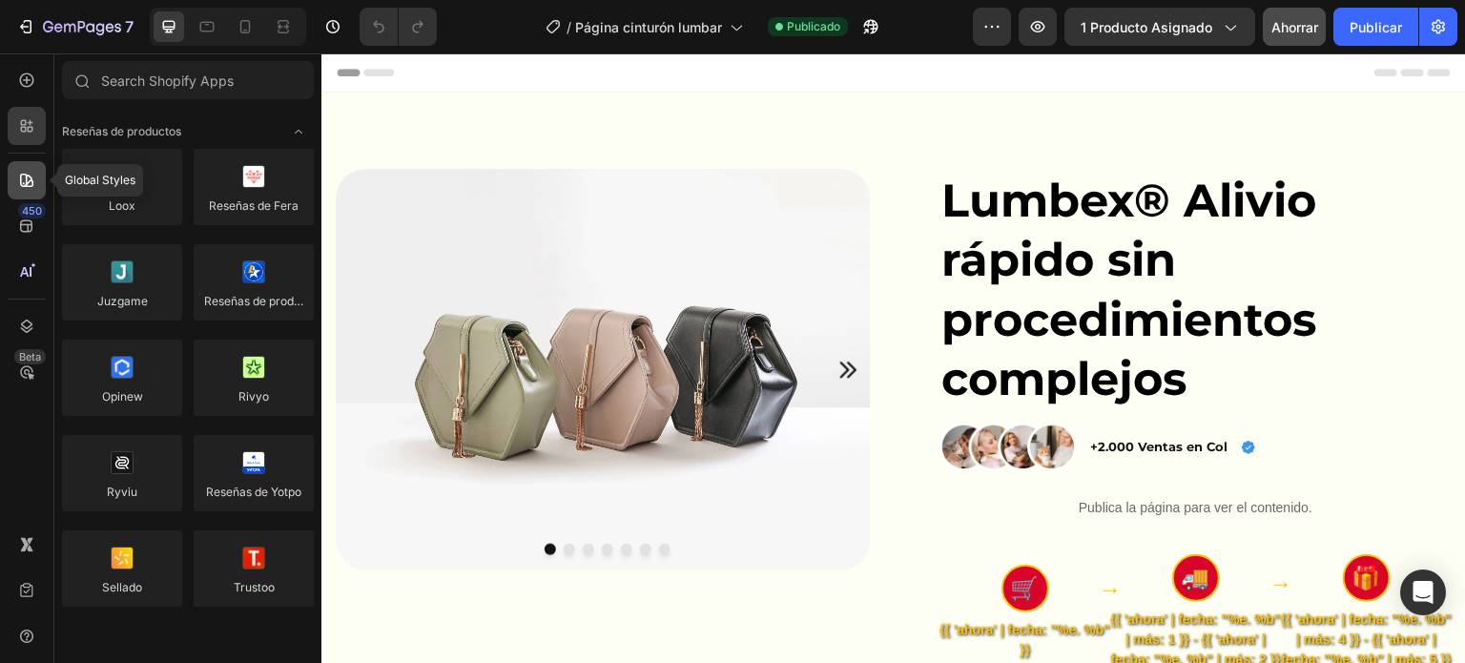
click at [34, 163] on div at bounding box center [27, 180] width 38 height 38
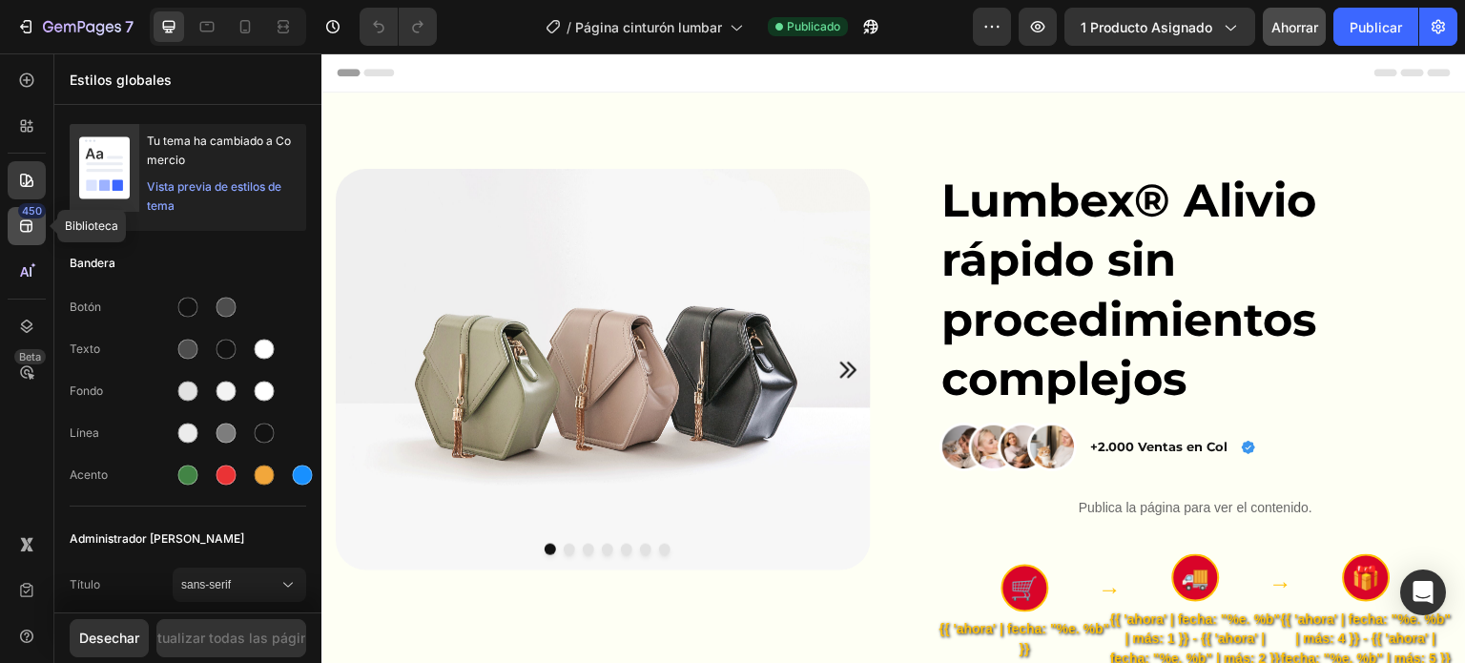
click at [37, 215] on font "450" at bounding box center [32, 210] width 20 height 13
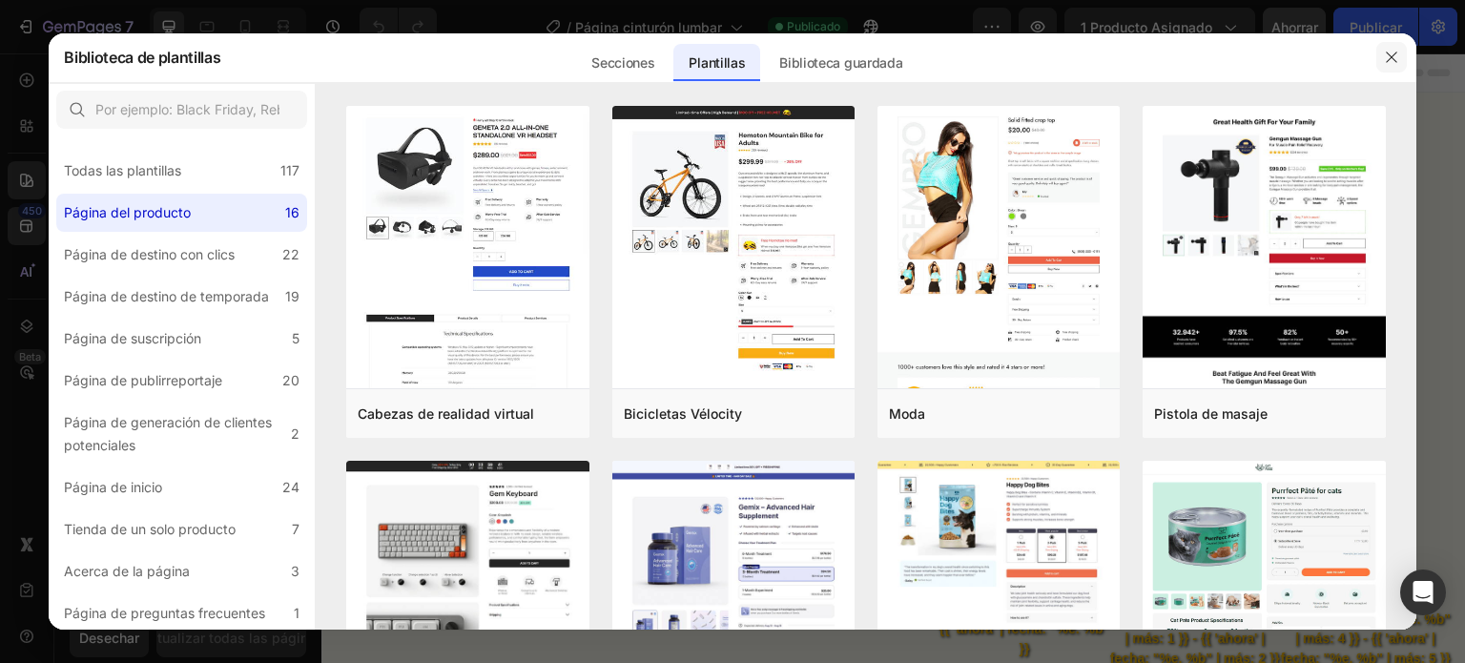
click at [1386, 58] on icon "button" at bounding box center [1391, 57] width 15 height 15
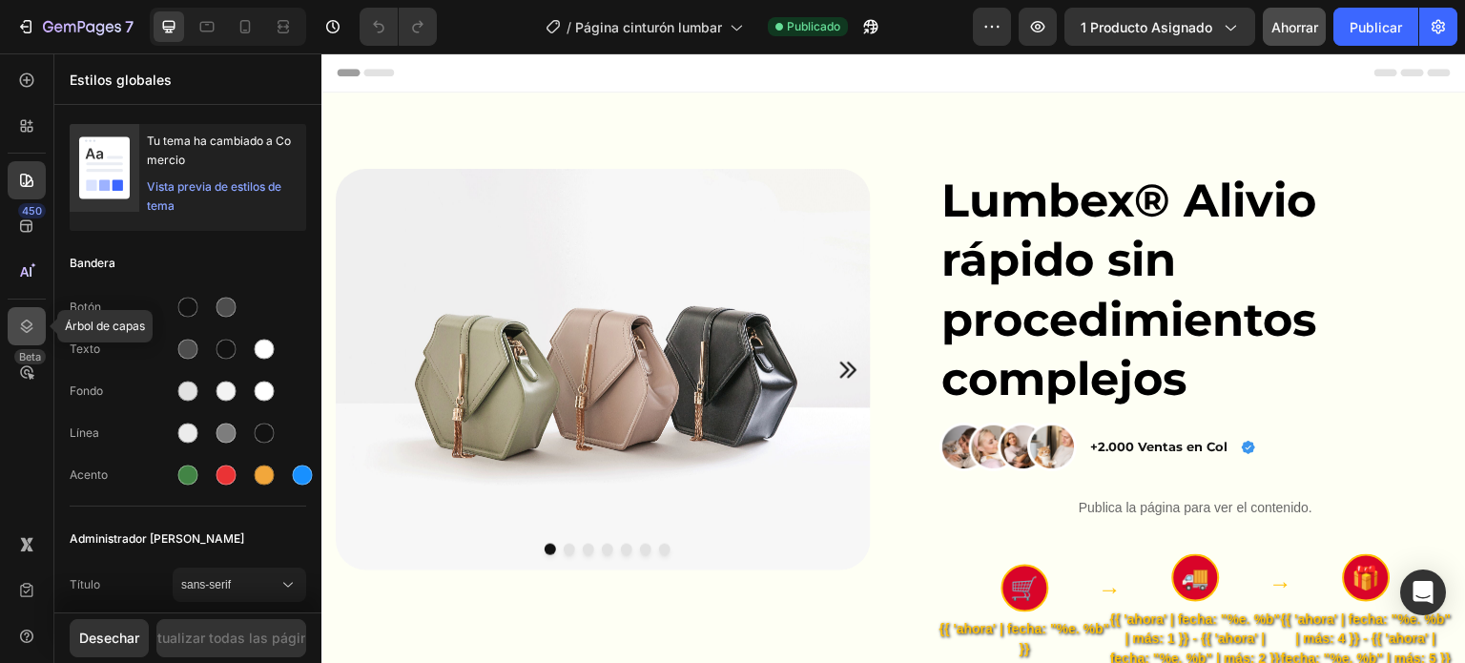
click at [34, 329] on icon at bounding box center [26, 326] width 19 height 19
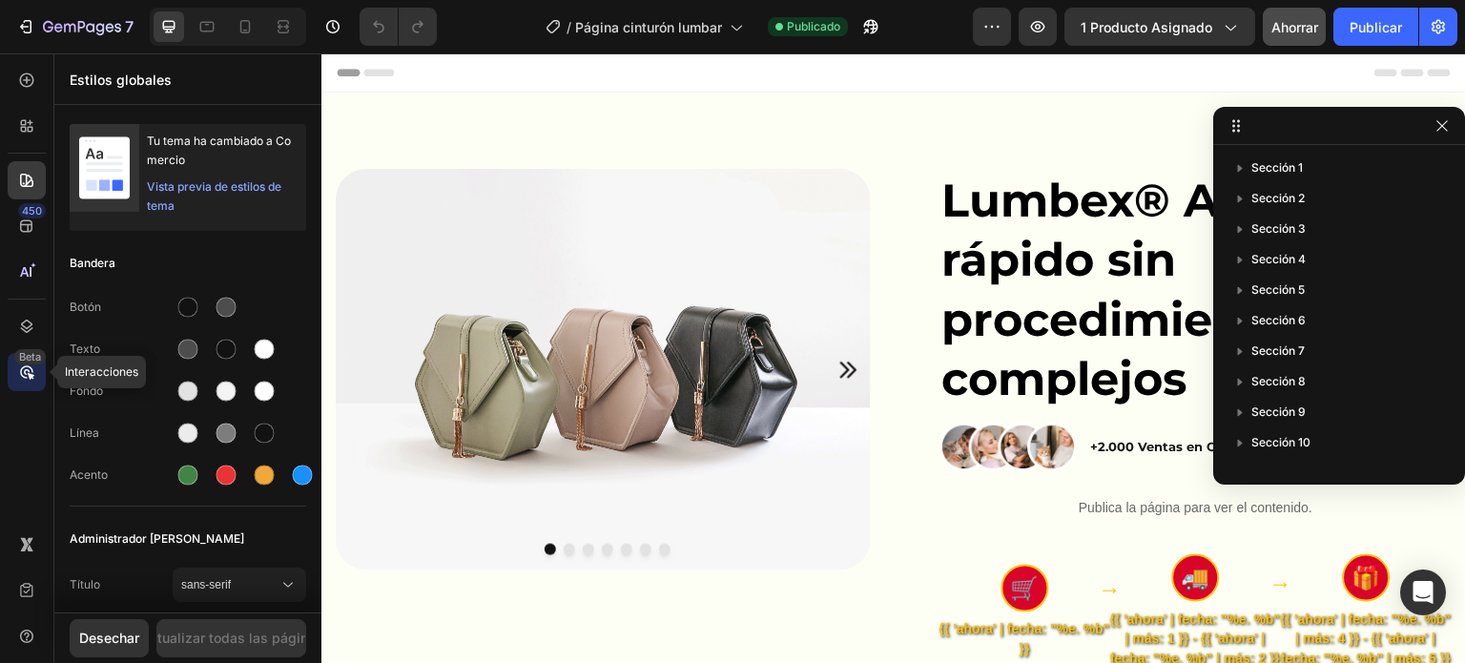
click at [24, 369] on icon at bounding box center [26, 371] width 19 height 19
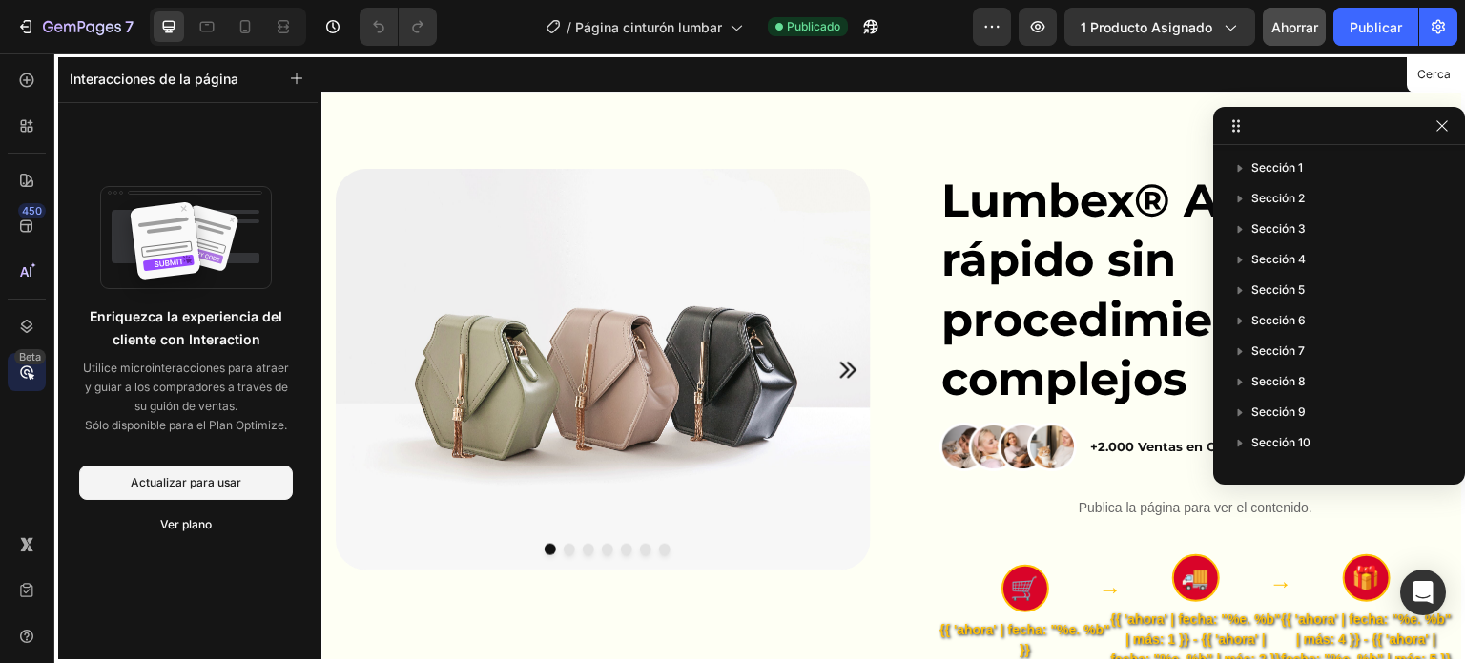
click at [27, 419] on div "450 Beta" at bounding box center [27, 293] width 38 height 465
click at [27, 136] on div at bounding box center [27, 126] width 38 height 38
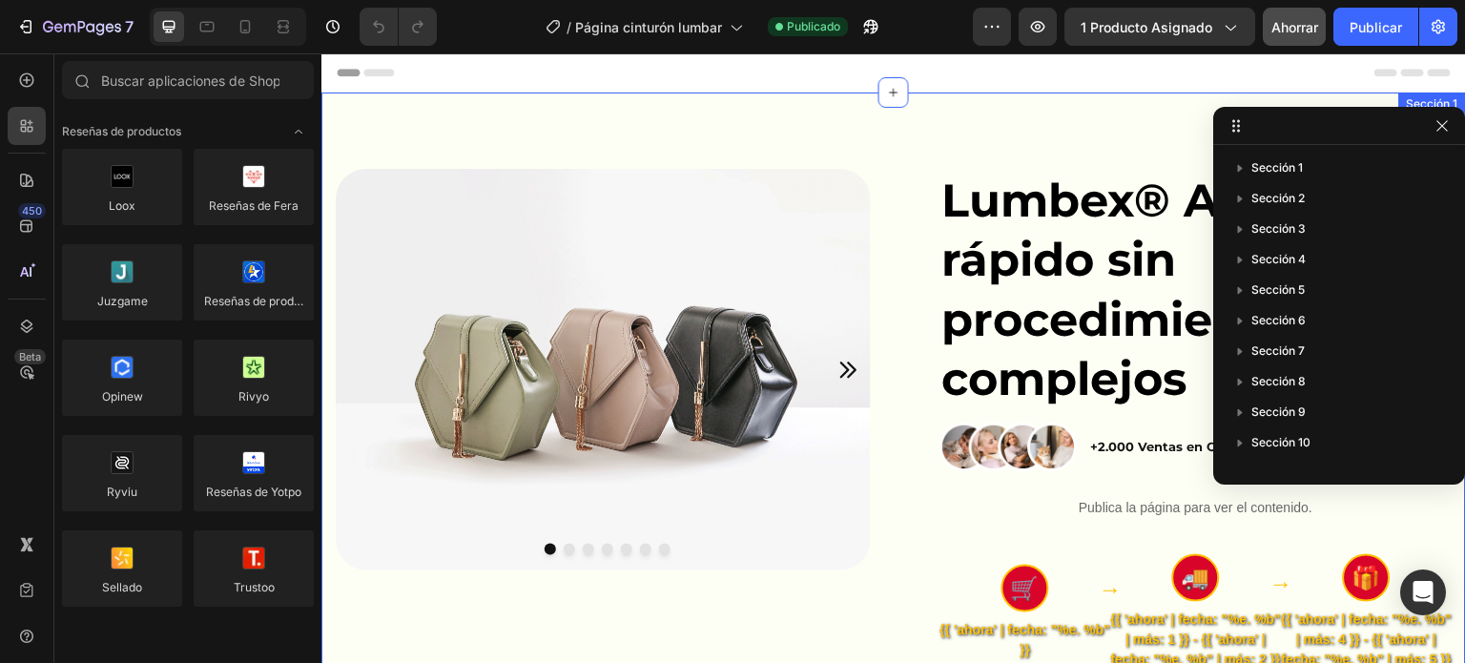
click at [533, 121] on div "Imagen Imagen Imagen Imagen Imagen Imagen Imagen Carrusel Lumbex® Alivio rápido…" at bounding box center [893, 551] width 1145 height 917
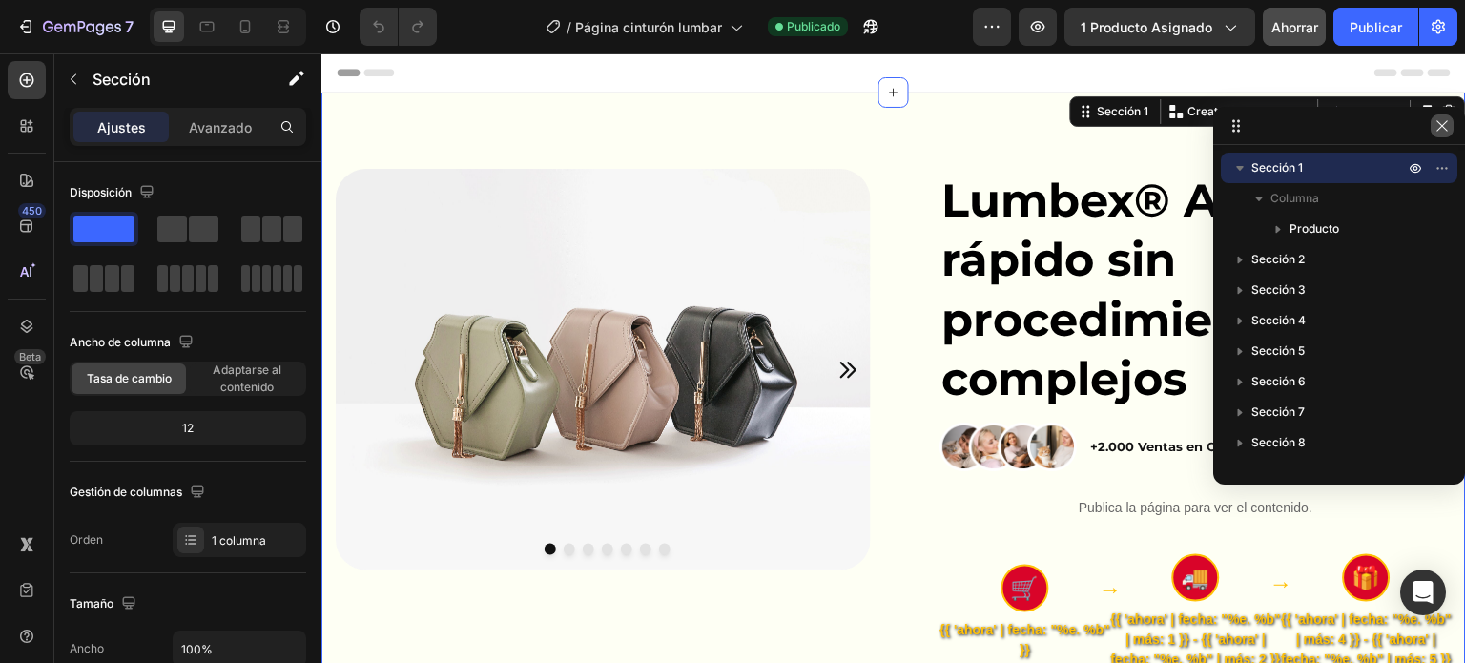
click at [1446, 125] on icon "button" at bounding box center [1442, 125] width 15 height 15
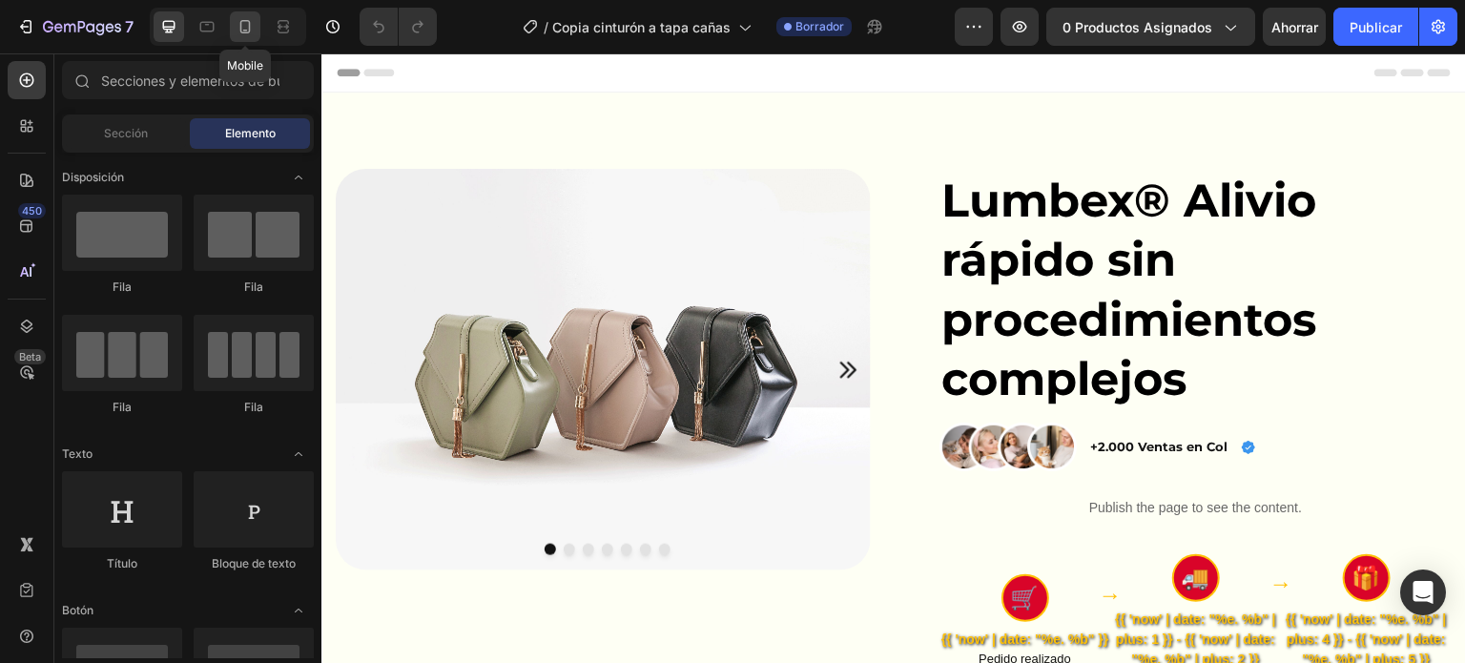
click at [256, 37] on div at bounding box center [245, 26] width 31 height 31
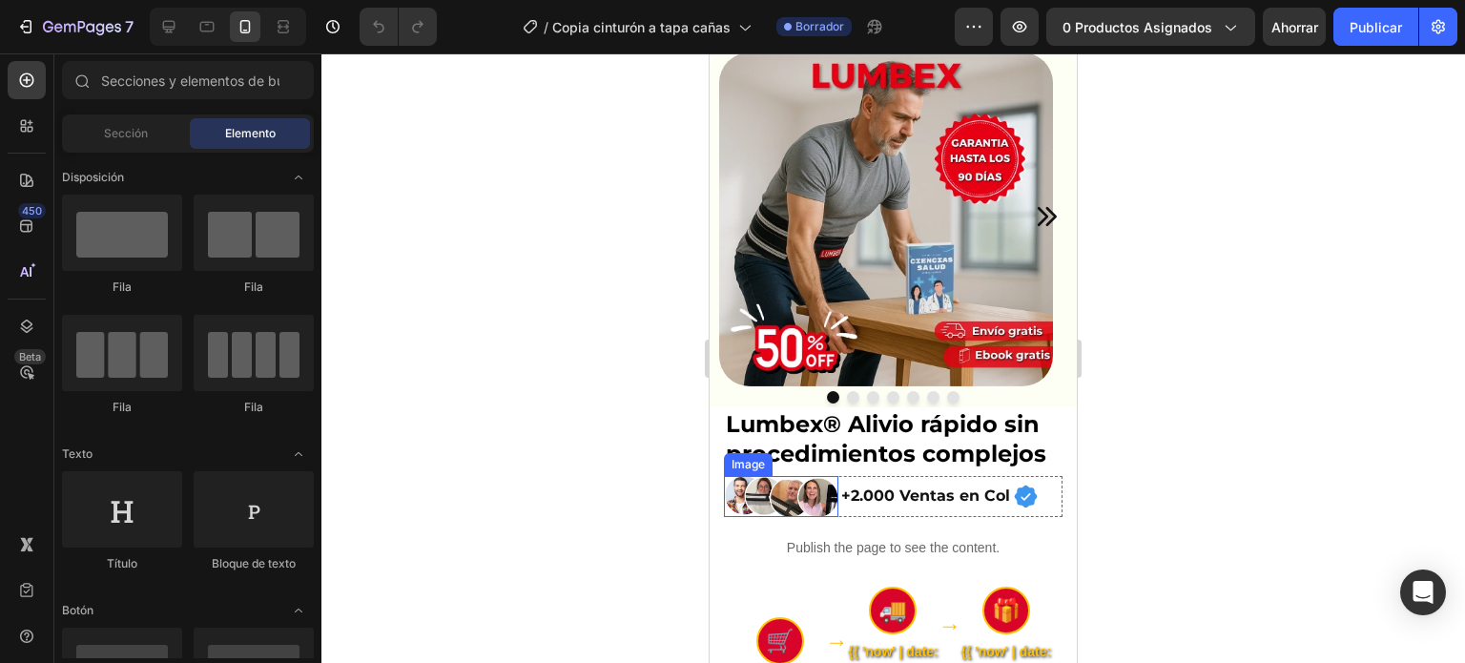
scroll to position [63, 0]
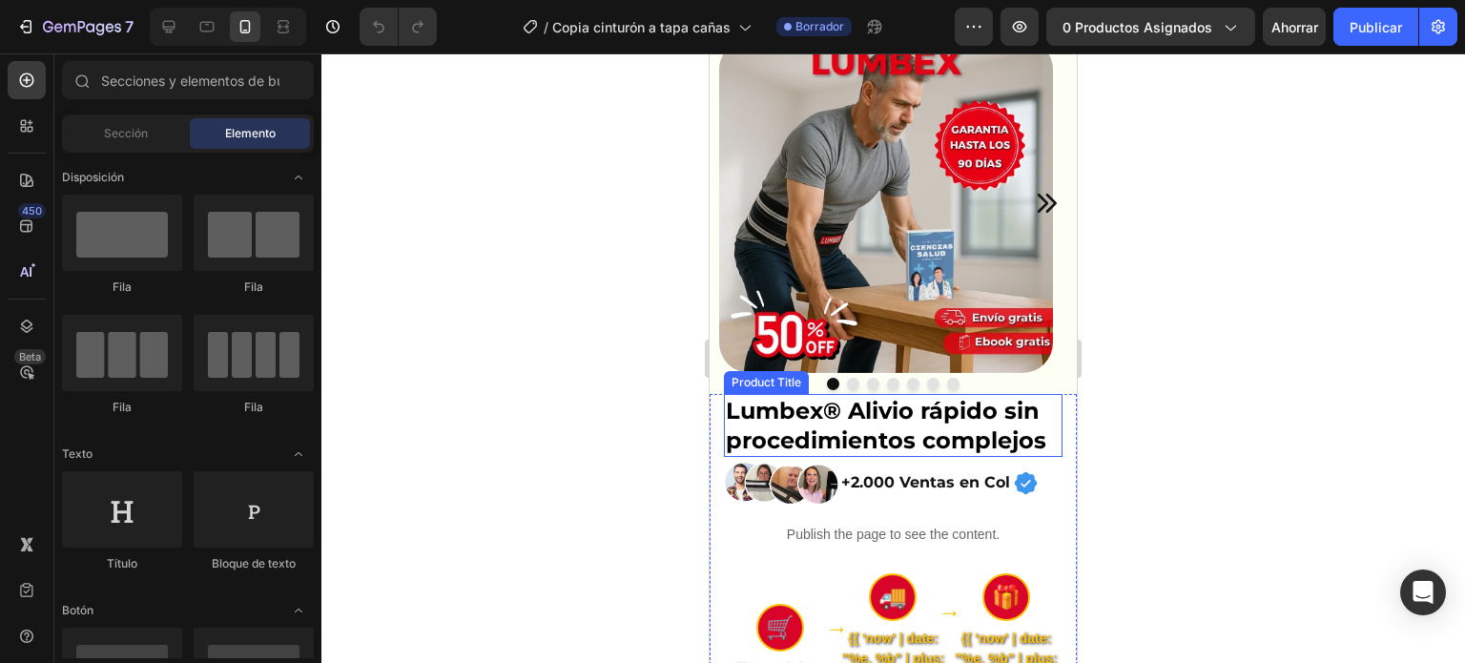
click at [828, 432] on h1 "Lumbex® Alivio rápido sin procedimientos complejos" at bounding box center [893, 425] width 339 height 63
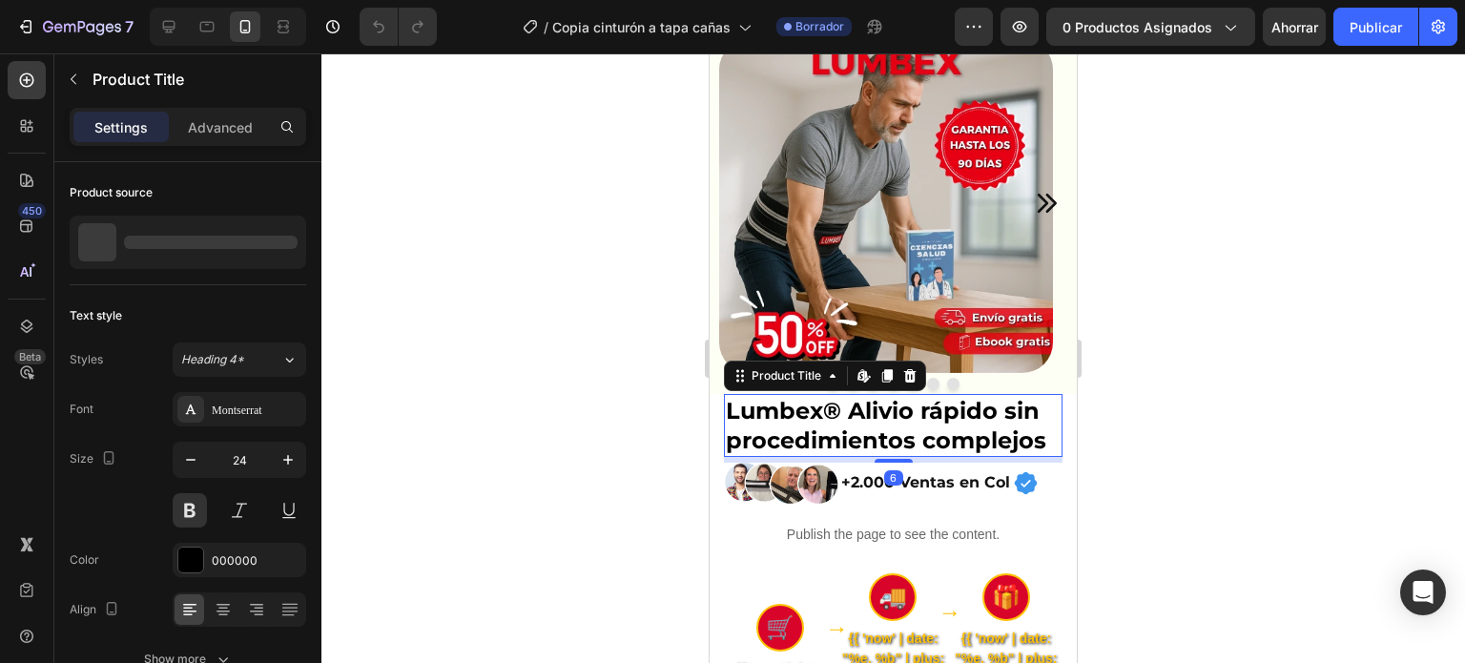
click at [828, 432] on h1 "Lumbex® Alivio rápido sin procedimientos complejos" at bounding box center [893, 425] width 339 height 63
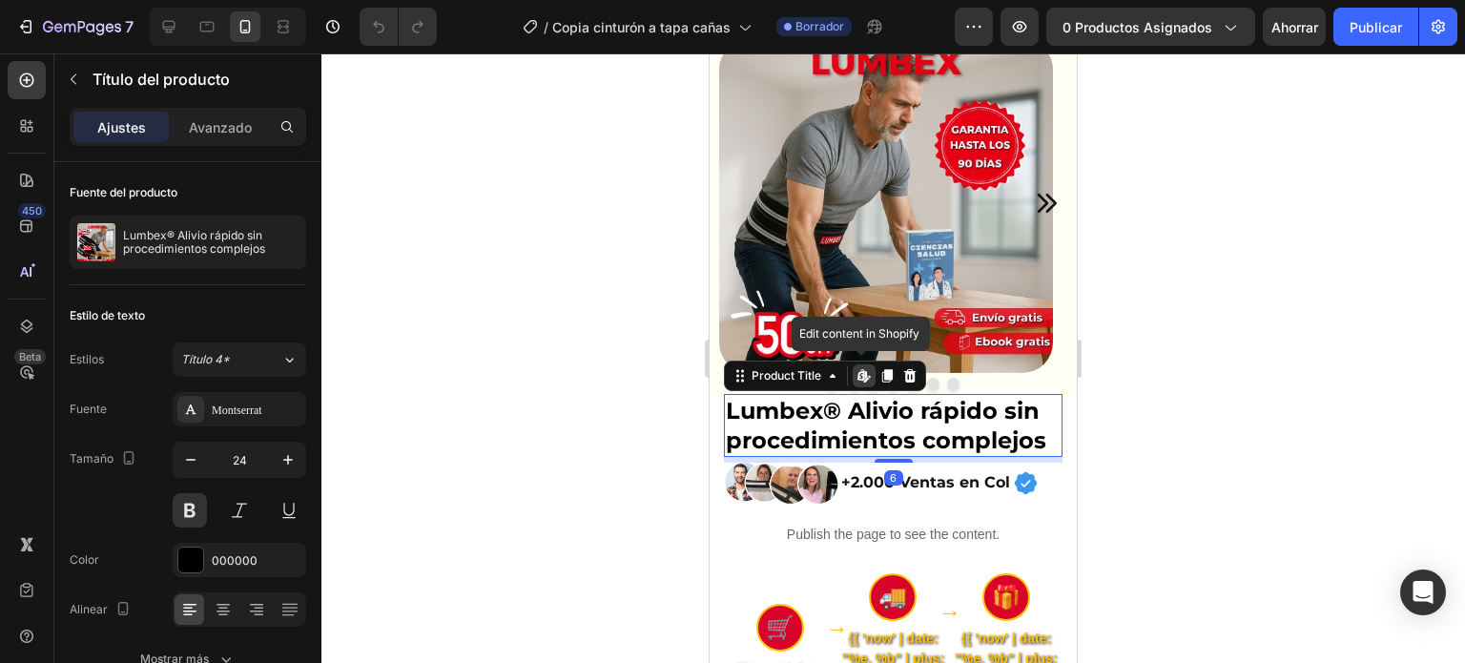
click at [889, 429] on h1 "Lumbex® Alivio rápido sin procedimientos complejos" at bounding box center [893, 425] width 339 height 63
click at [556, 349] on div at bounding box center [893, 358] width 1144 height 610
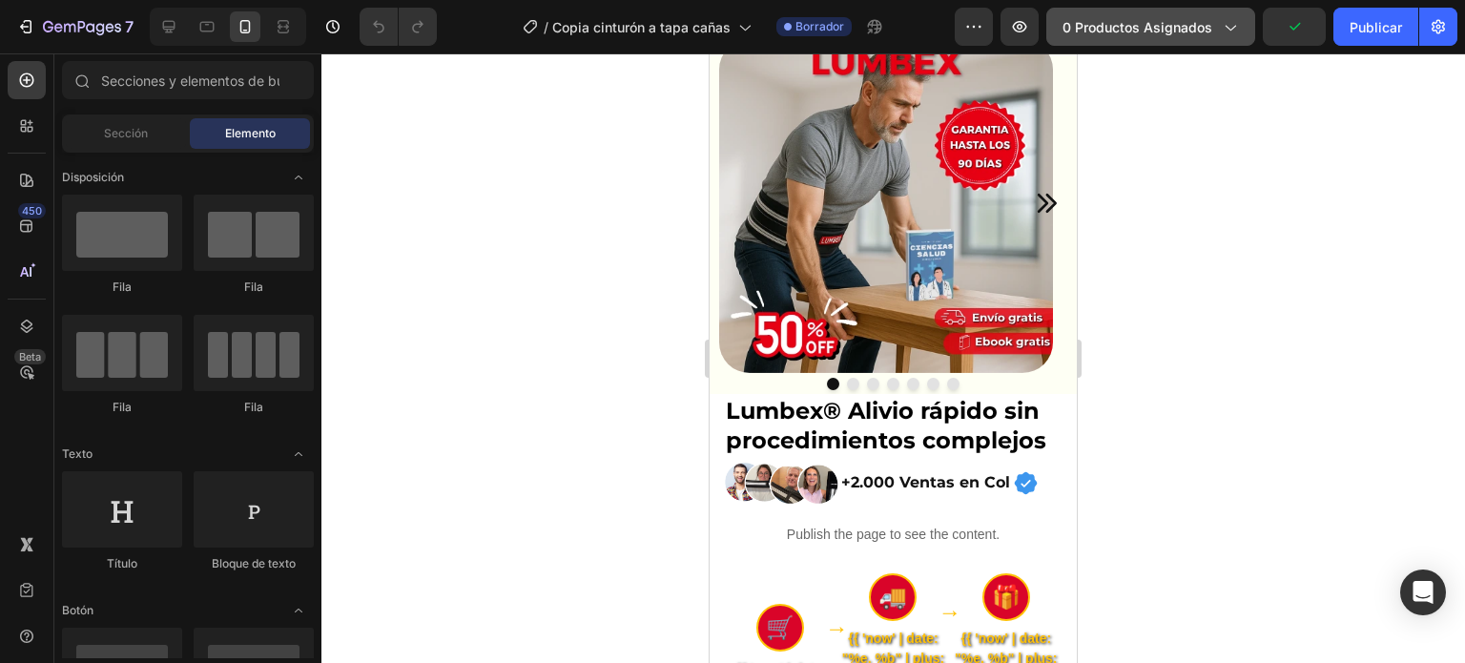
click at [1108, 42] on button "0 productos asignados" at bounding box center [1150, 27] width 209 height 38
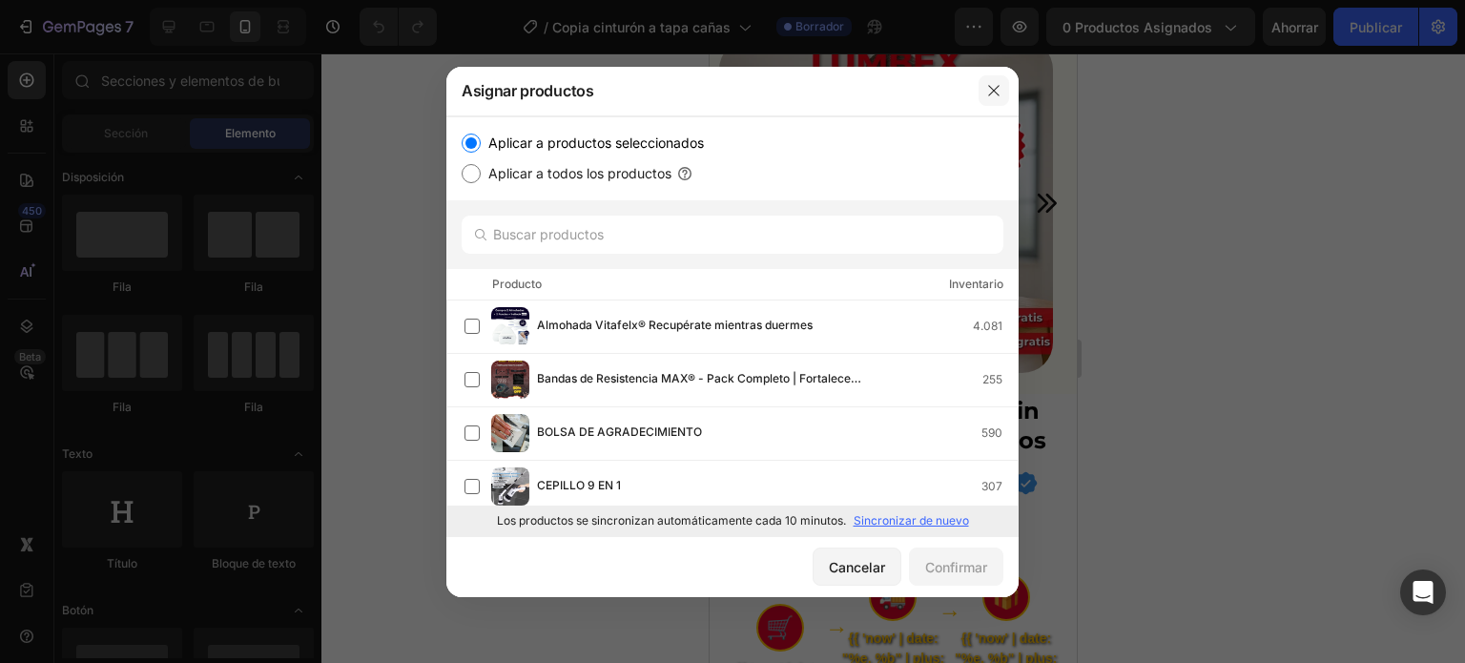
click at [992, 87] on icon "button" at bounding box center [993, 90] width 15 height 15
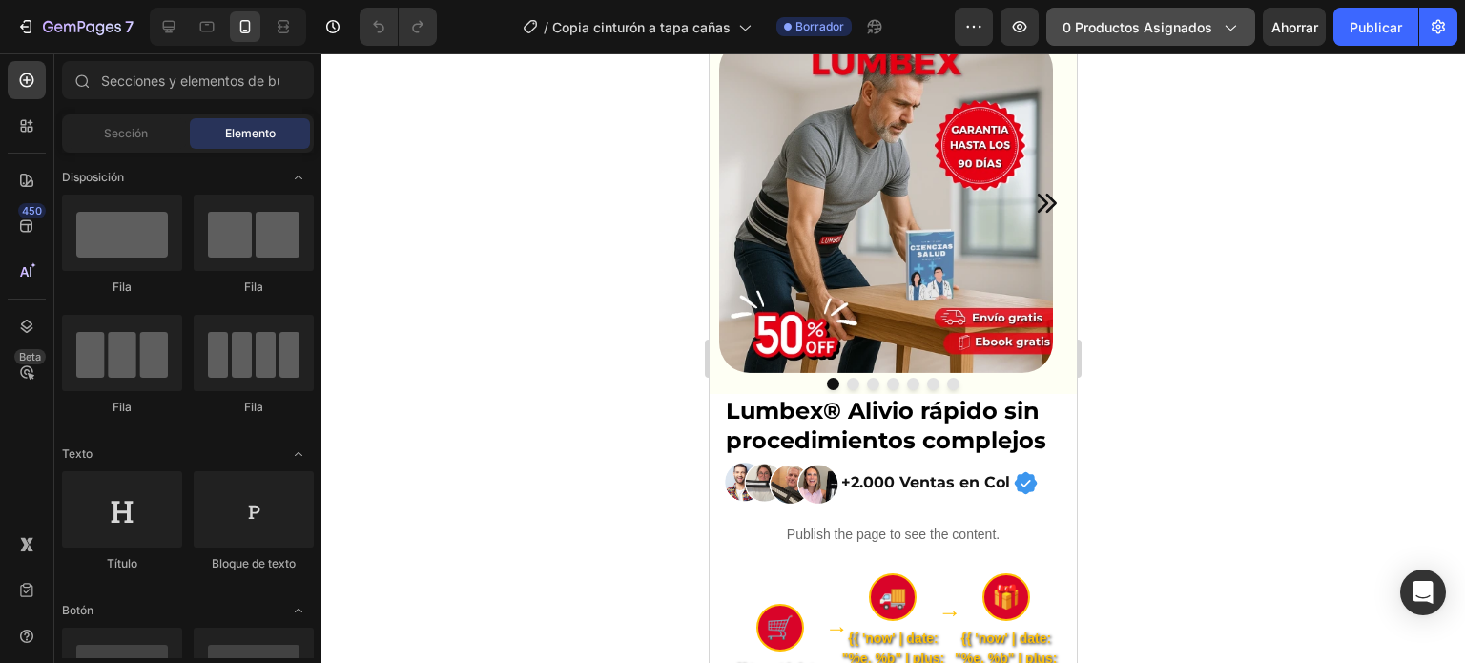
click at [1163, 26] on font "0 productos asignados" at bounding box center [1138, 27] width 150 height 16
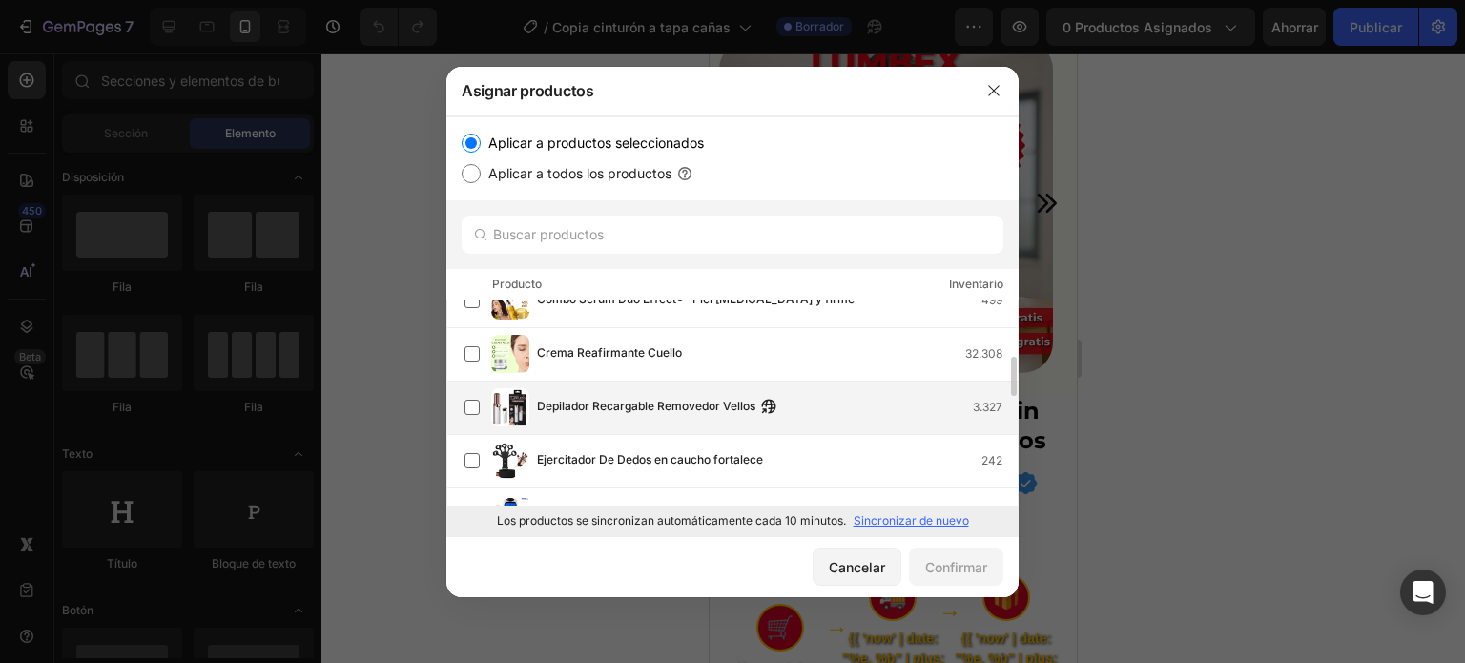
scroll to position [0, 0]
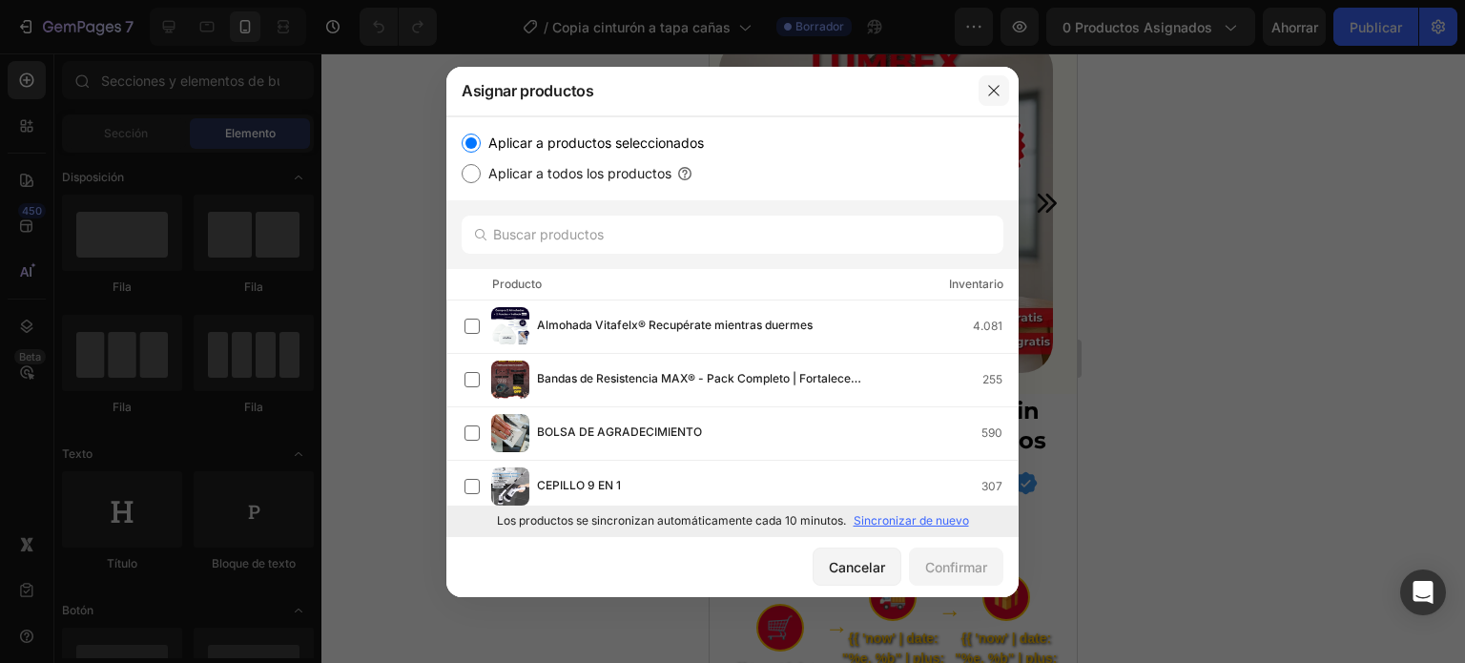
click at [989, 83] on icon "button" at bounding box center [993, 90] width 15 height 15
